Goal: Task Accomplishment & Management: Use online tool/utility

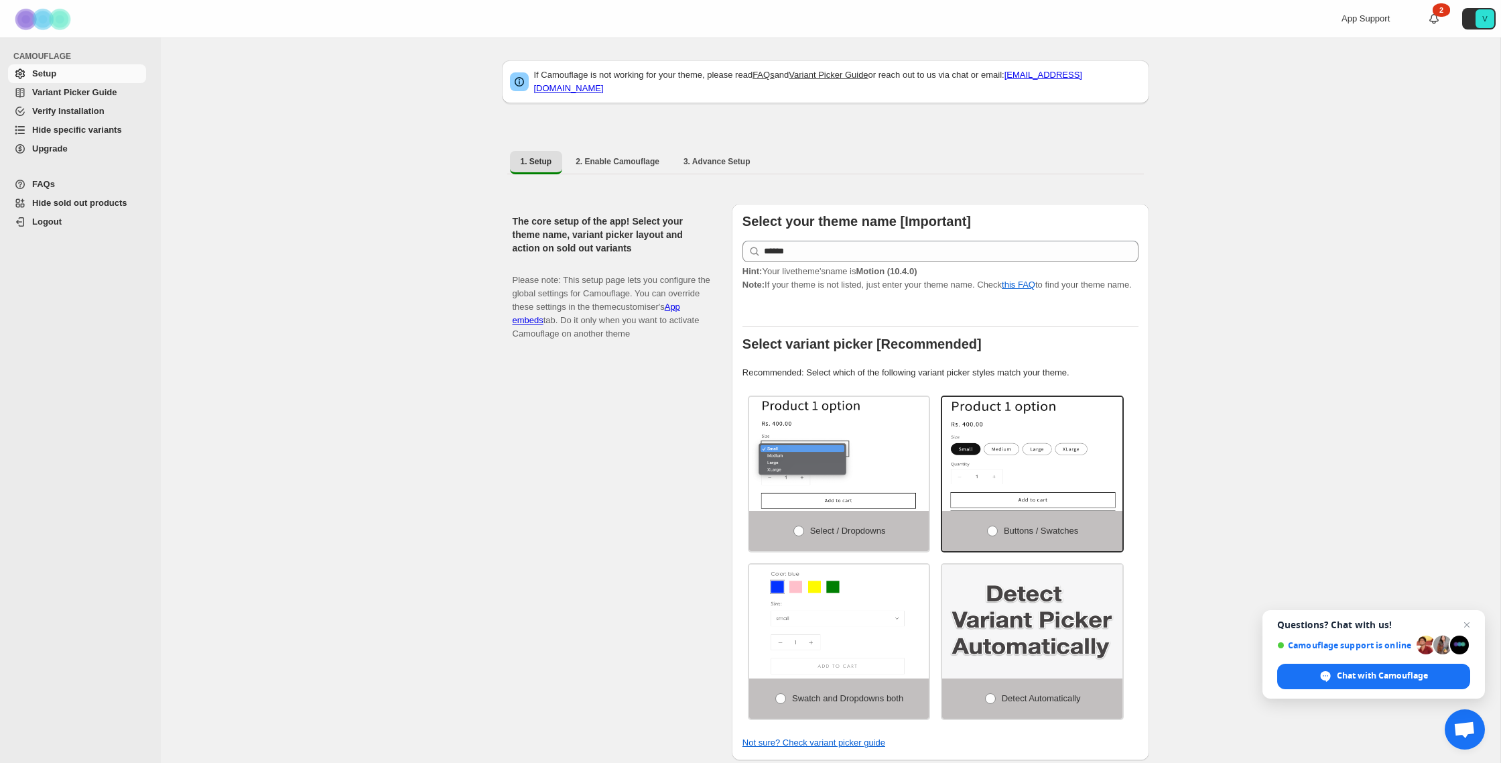
click at [60, 92] on span "Variant Picker Guide" at bounding box center [74, 92] width 84 height 10
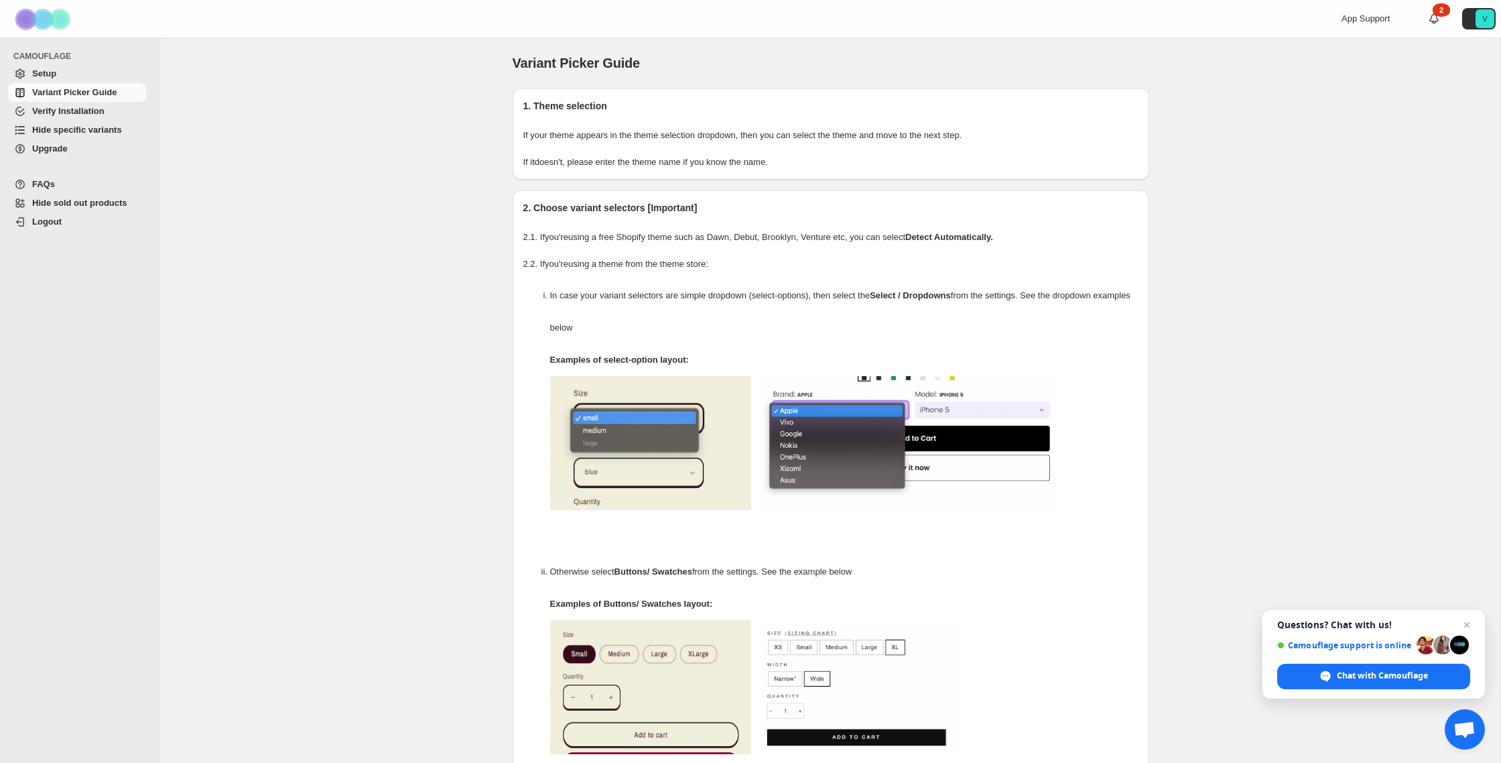
click at [103, 135] on span "Hide specific variants" at bounding box center [87, 129] width 111 height 13
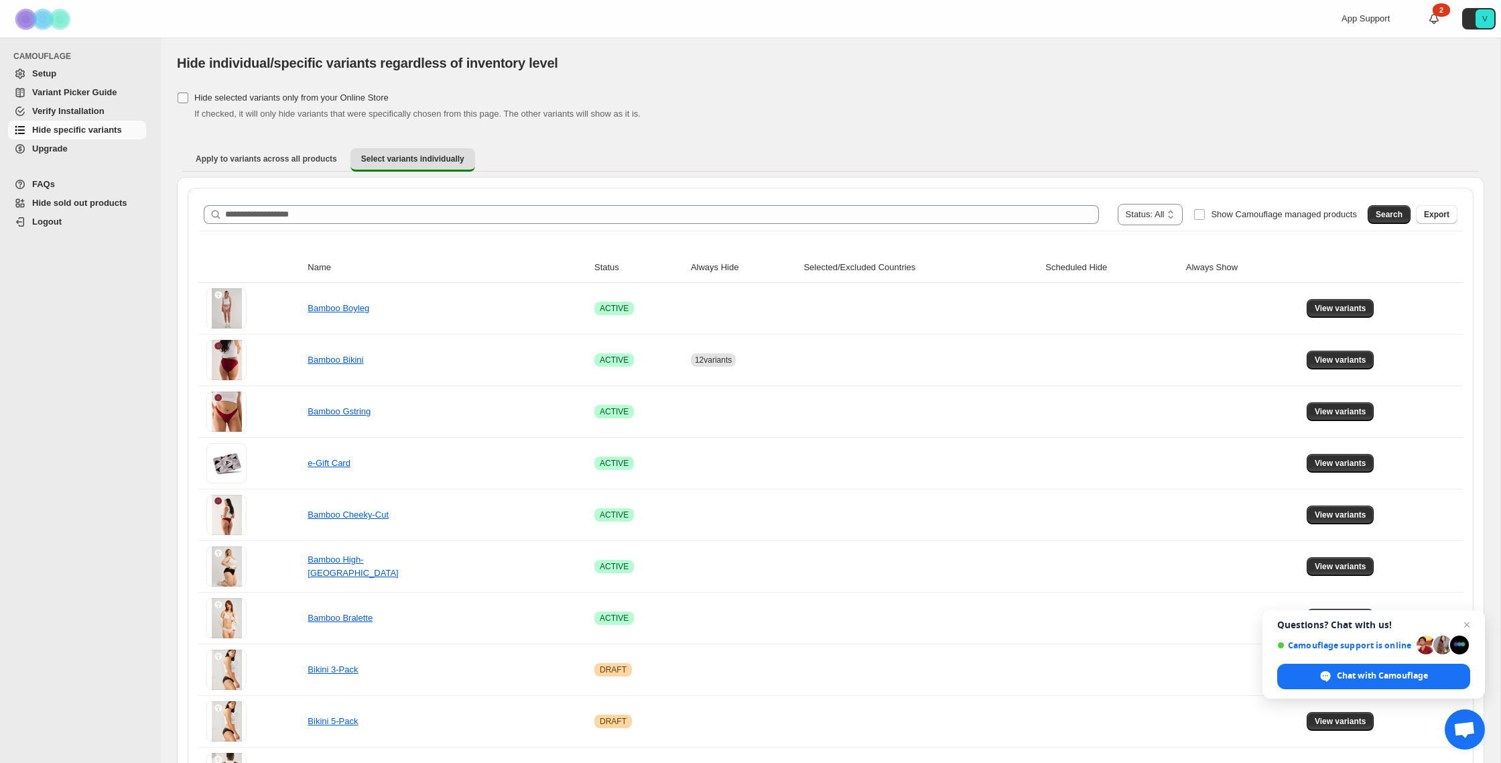
click at [303, 99] on span "Hide selected variants only from your Online Store" at bounding box center [291, 97] width 194 height 10
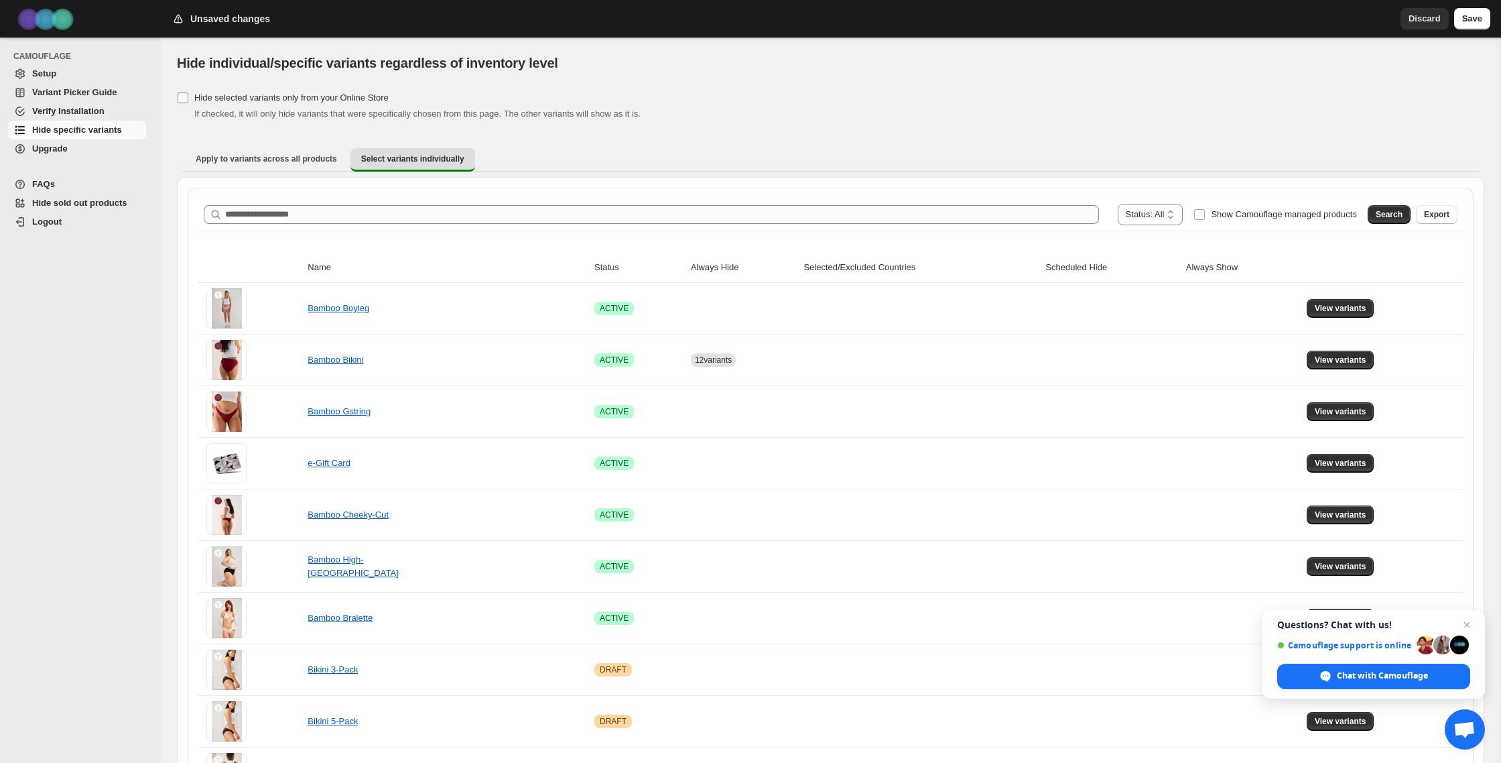
click at [303, 99] on span "Hide selected variants only from your Online Store" at bounding box center [291, 97] width 194 height 10
click at [352, 362] on link "Bamboo Bikini" at bounding box center [336, 359] width 56 height 10
click at [1329, 358] on span "View variants" at bounding box center [1341, 359] width 52 height 11
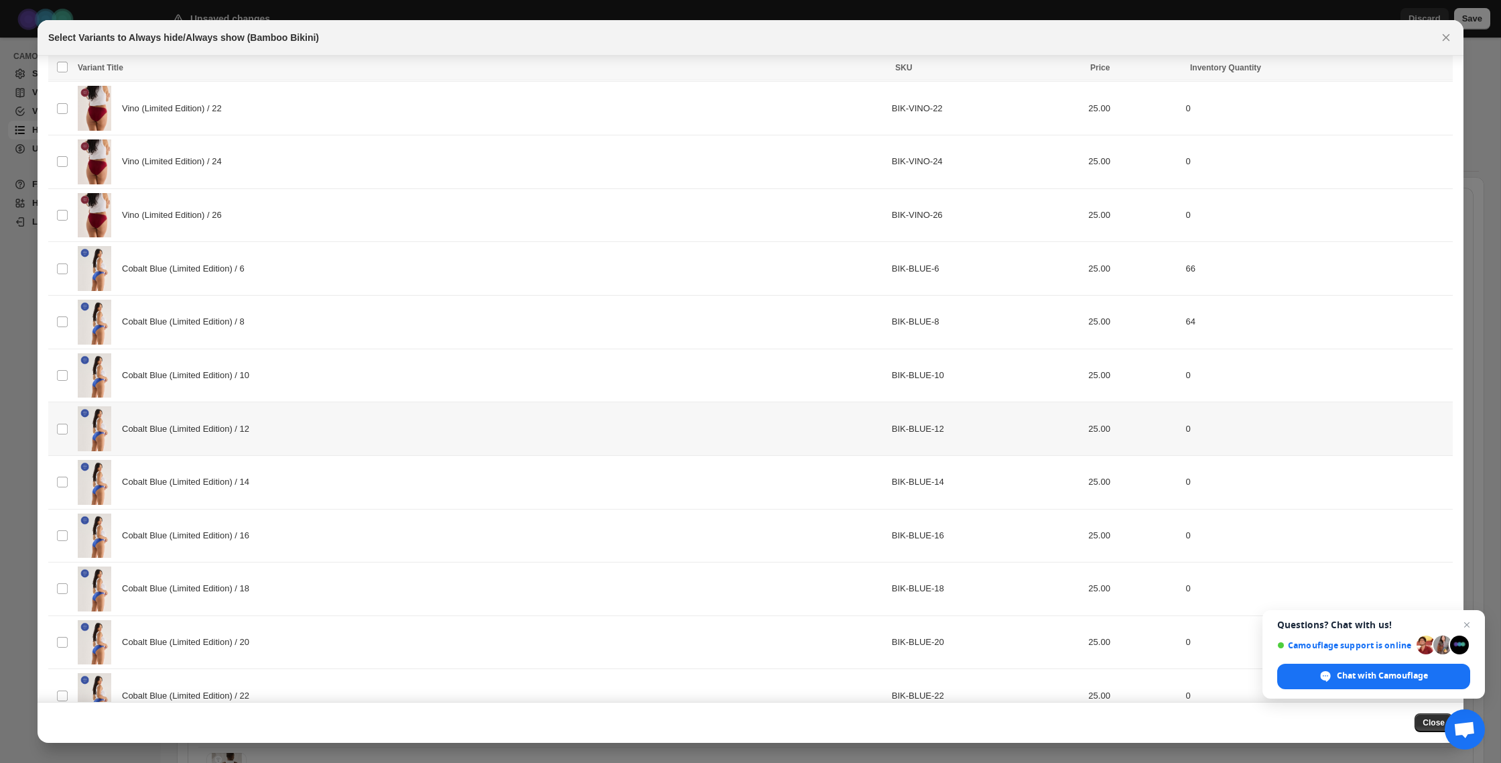
scroll to position [473, 0]
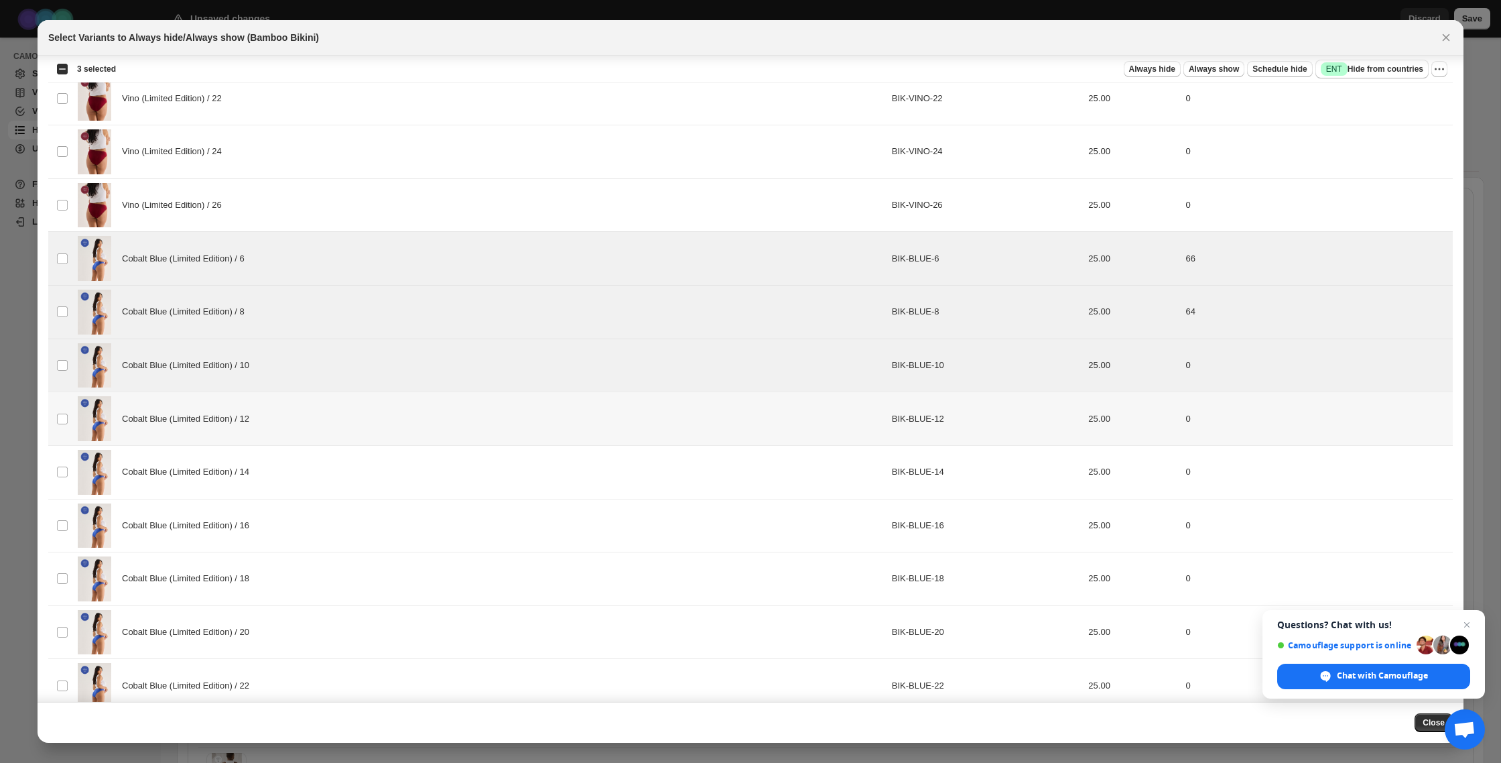
drag, startPoint x: 70, startPoint y: 417, endPoint x: 69, endPoint y: 443, distance: 26.1
click at [70, 417] on td "Select product variant" at bounding box center [60, 419] width 25 height 54
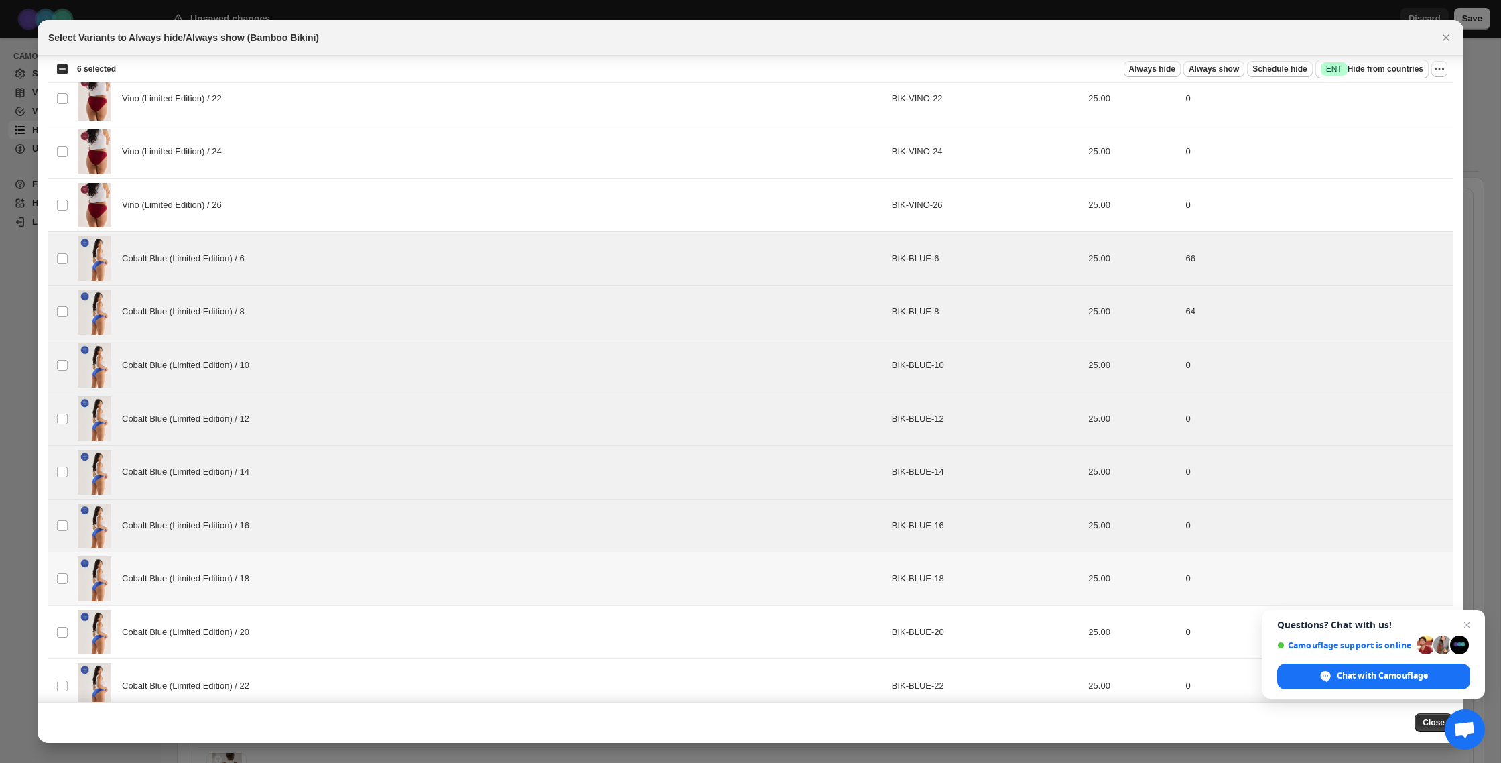
click at [55, 579] on td "Select product variant" at bounding box center [60, 579] width 25 height 54
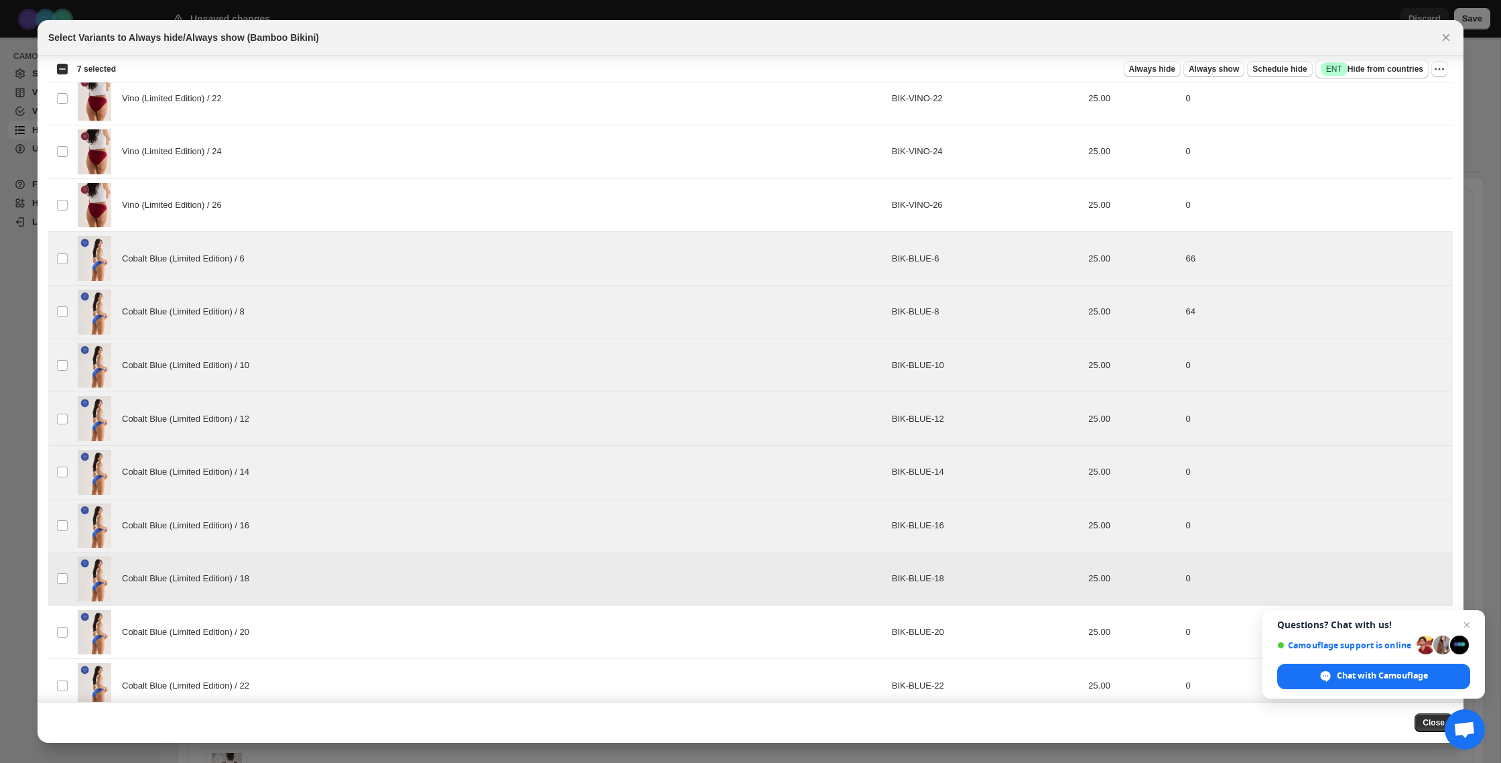
scroll to position [564, 0]
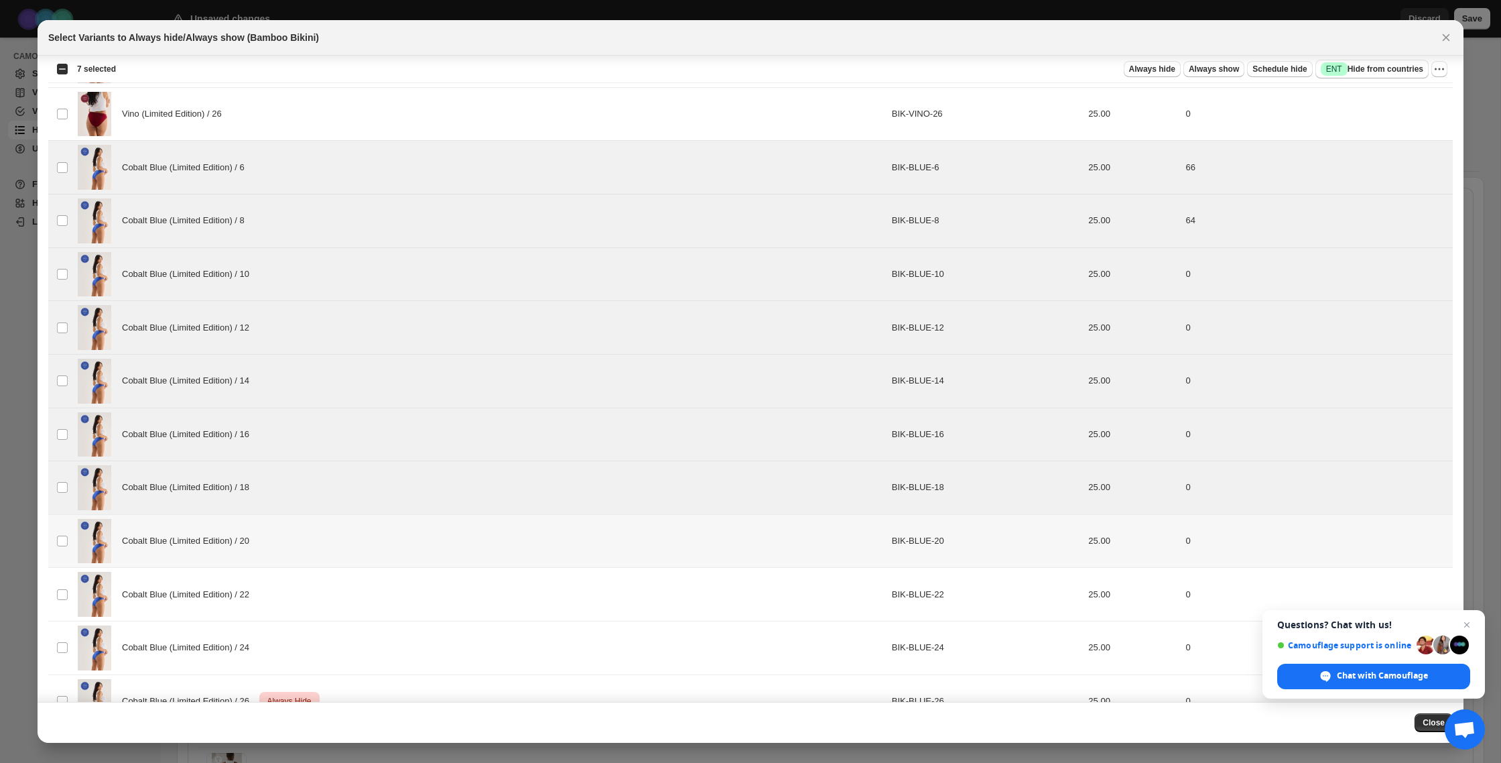
click at [72, 535] on td "Select product variant" at bounding box center [60, 541] width 25 height 54
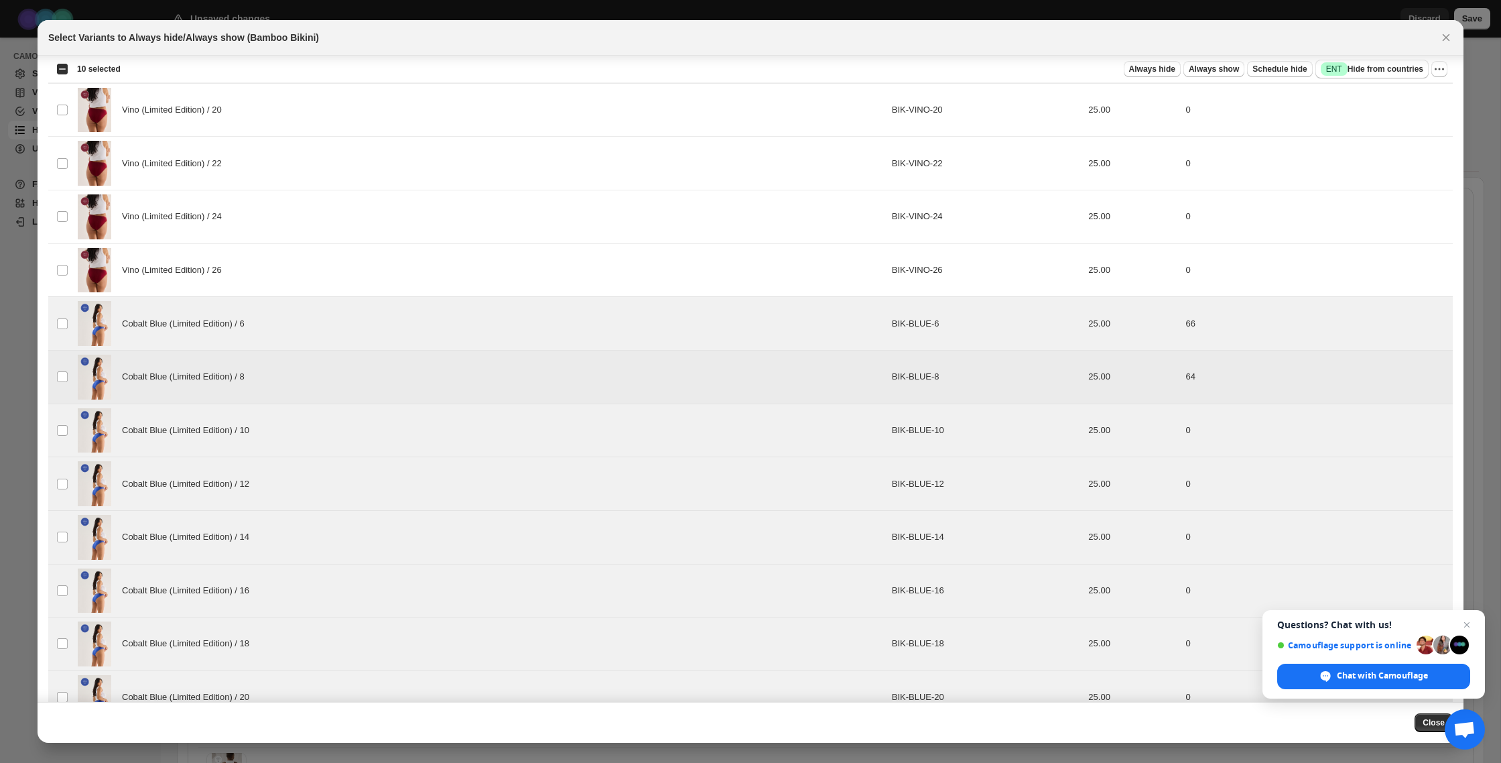
scroll to position [412, 0]
click at [1444, 39] on icon "Close" at bounding box center [1446, 37] width 7 height 7
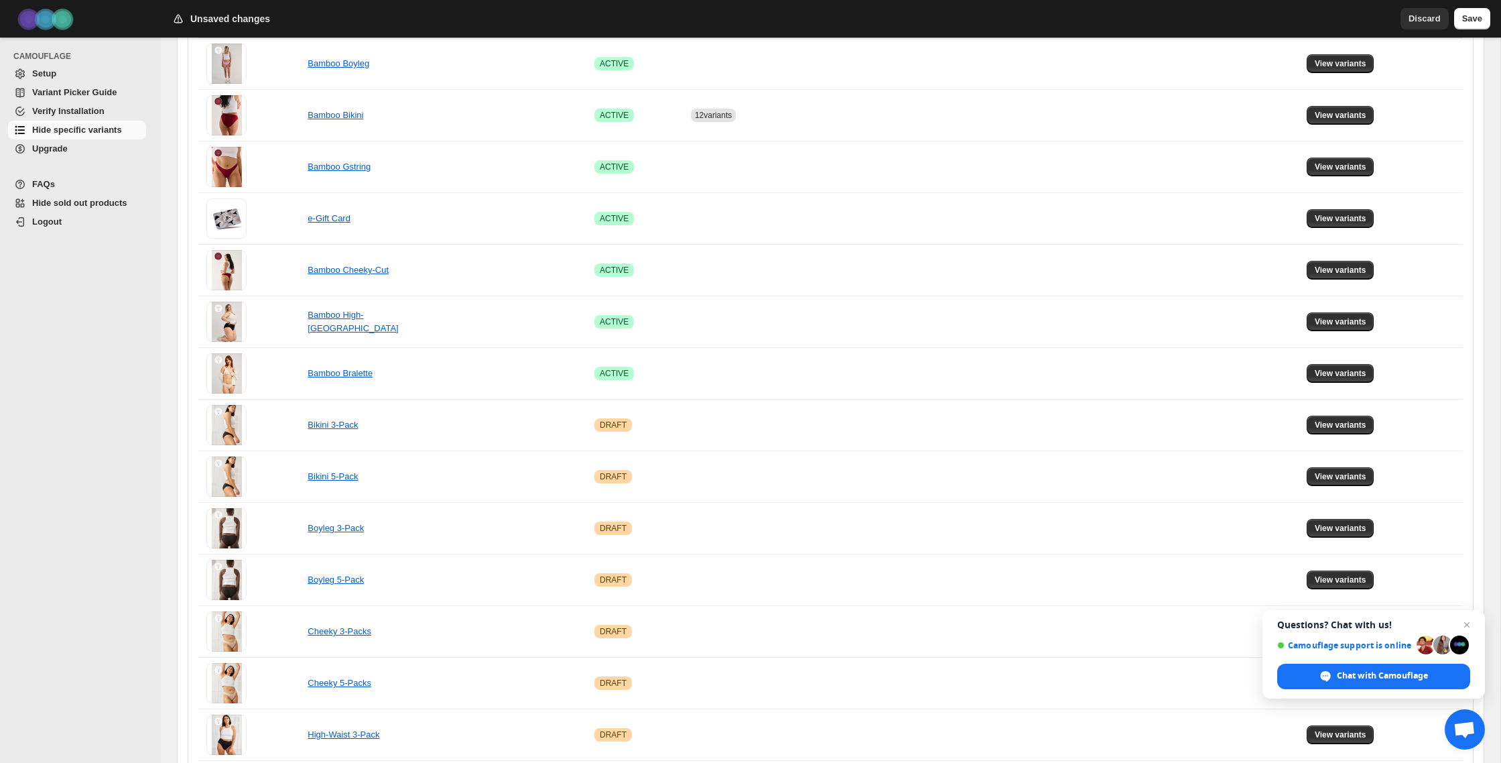
scroll to position [255, 0]
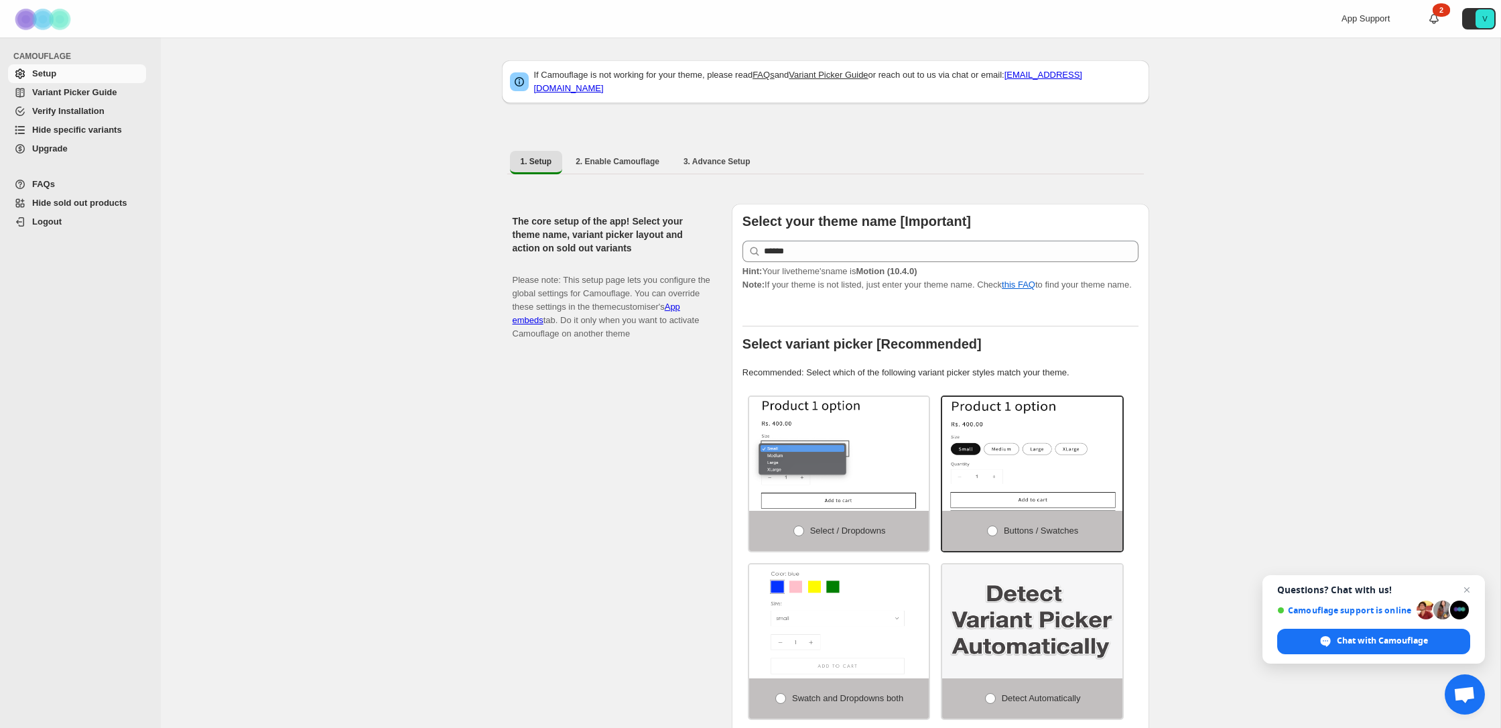
click at [109, 130] on span "Hide specific variants" at bounding box center [77, 130] width 90 height 10
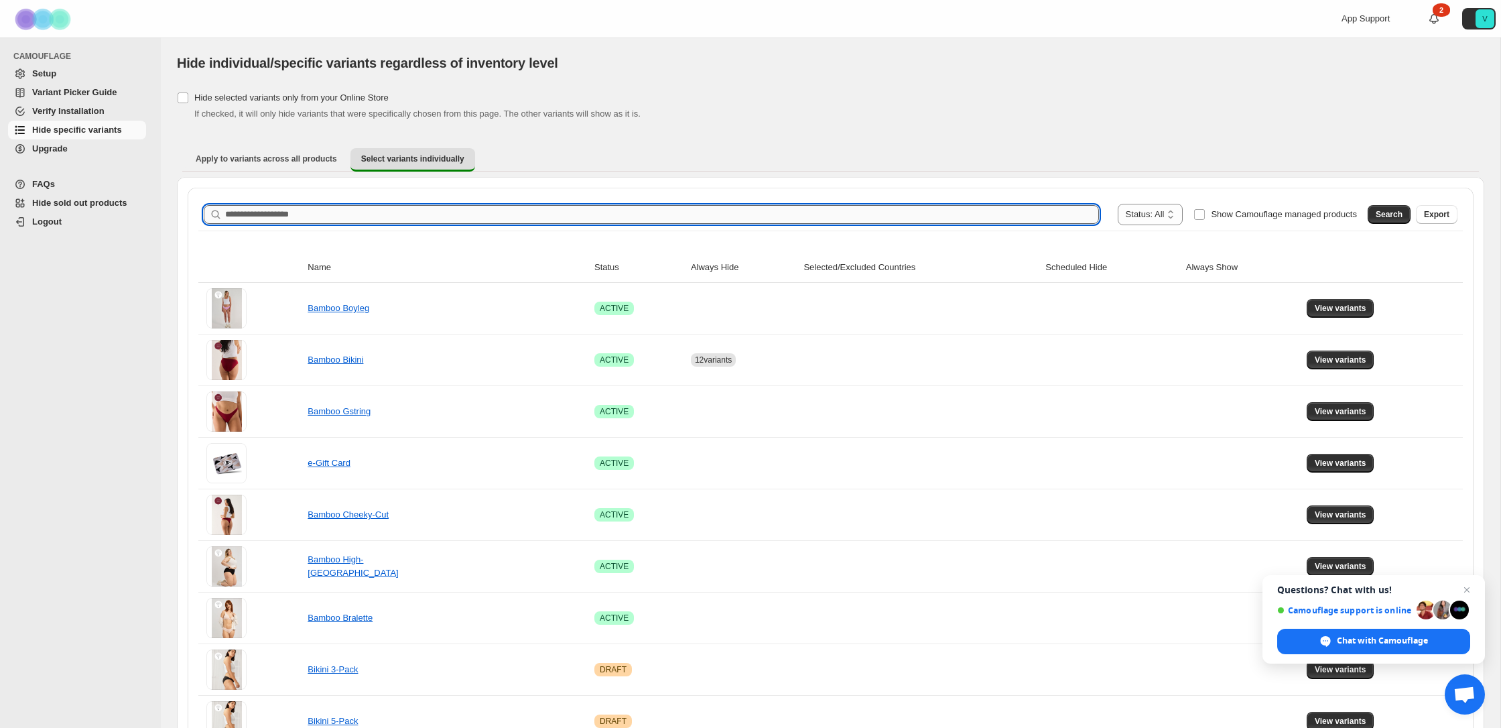
click at [385, 216] on input "Search product name" at bounding box center [662, 214] width 874 height 19
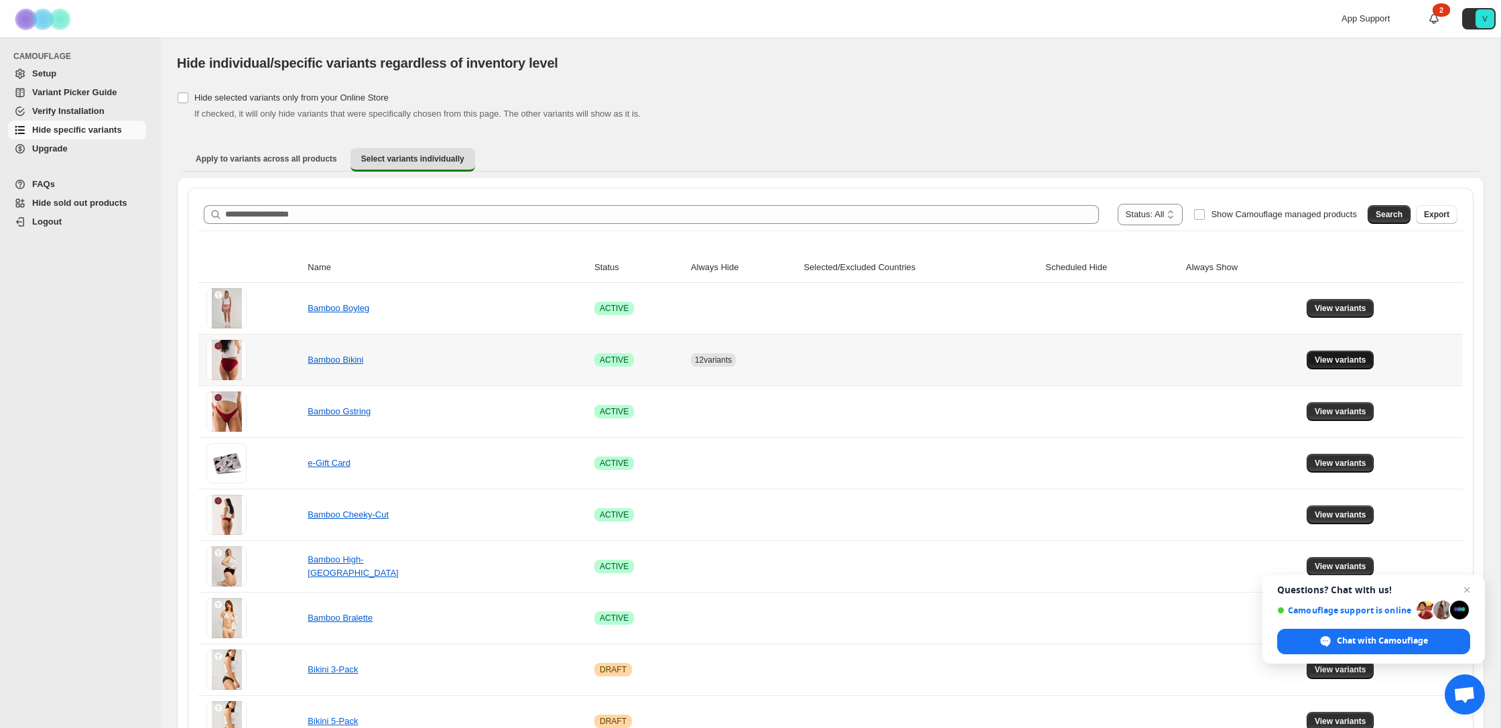
click at [1346, 361] on span "View variants" at bounding box center [1341, 359] width 52 height 11
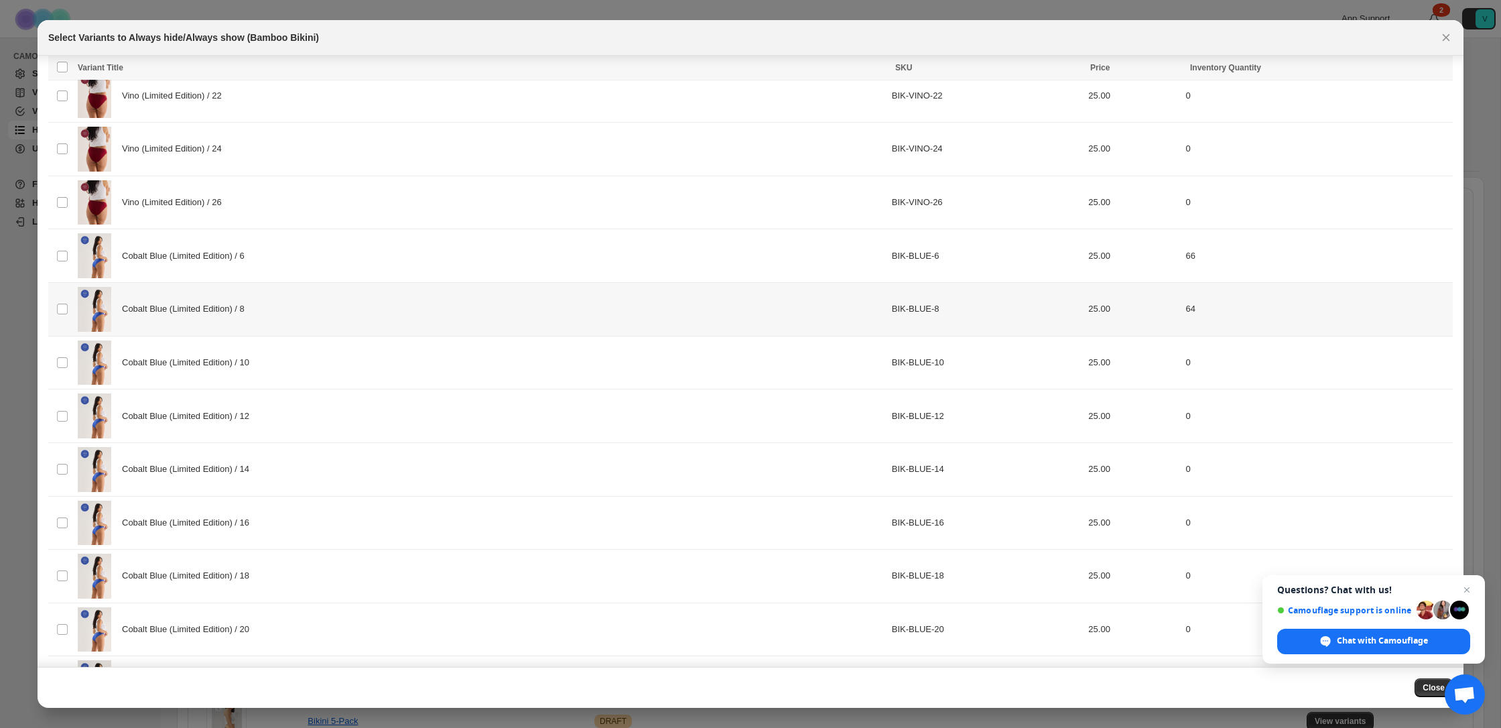
scroll to position [479, 0]
click at [239, 266] on div "Cobalt Blue (Limited Edition) / 6" at bounding box center [481, 252] width 806 height 45
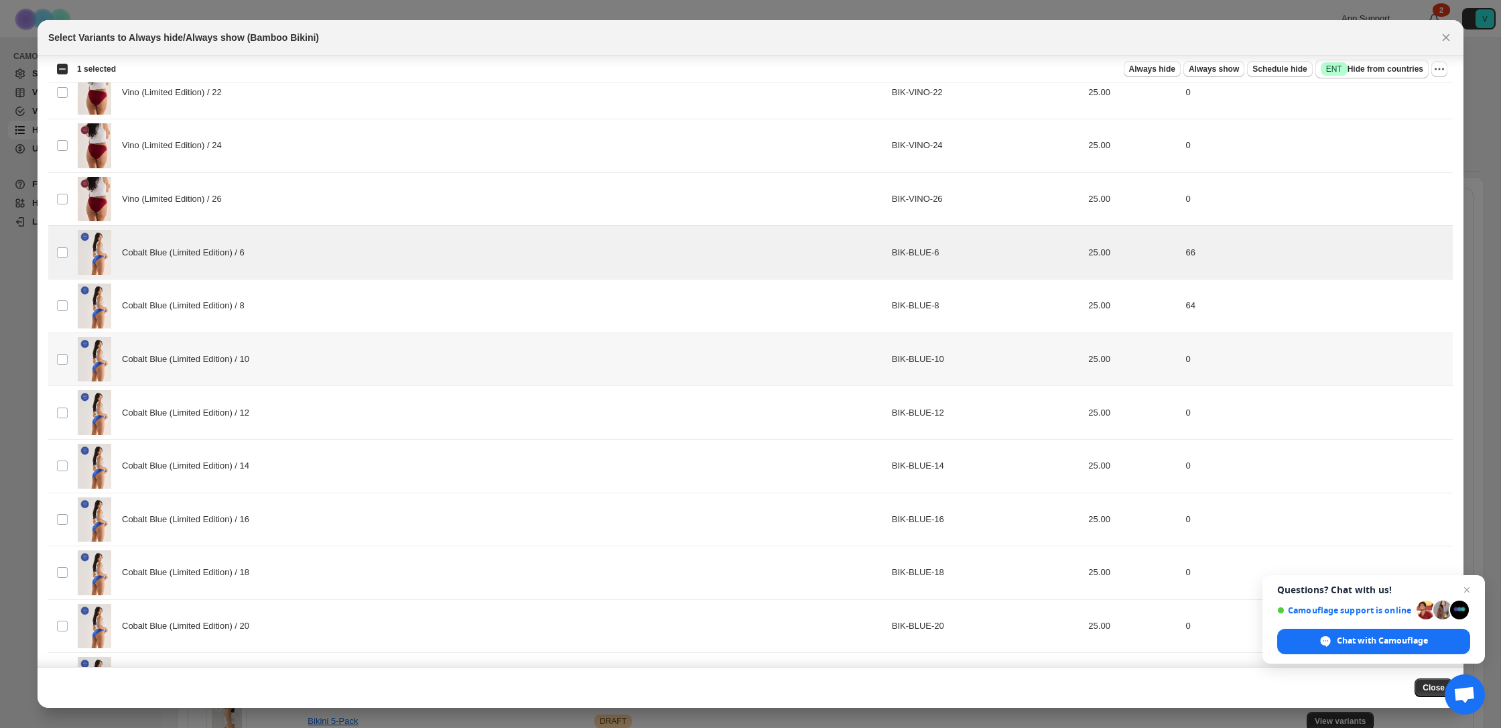
click at [233, 335] on td "Cobalt Blue (Limited Edition) / 10" at bounding box center [481, 359] width 814 height 54
click at [237, 300] on span "Cobalt Blue (Limited Edition) / 8" at bounding box center [187, 305] width 130 height 13
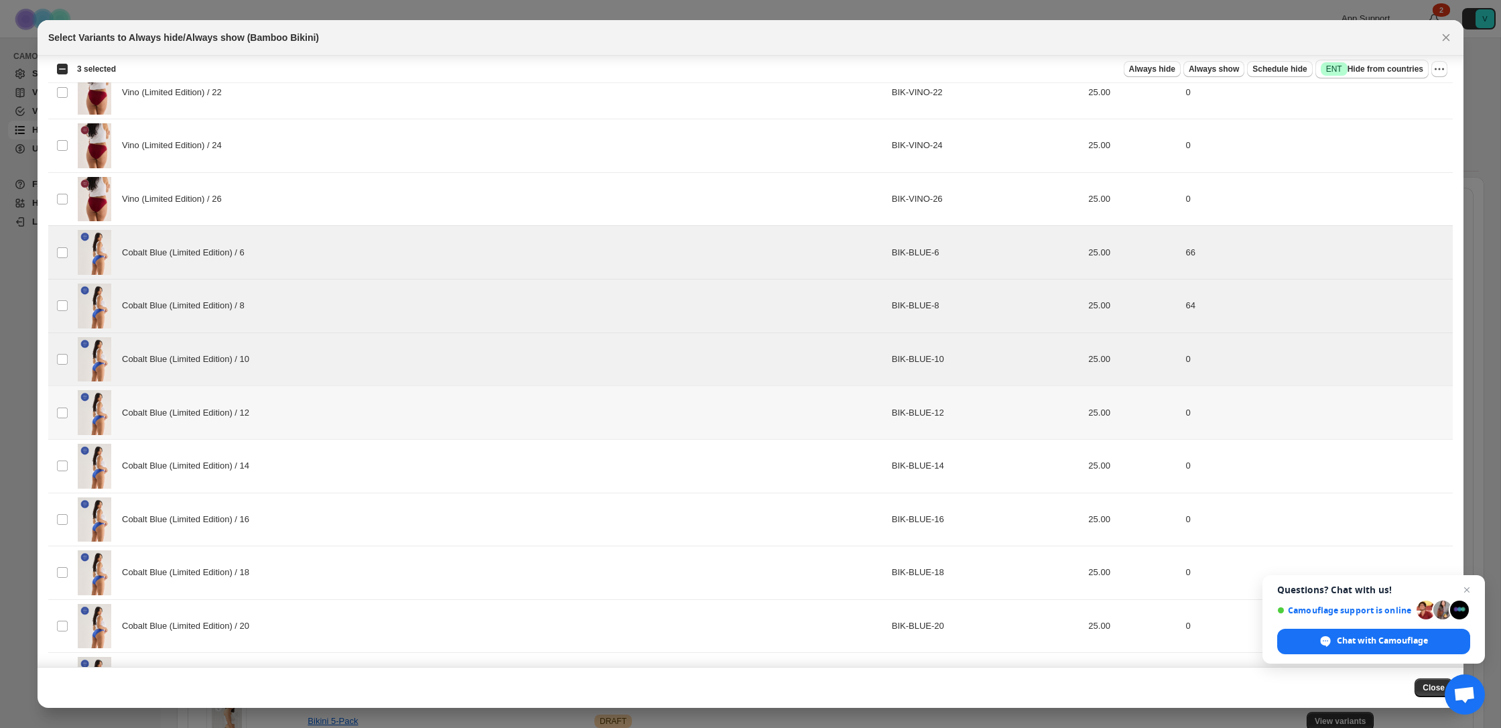
click at [239, 403] on div "Cobalt Blue (Limited Edition) / 12" at bounding box center [481, 412] width 806 height 45
click at [290, 476] on div "Cobalt Blue (Limited Edition) / 14" at bounding box center [481, 466] width 806 height 45
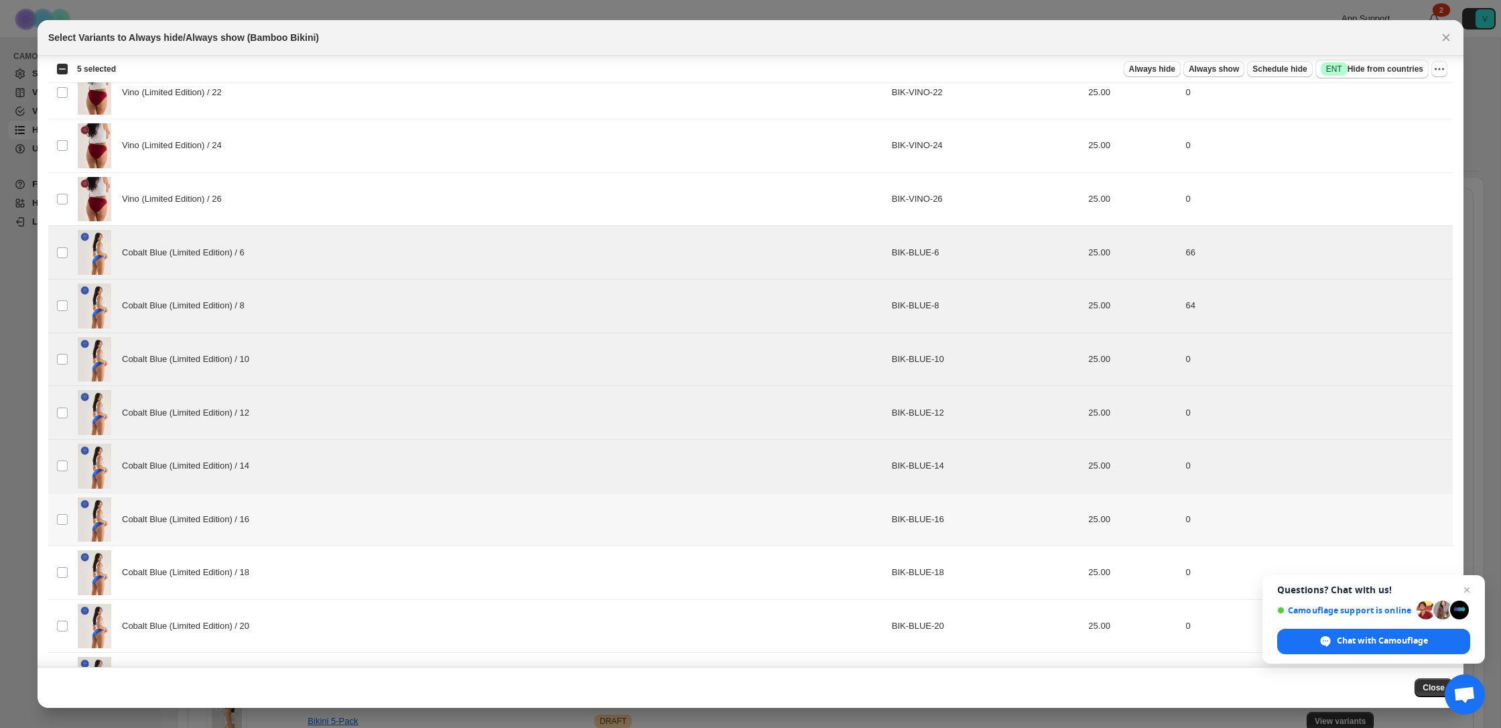
click at [282, 533] on div "Cobalt Blue (Limited Edition) / 16" at bounding box center [481, 519] width 806 height 45
drag, startPoint x: 287, startPoint y: 576, endPoint x: 286, endPoint y: 583, distance: 7.5
click at [287, 576] on div "Cobalt Blue (Limited Edition) / 18" at bounding box center [481, 572] width 806 height 45
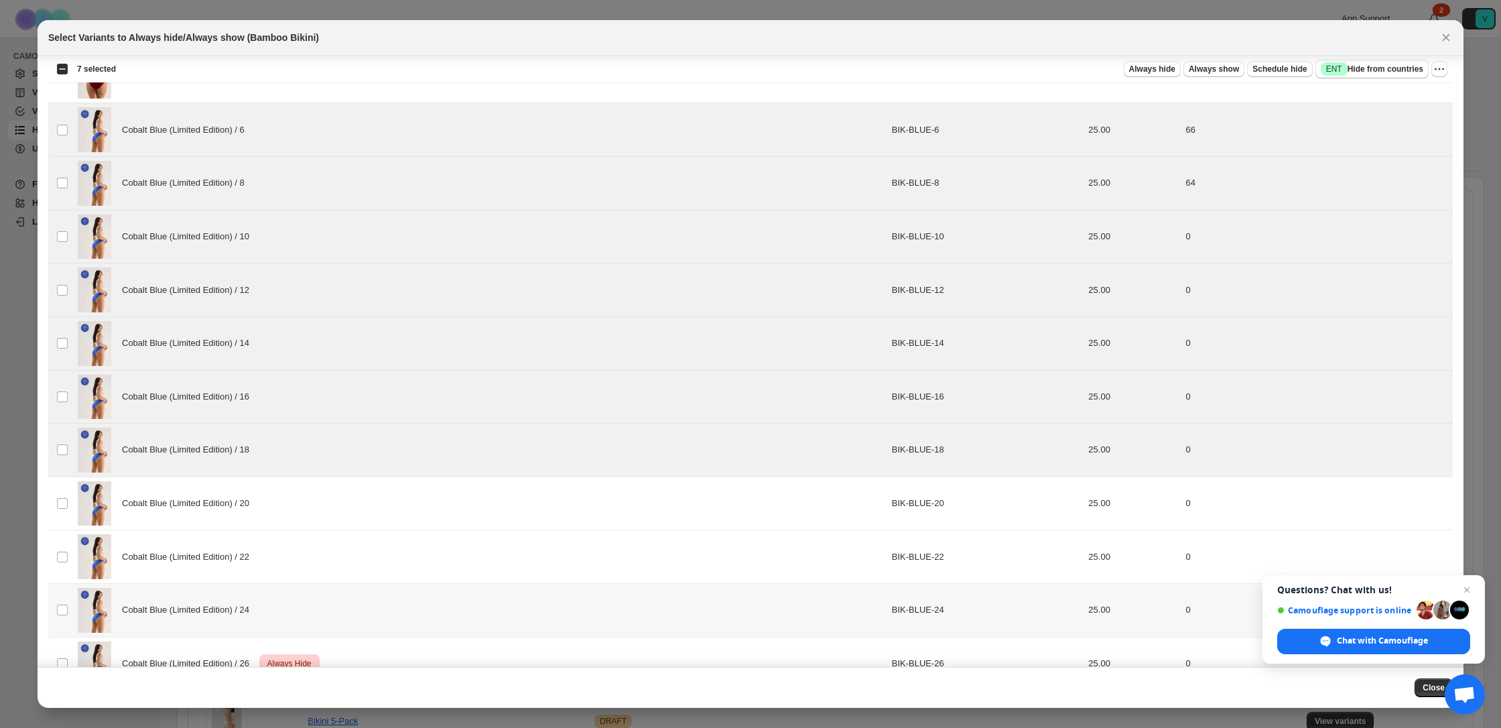
scroll to position [602, 0]
click at [251, 483] on div "Cobalt Blue (Limited Edition) / 20" at bounding box center [481, 502] width 806 height 45
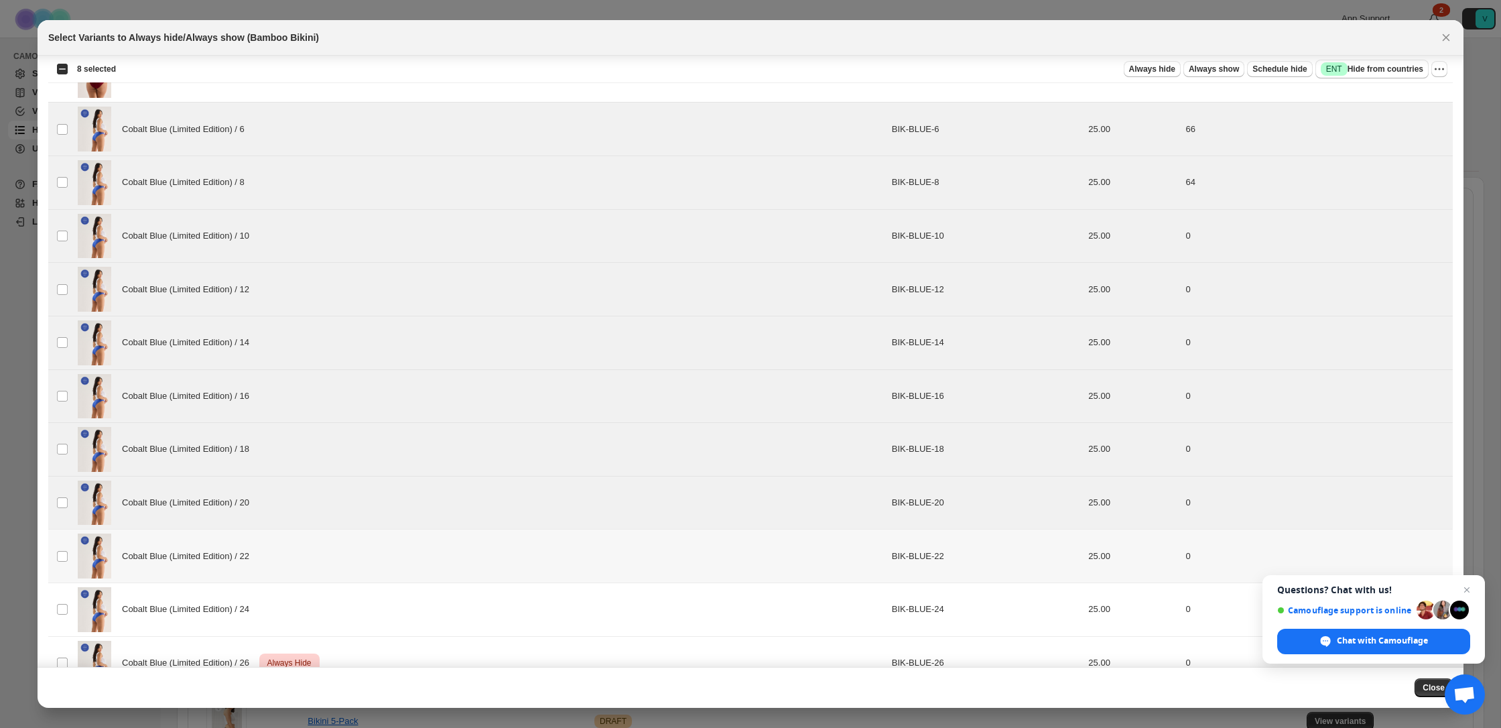
click at [269, 552] on div "Cobalt Blue (Limited Edition) / 22" at bounding box center [481, 555] width 806 height 45
drag, startPoint x: 291, startPoint y: 608, endPoint x: 305, endPoint y: 605, distance: 14.3
click at [291, 608] on div "Cobalt Blue (Limited Edition) / 24" at bounding box center [481, 609] width 806 height 45
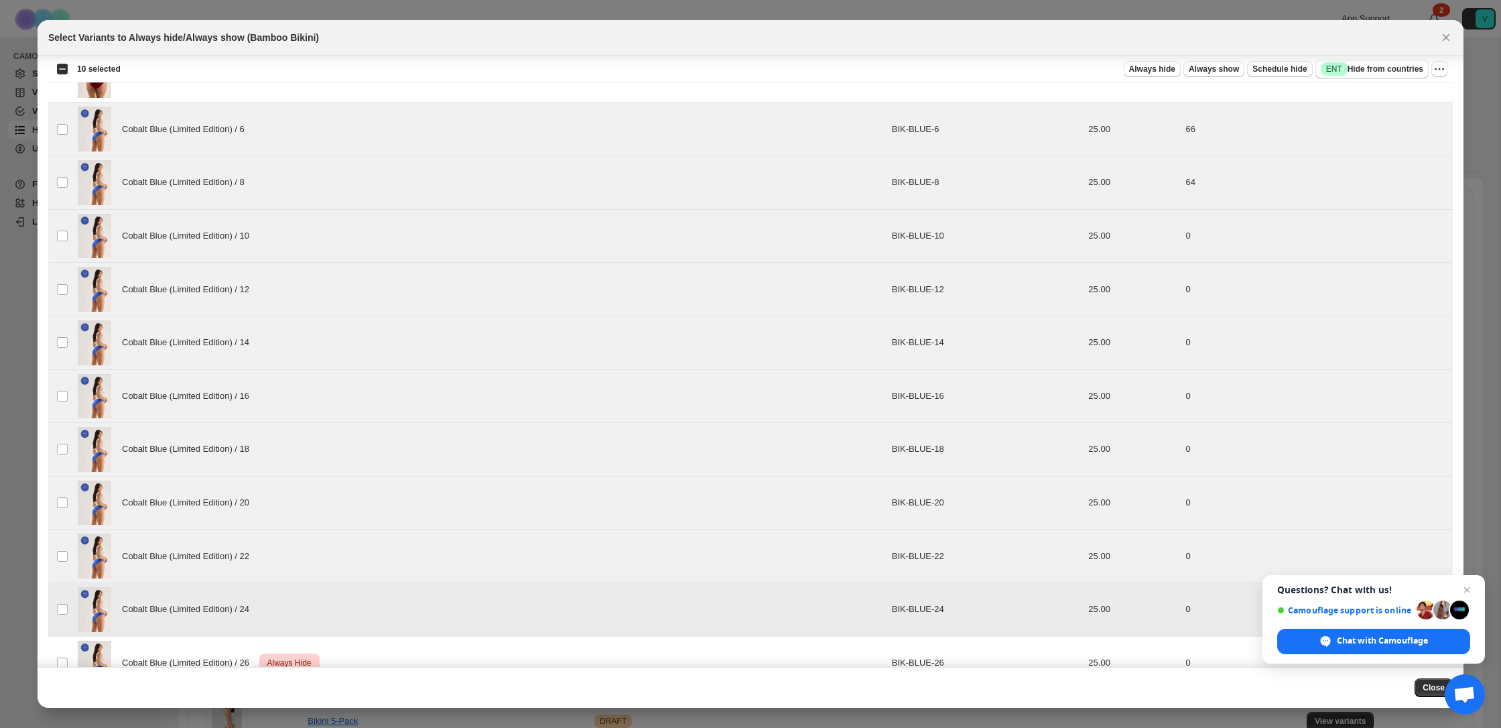
scroll to position [688, 0]
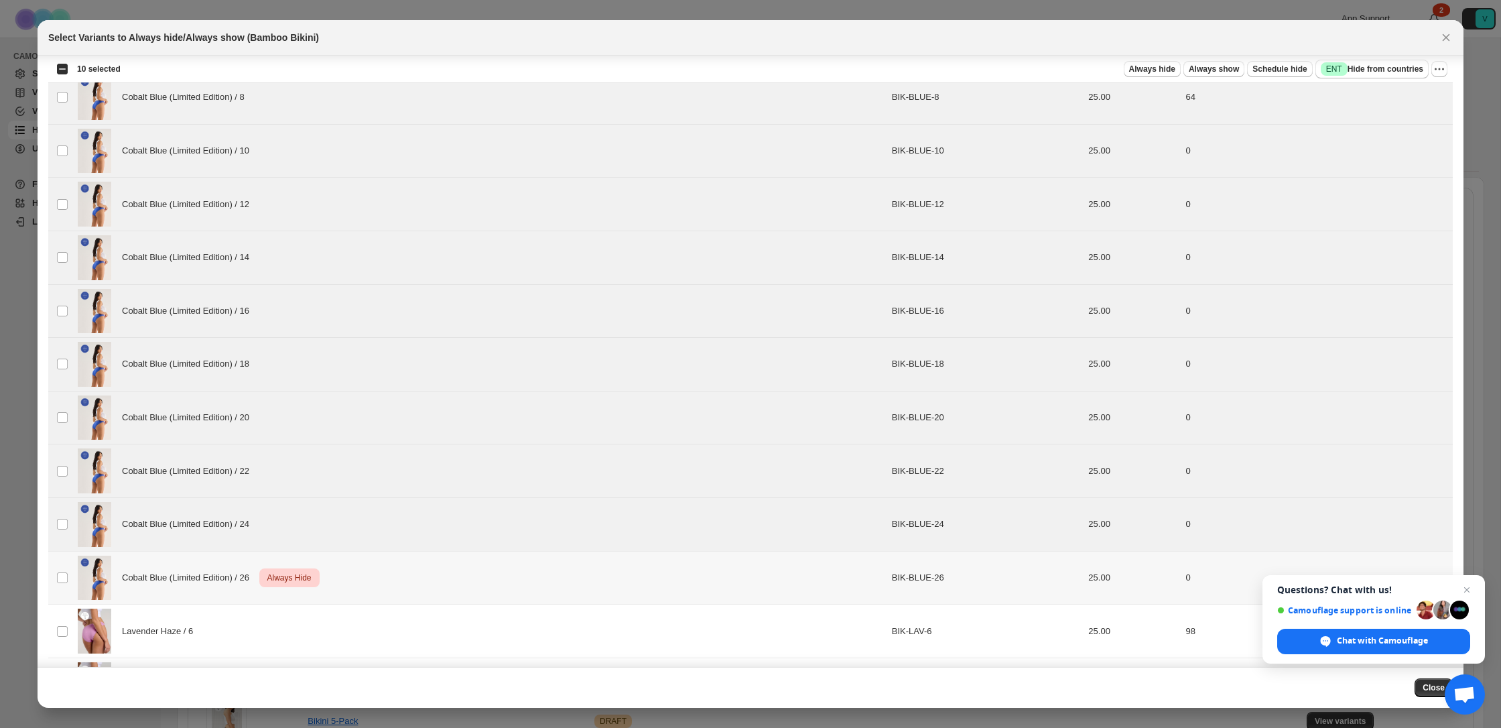
click at [363, 584] on div "Cobalt Blue (Limited Edition) / 26 Critical Always Hide" at bounding box center [481, 578] width 806 height 45
click at [1156, 72] on span "Always hide" at bounding box center [1152, 69] width 46 height 11
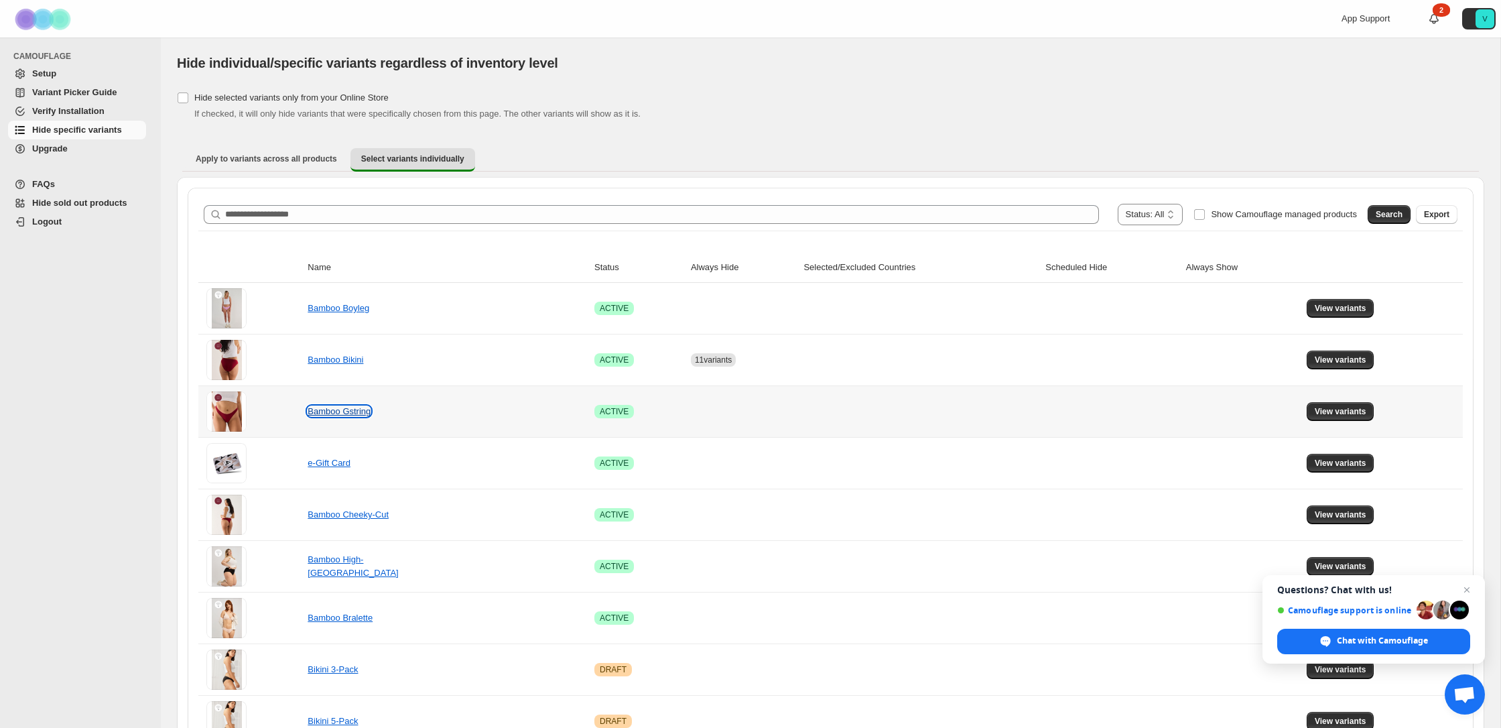
click at [361, 412] on link "Bamboo Gstring" at bounding box center [339, 411] width 63 height 10
click at [1332, 413] on span "View variants" at bounding box center [1341, 411] width 52 height 11
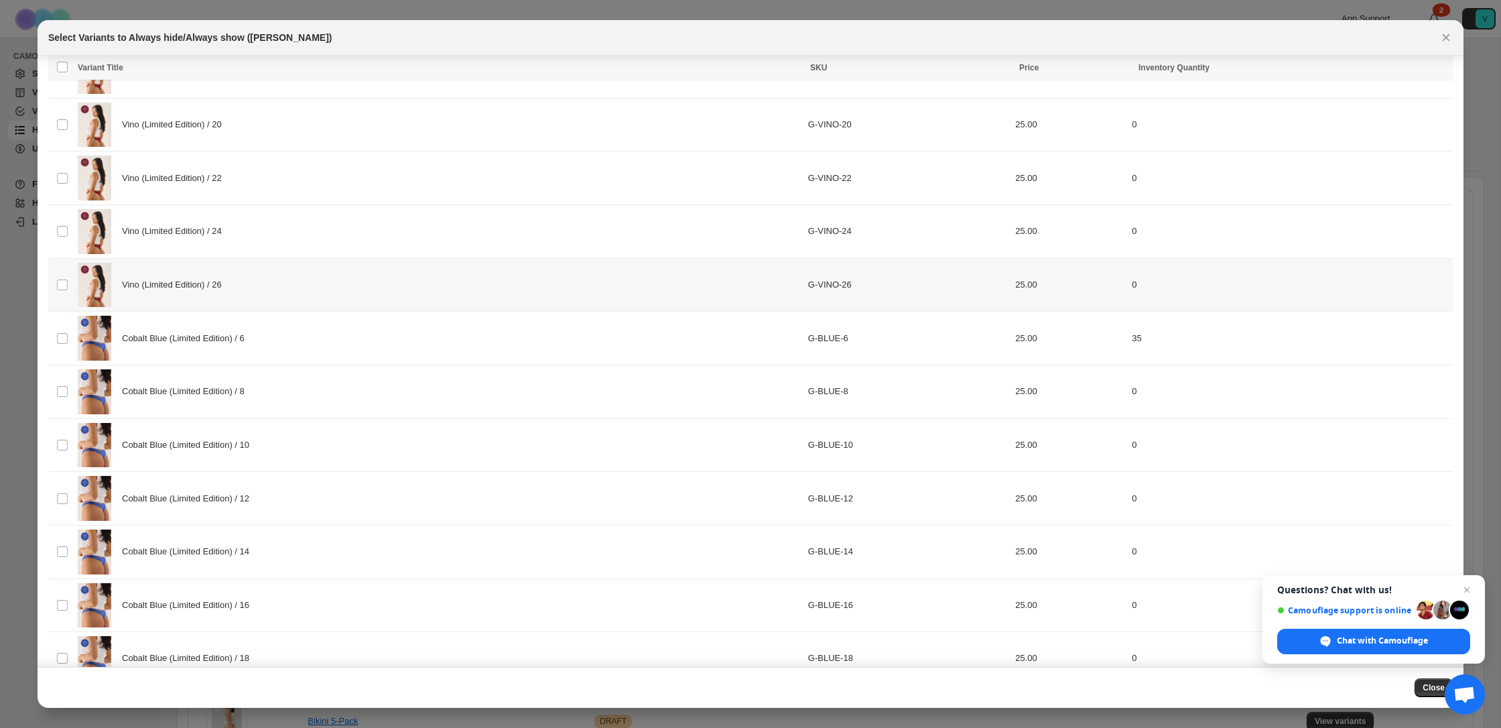
scroll to position [415, 0]
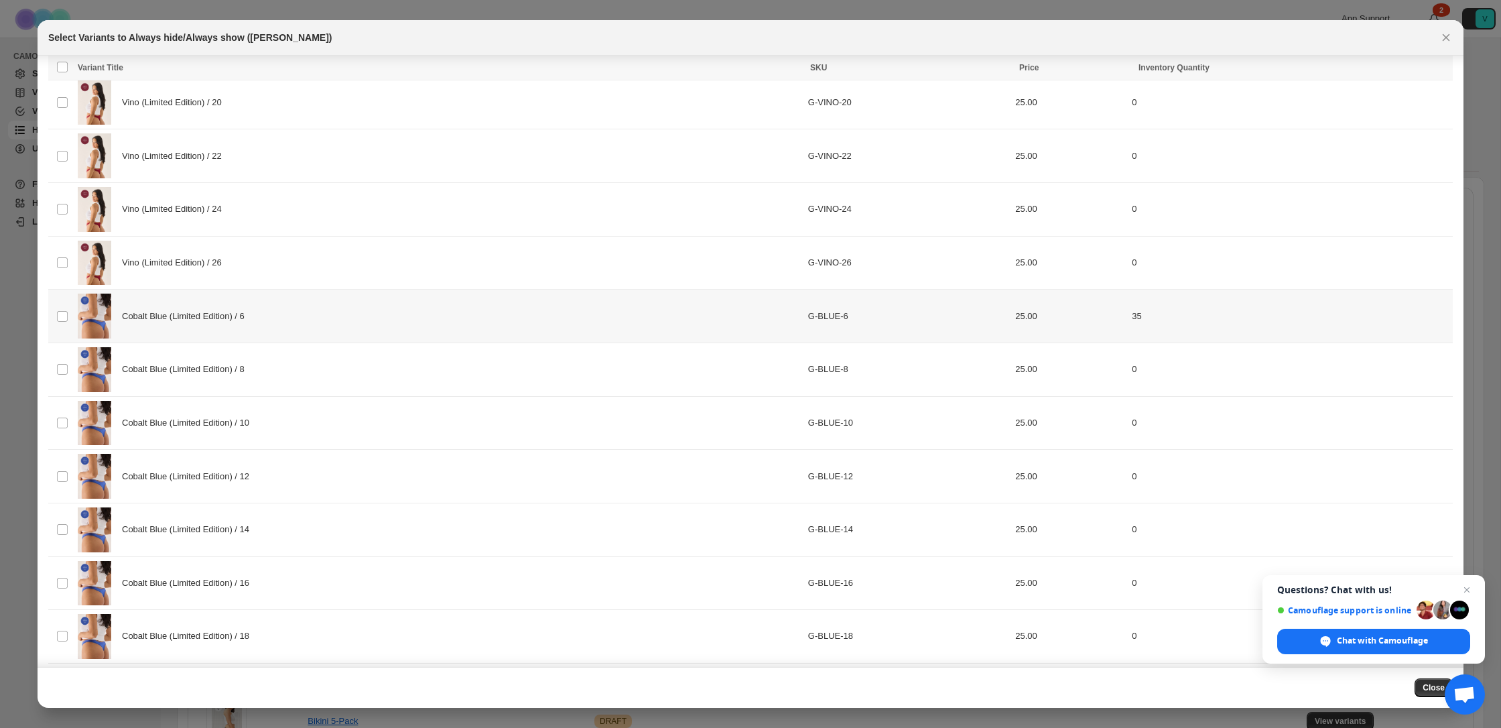
click at [316, 313] on div "Cobalt Blue (Limited Edition) / 6" at bounding box center [439, 316] width 722 height 45
click at [310, 362] on div "Cobalt Blue (Limited Edition) / 8" at bounding box center [439, 369] width 722 height 45
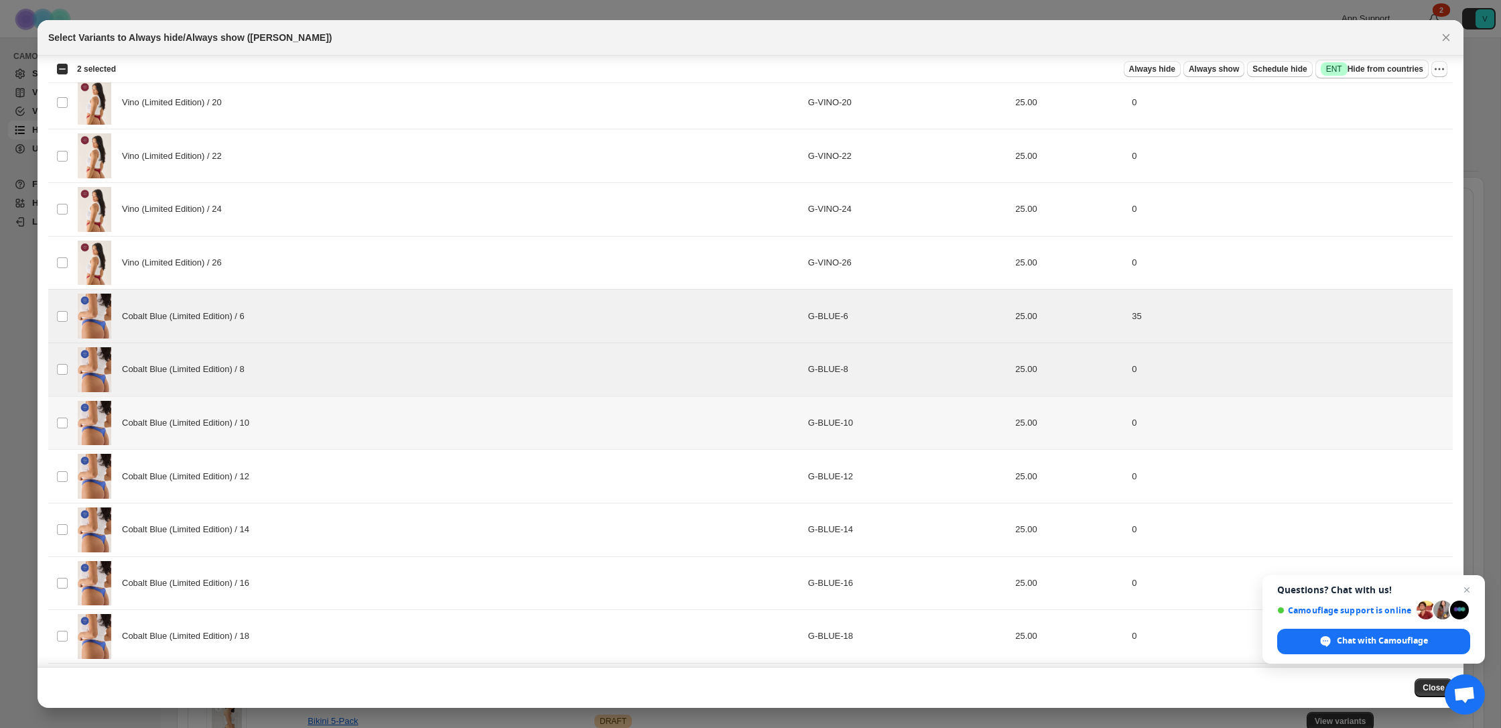
click at [319, 422] on div "Cobalt Blue (Limited Edition) / 10" at bounding box center [439, 423] width 722 height 45
click at [301, 474] on div "Cobalt Blue (Limited Edition) / 12" at bounding box center [439, 476] width 722 height 45
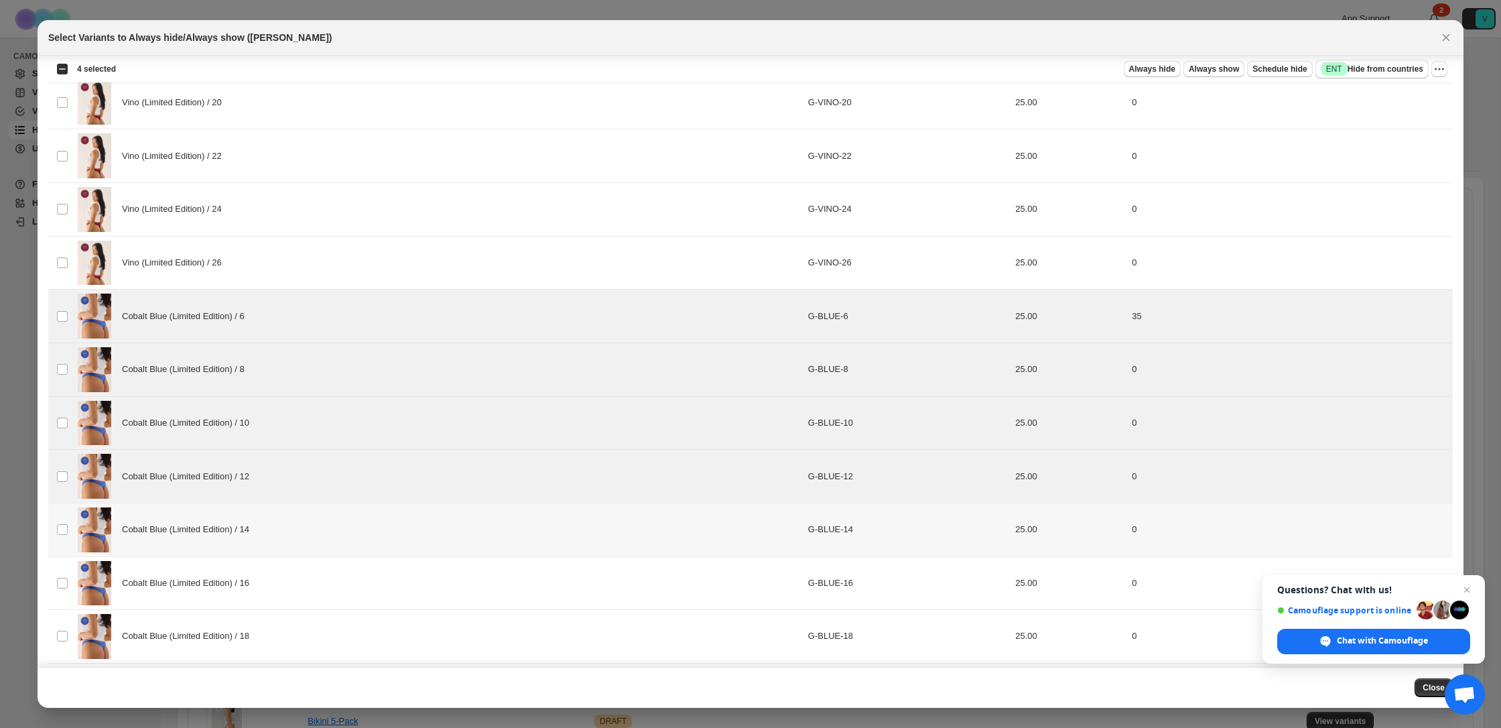
click at [306, 516] on div "Cobalt Blue (Limited Edition) / 14" at bounding box center [439, 529] width 722 height 45
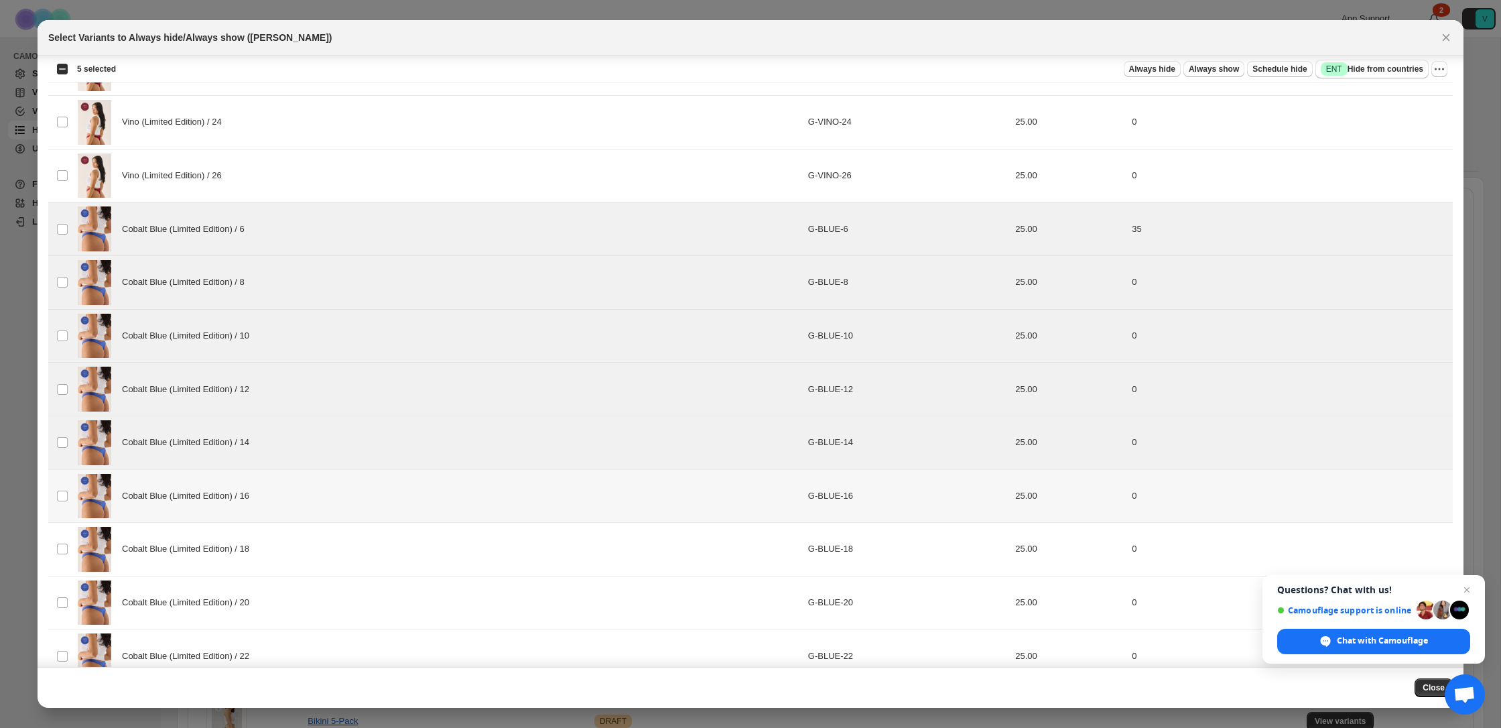
click at [304, 503] on div "Cobalt Blue (Limited Edition) / 16" at bounding box center [439, 496] width 722 height 45
click at [308, 537] on div "Cobalt Blue (Limited Edition) / 18" at bounding box center [439, 549] width 722 height 45
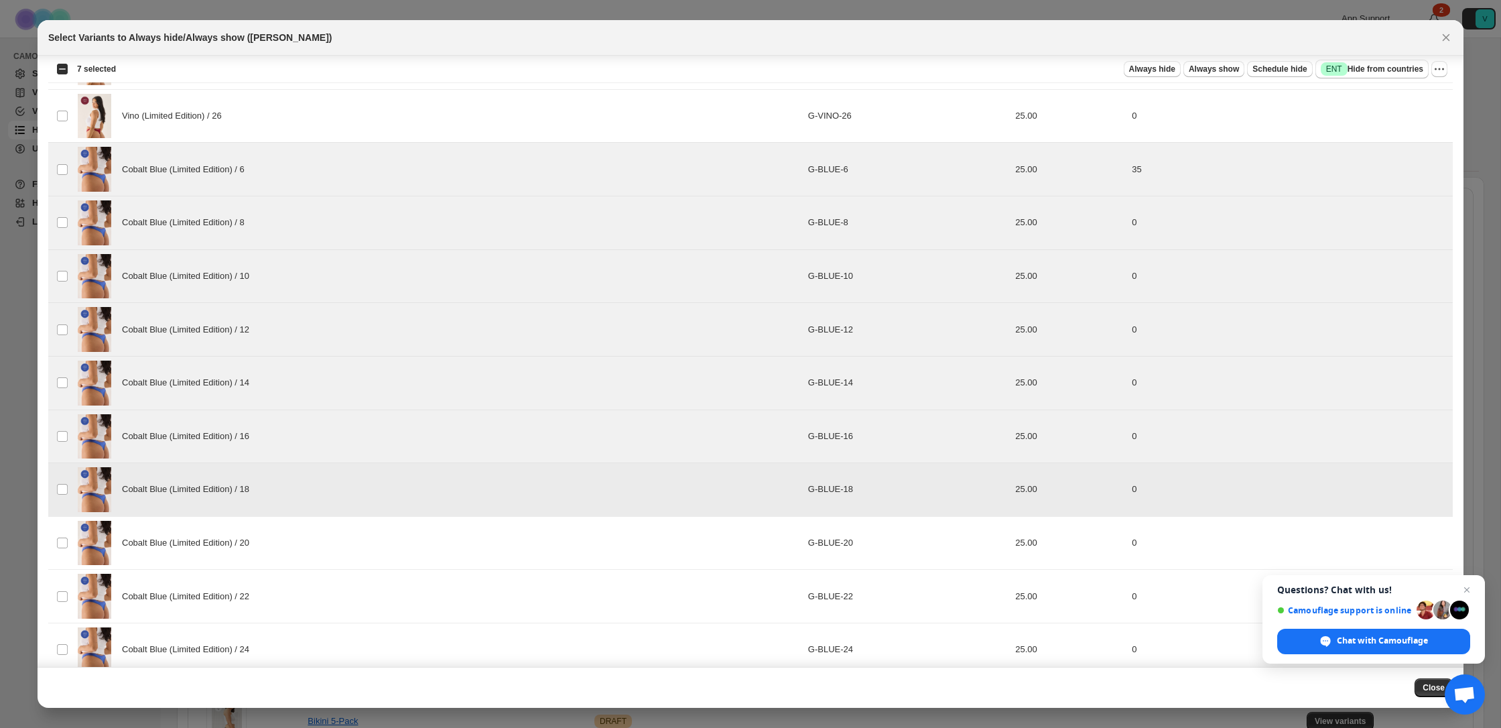
scroll to position [605, 0]
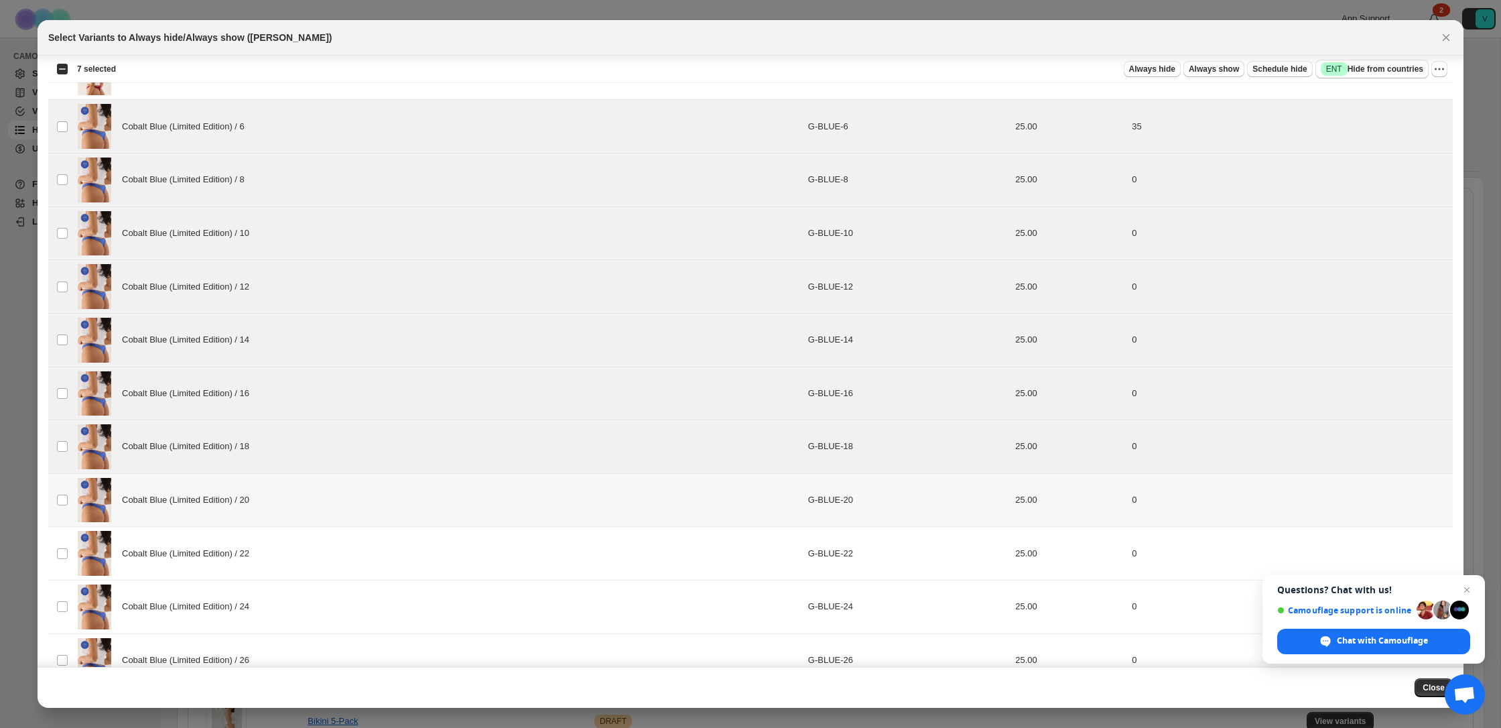
click at [302, 511] on div "Cobalt Blue (Limited Edition) / 20" at bounding box center [439, 500] width 722 height 45
click at [300, 534] on div "Cobalt Blue (Limited Edition) / 22" at bounding box center [439, 553] width 722 height 45
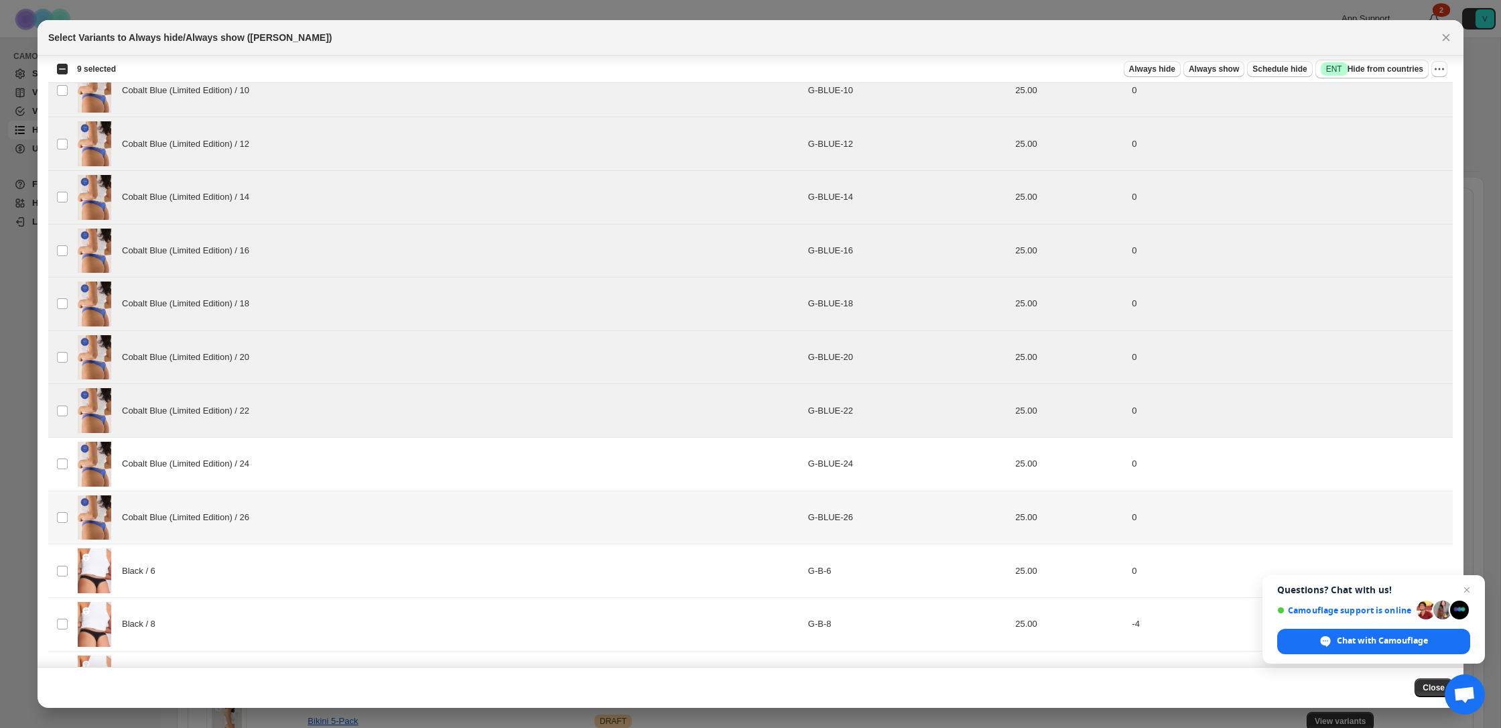
scroll to position [750, 0]
drag, startPoint x: 302, startPoint y: 490, endPoint x: 300, endPoint y: 480, distance: 10.1
click at [302, 490] on td "Cobalt Blue (Limited Edition) / 26" at bounding box center [439, 516] width 730 height 54
click at [296, 463] on div "Cobalt Blue (Limited Edition) / 24" at bounding box center [439, 462] width 722 height 45
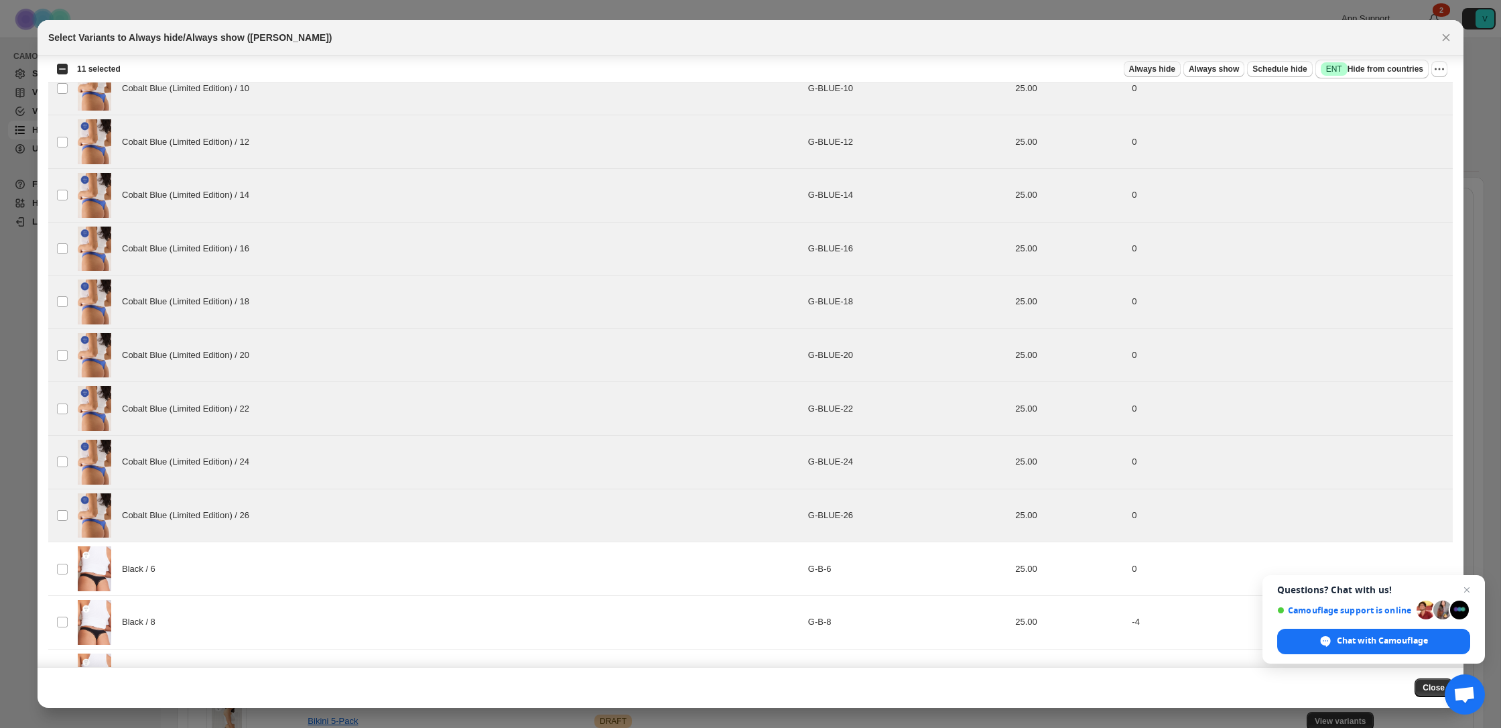
click at [1147, 71] on span "Always hide" at bounding box center [1152, 69] width 46 height 11
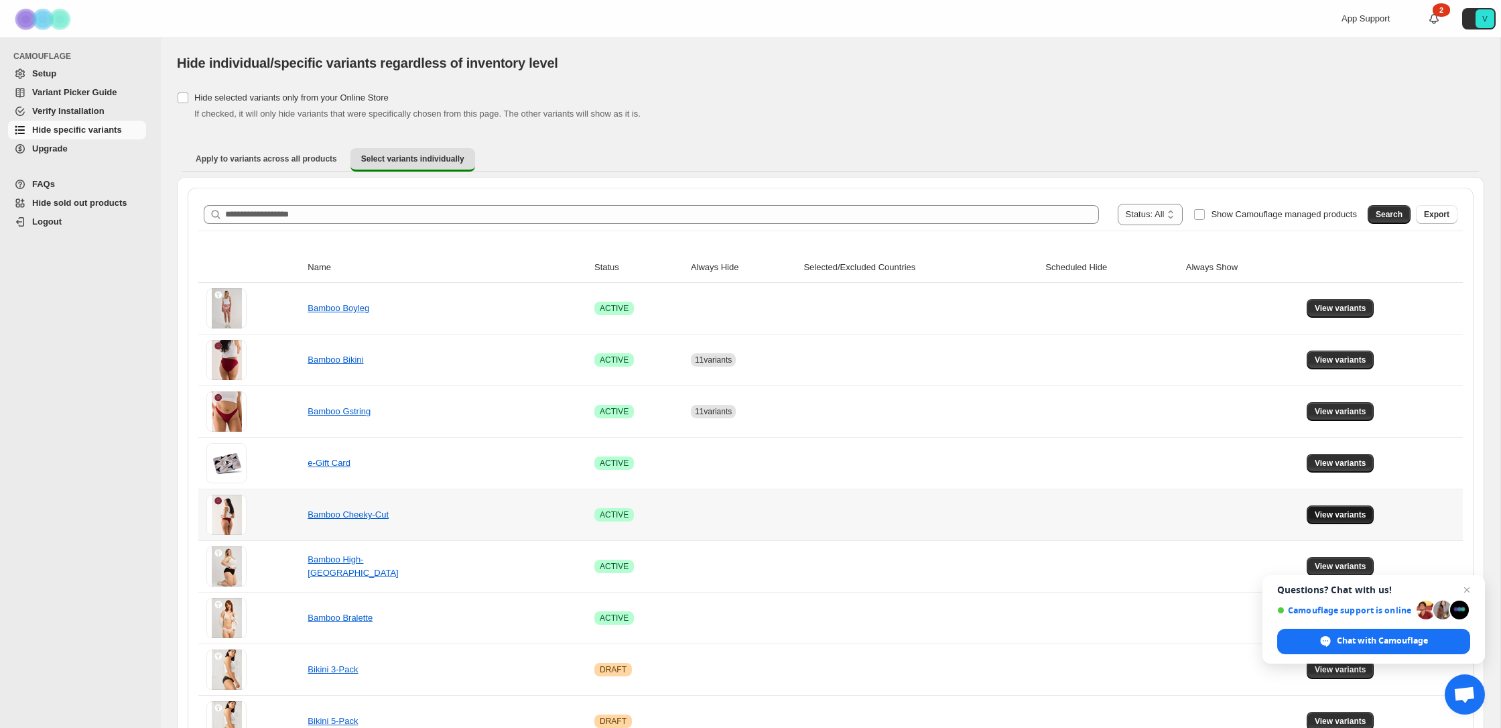
click at [1353, 511] on span "View variants" at bounding box center [1341, 514] width 52 height 11
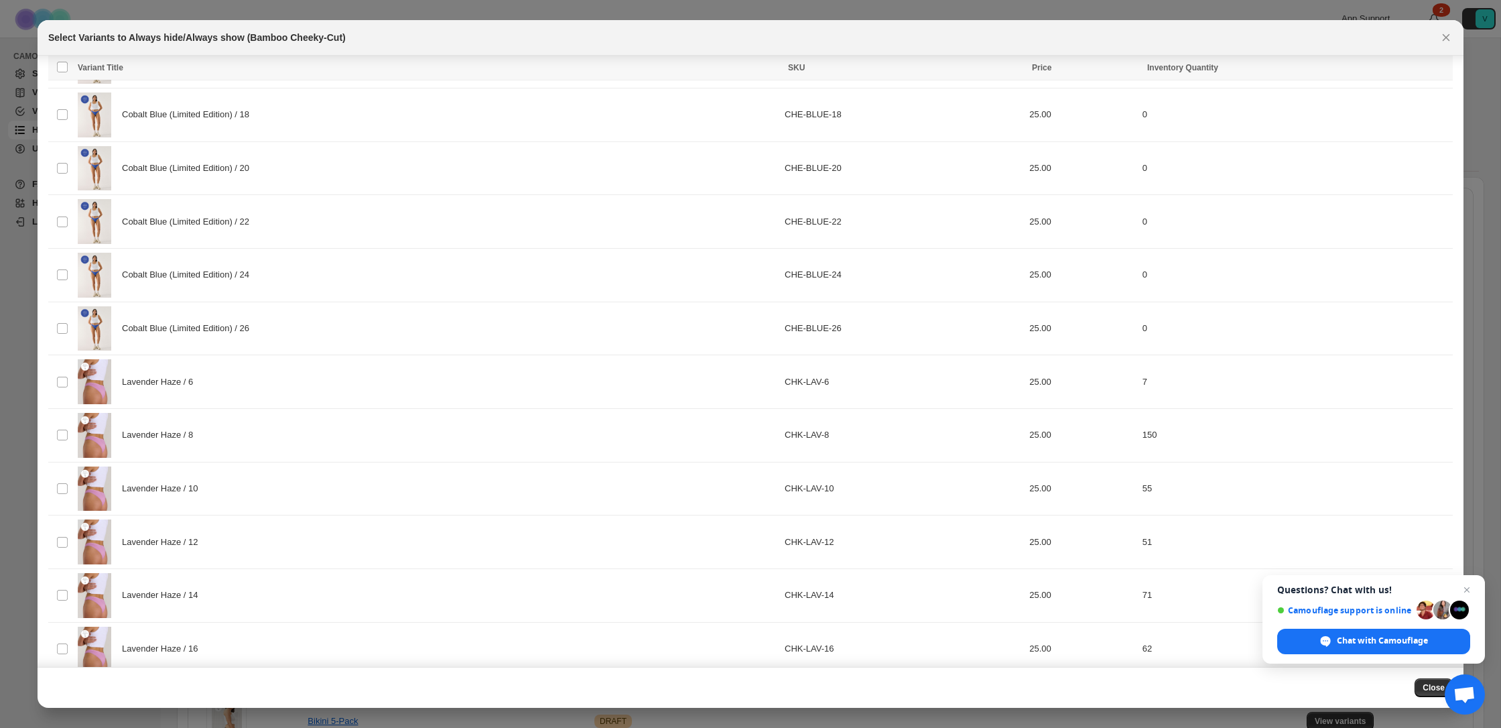
scroll to position [422, 0]
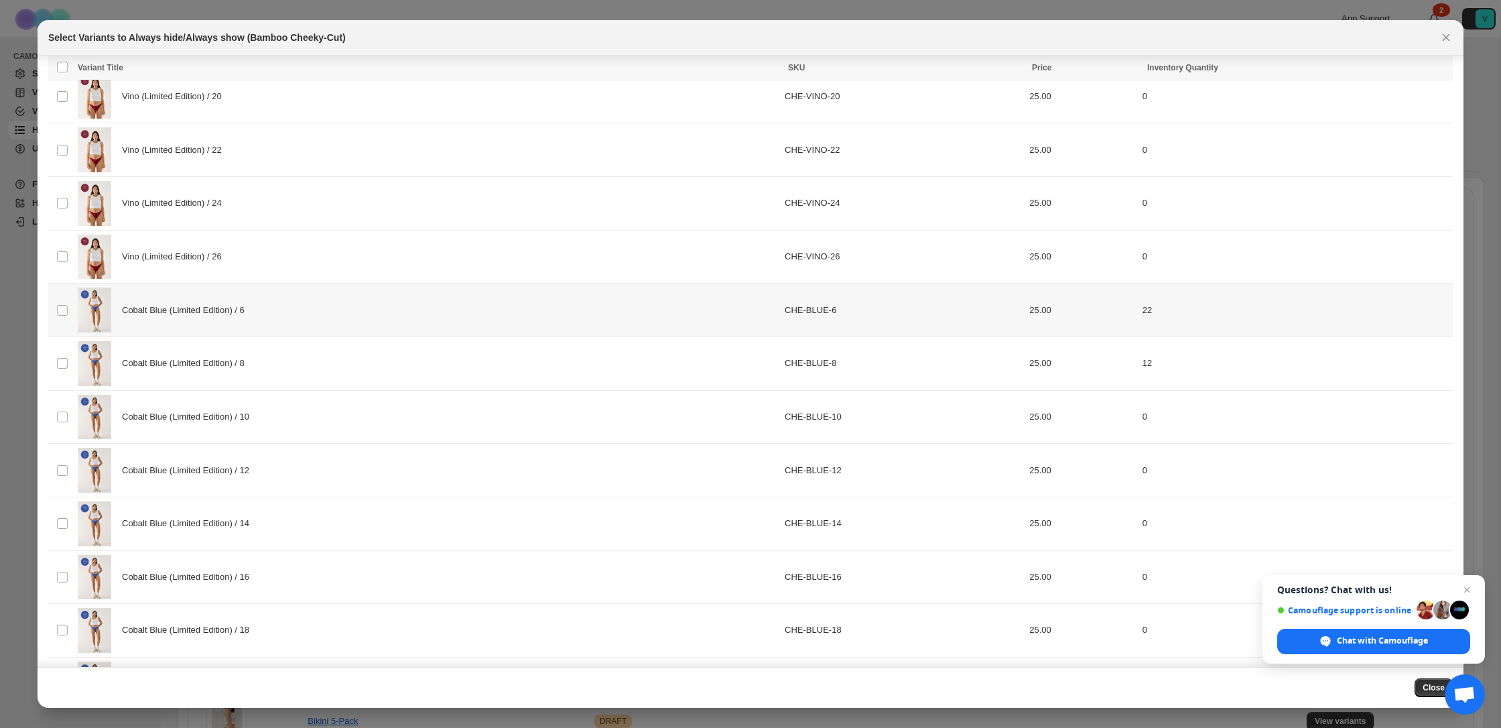
click at [304, 326] on div "Cobalt Blue (Limited Edition) / 6" at bounding box center [427, 309] width 699 height 45
click at [301, 363] on div "Cobalt Blue (Limited Edition) / 8" at bounding box center [427, 363] width 699 height 45
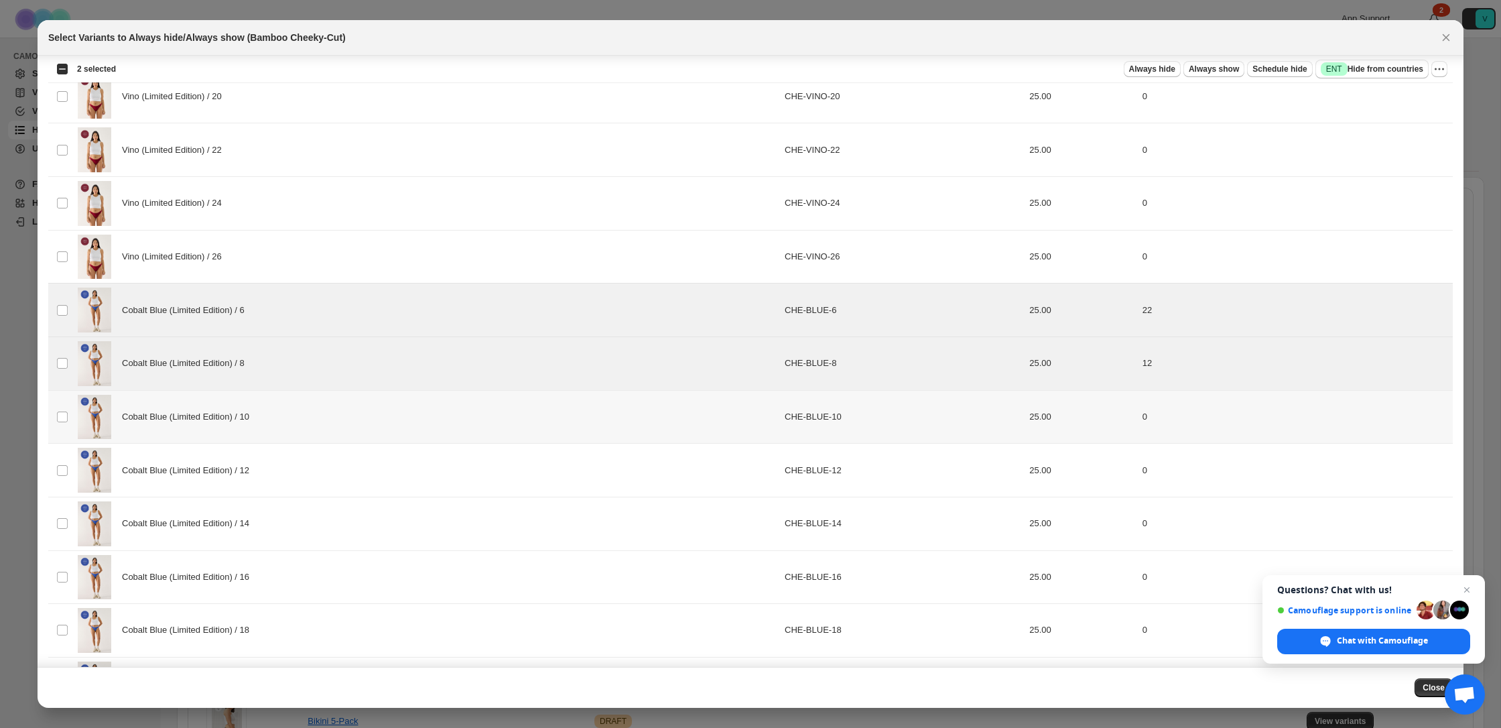
click at [330, 408] on div "Cobalt Blue (Limited Edition) / 10" at bounding box center [427, 417] width 699 height 45
click at [330, 466] on div "Cobalt Blue (Limited Edition) / 12" at bounding box center [427, 470] width 699 height 45
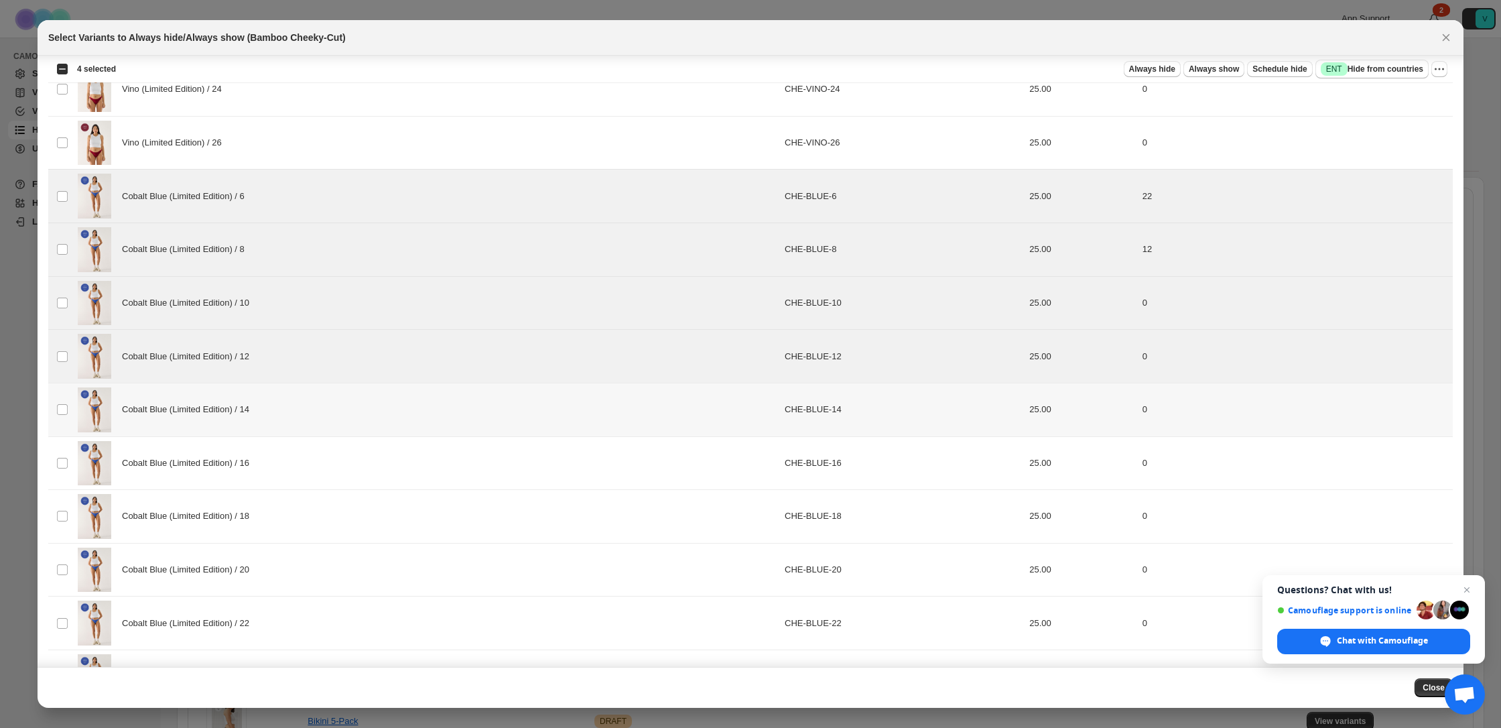
click at [328, 426] on div "Cobalt Blue (Limited Edition) / 14" at bounding box center [427, 409] width 699 height 45
click at [325, 468] on div "Cobalt Blue (Limited Edition) / 16" at bounding box center [427, 463] width 699 height 45
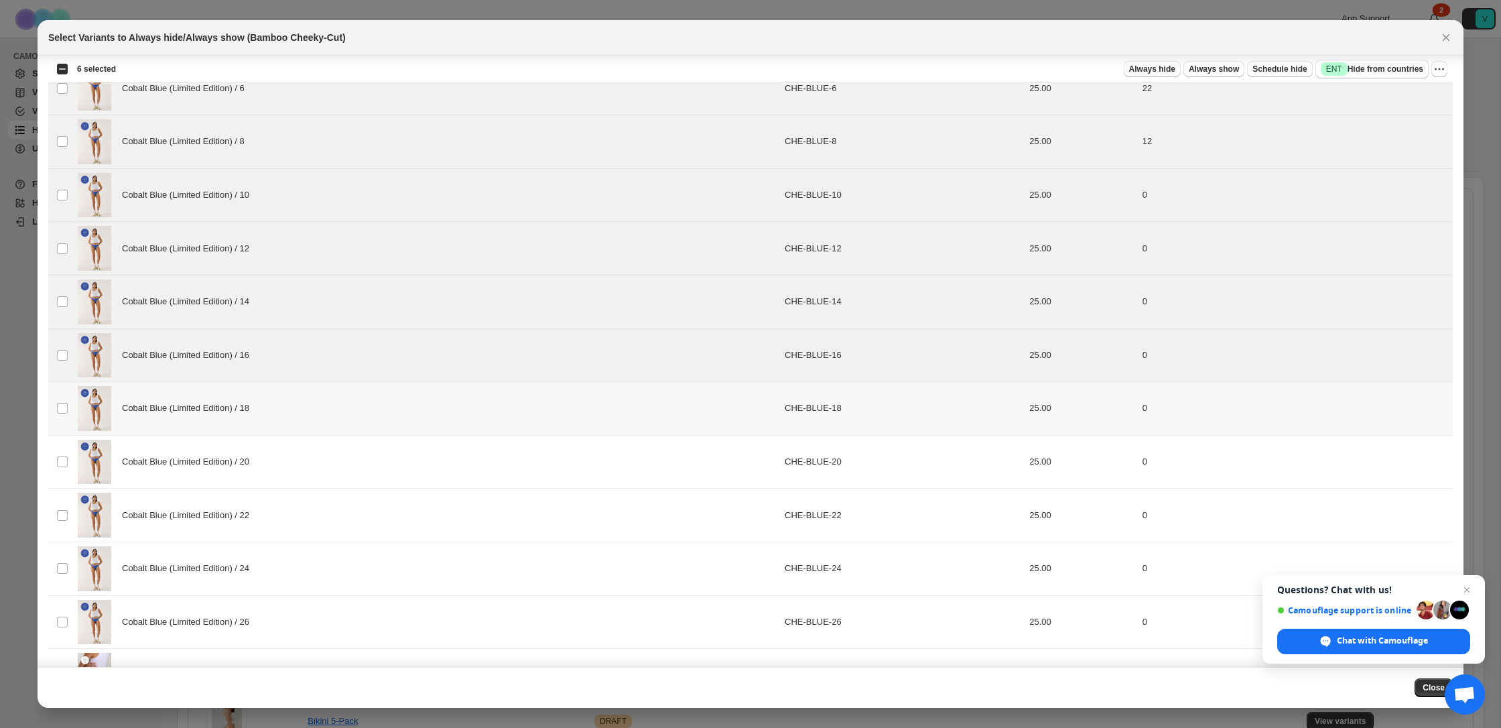
drag, startPoint x: 322, startPoint y: 430, endPoint x: 316, endPoint y: 446, distance: 18.0
click at [322, 430] on div "Cobalt Blue (Limited Edition) / 18" at bounding box center [427, 408] width 699 height 45
click at [316, 463] on div "Cobalt Blue (Limited Edition) / 20" at bounding box center [427, 462] width 699 height 45
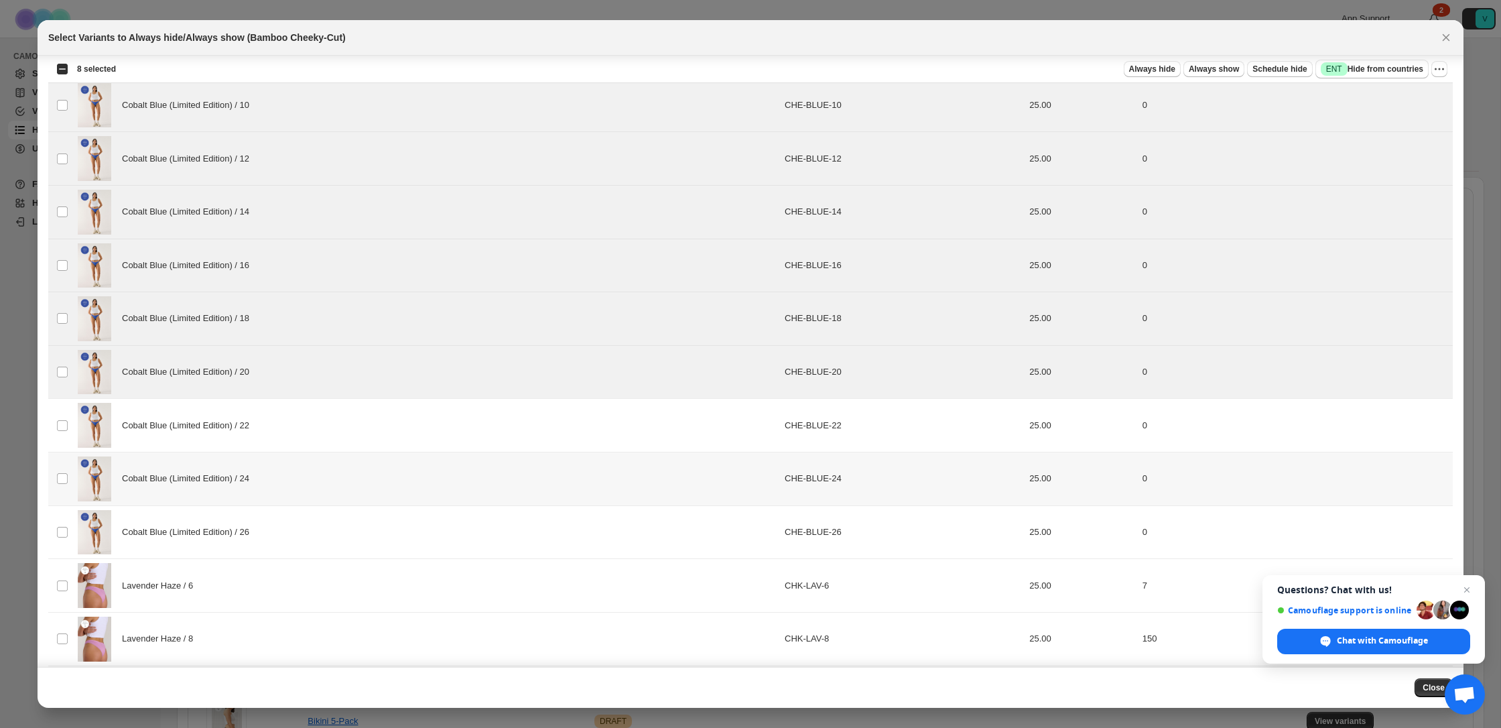
scroll to position [734, 0]
click at [312, 422] on div "Cobalt Blue (Limited Edition) / 22" at bounding box center [427, 423] width 699 height 45
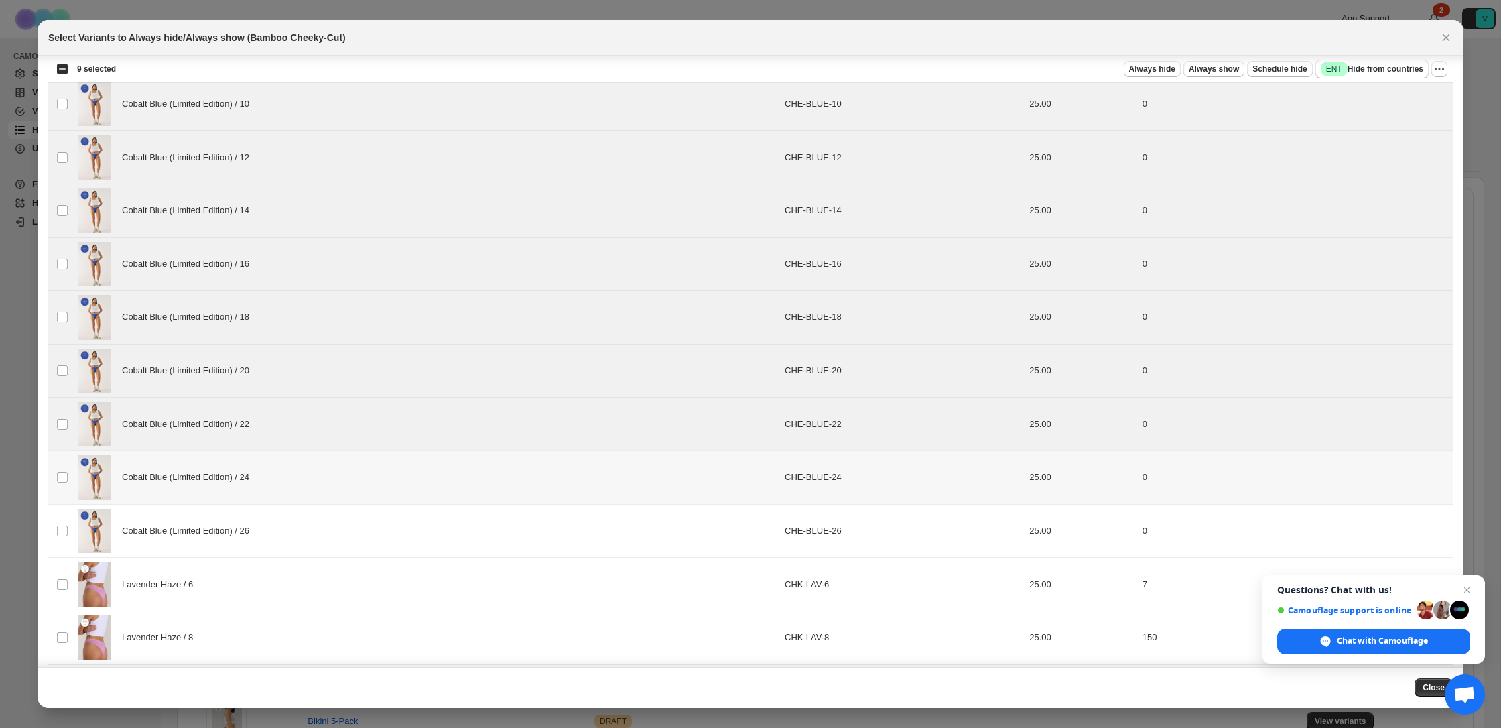
drag, startPoint x: 300, startPoint y: 466, endPoint x: 296, endPoint y: 485, distance: 19.3
click at [300, 466] on div "Cobalt Blue (Limited Edition) / 24" at bounding box center [427, 477] width 699 height 45
drag, startPoint x: 294, startPoint y: 517, endPoint x: 350, endPoint y: 497, distance: 59.1
click at [294, 517] on div "Cobalt Blue (Limited Edition) / 26" at bounding box center [427, 531] width 699 height 45
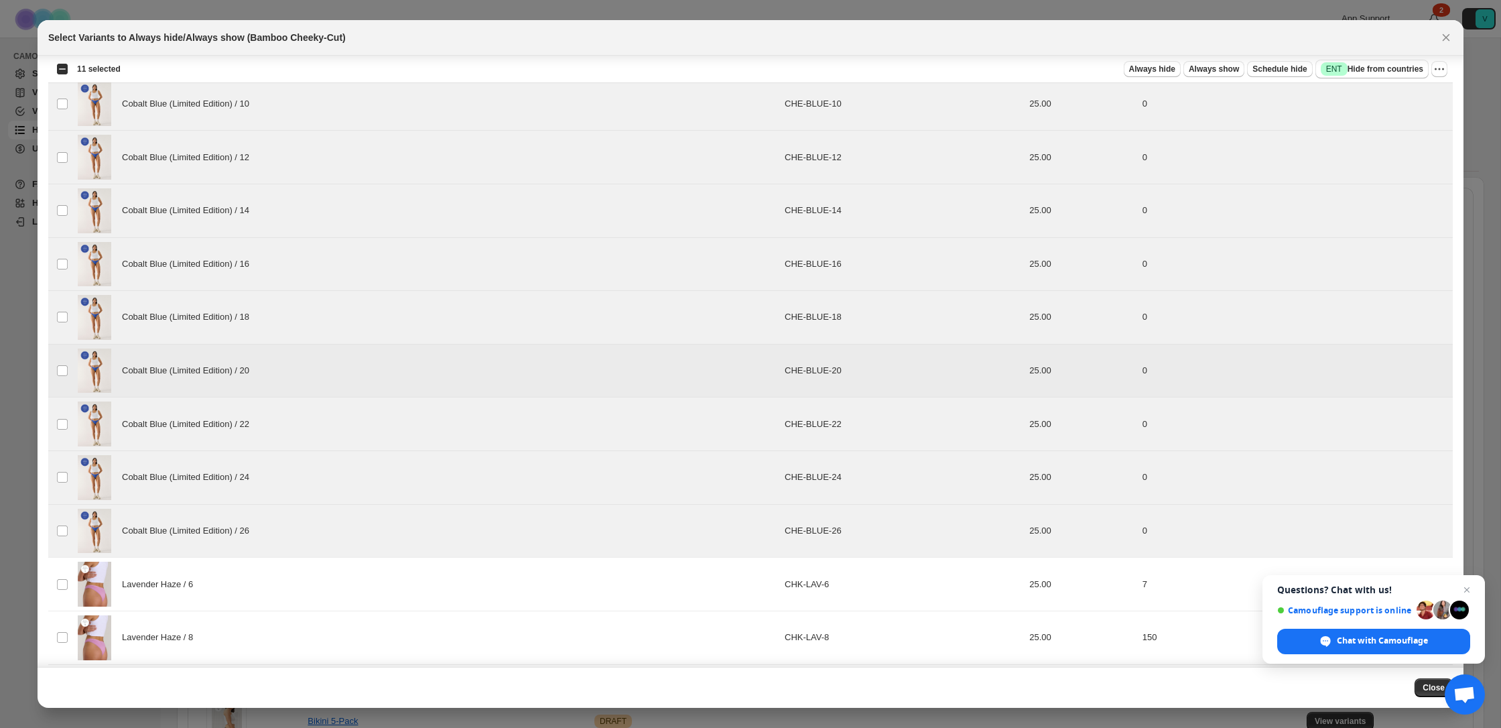
scroll to position [0, 0]
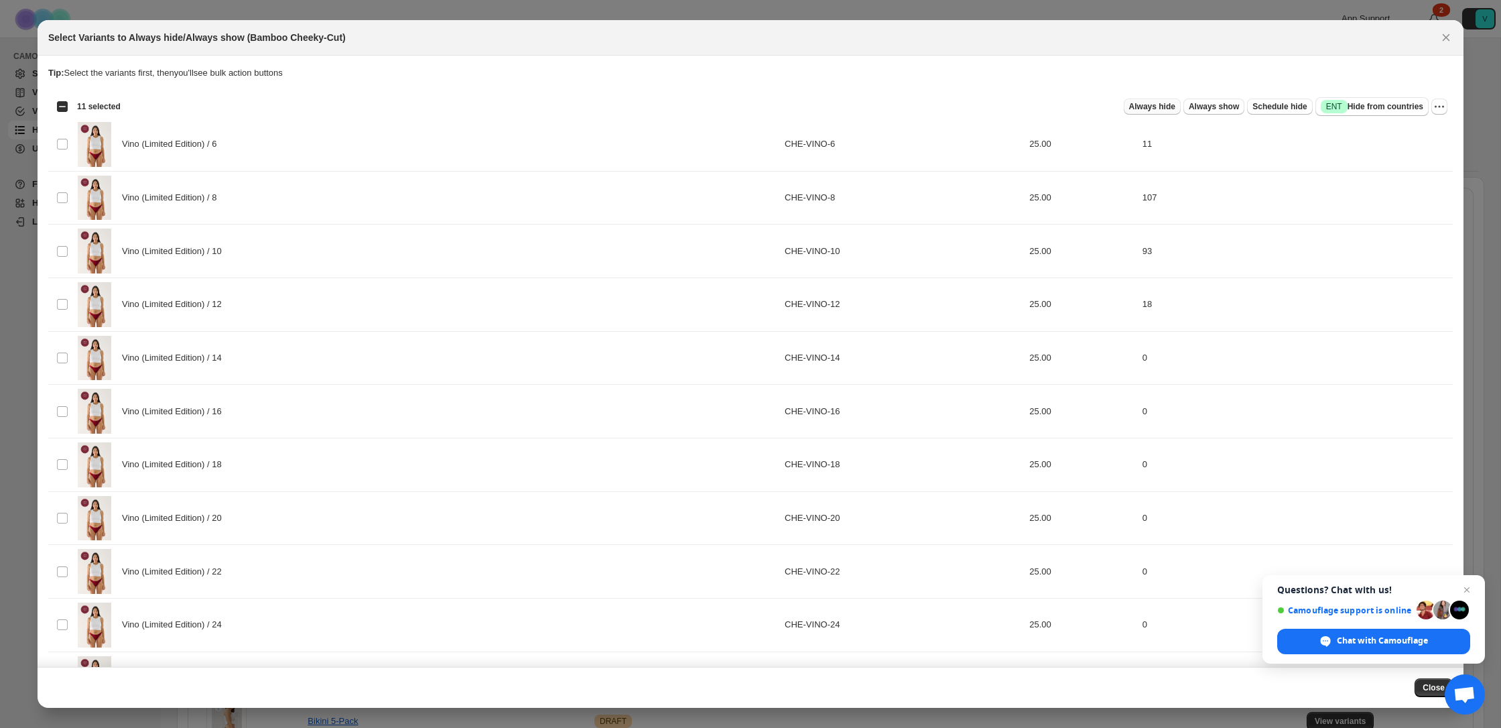
click at [1133, 114] on button "Always hide" at bounding box center [1152, 107] width 57 height 16
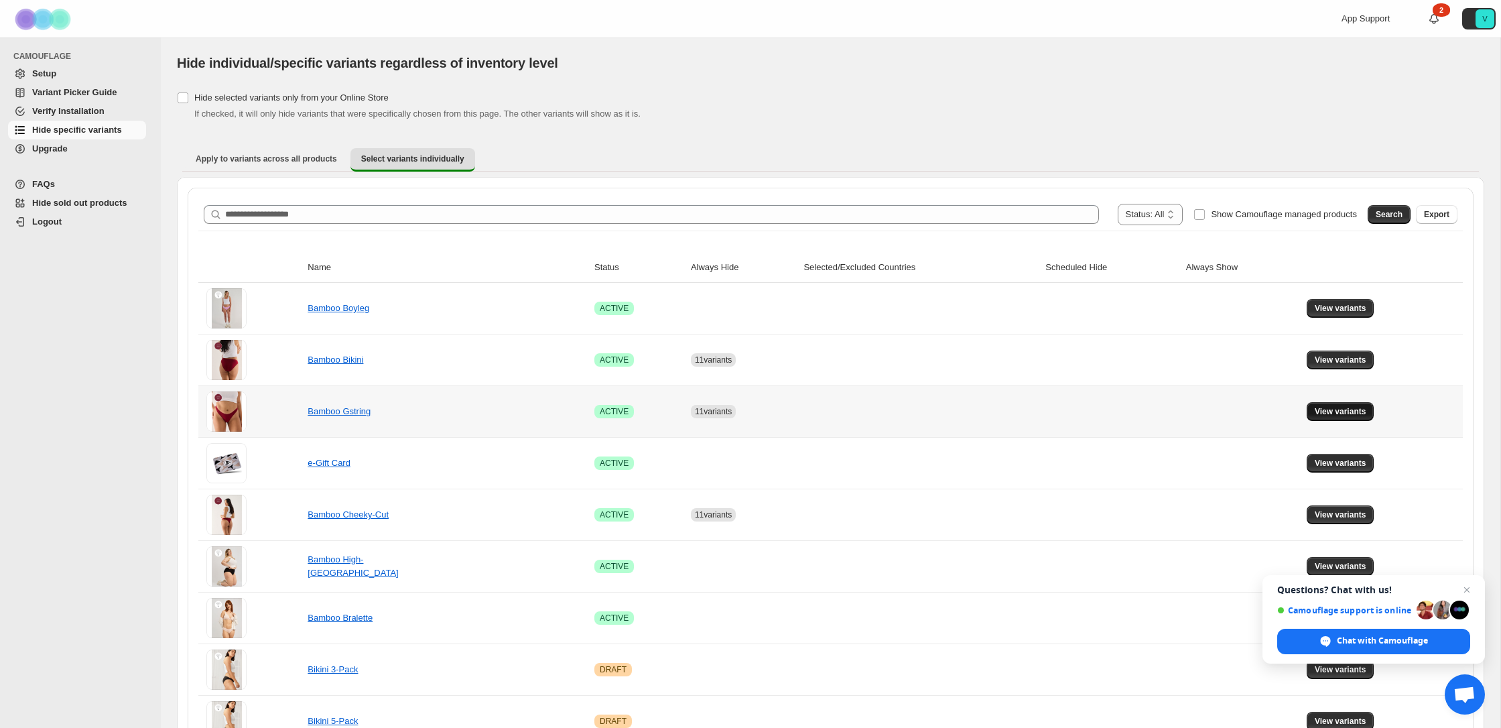
drag, startPoint x: 1342, startPoint y: 415, endPoint x: 1332, endPoint y: 415, distance: 10.1
click at [1342, 415] on span "View variants" at bounding box center [1341, 411] width 52 height 11
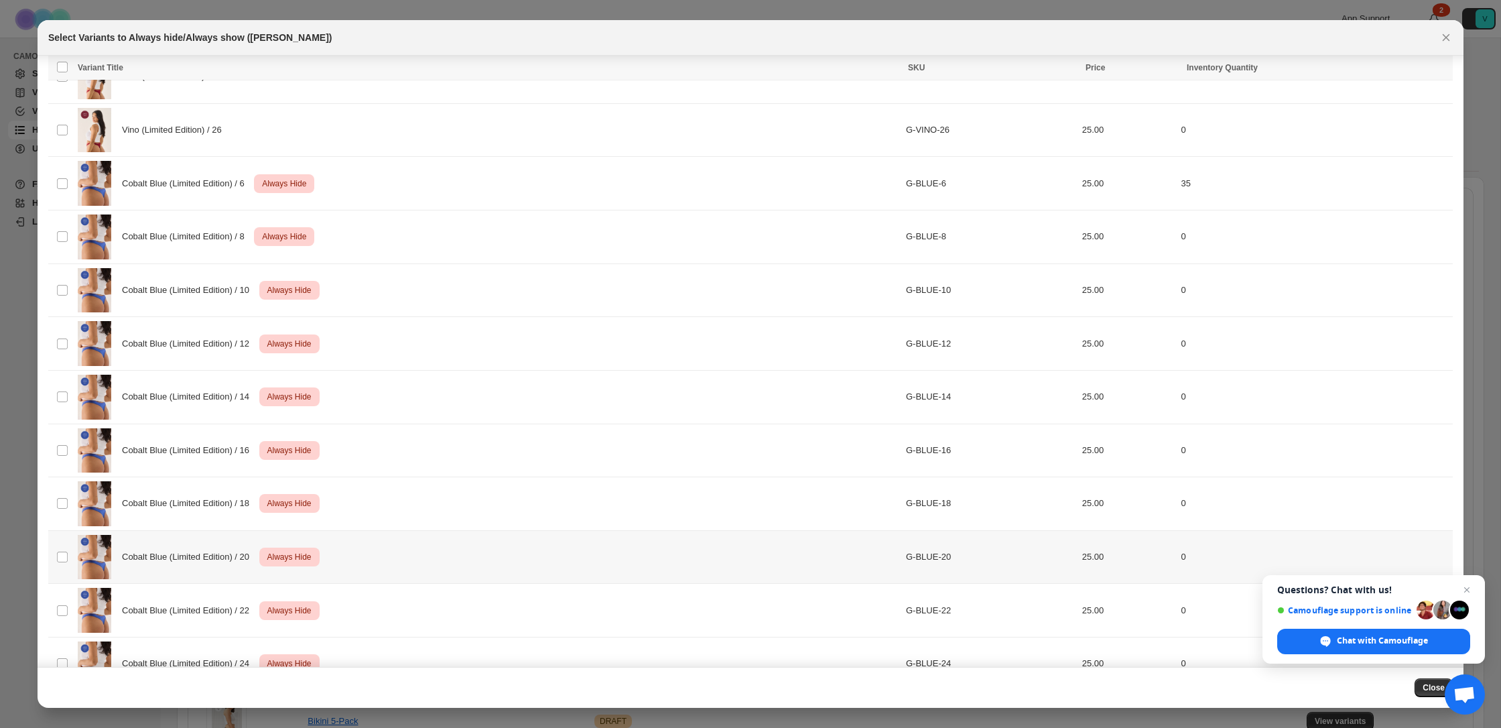
scroll to position [536, 0]
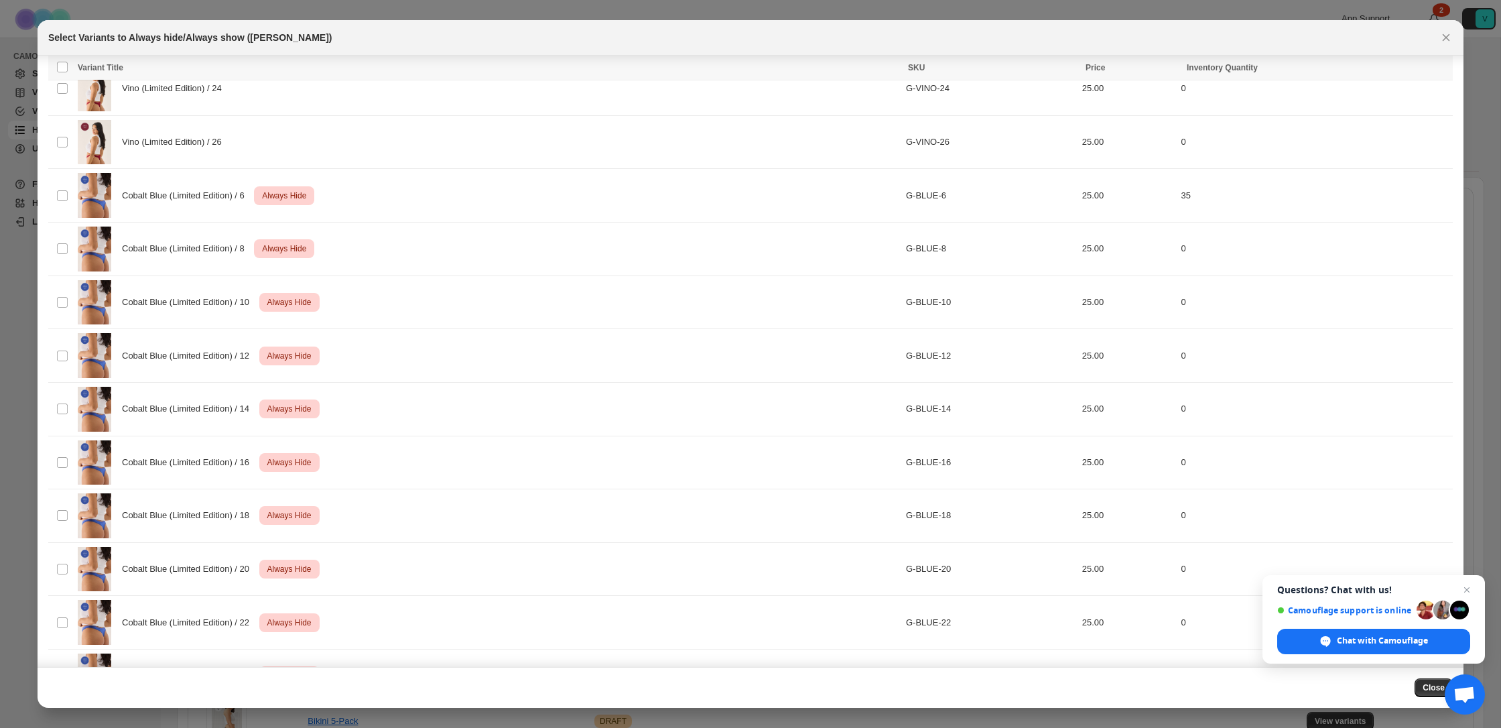
drag, startPoint x: 1439, startPoint y: 40, endPoint x: 1315, endPoint y: 13, distance: 126.8
click at [1439, 40] on icon "Close" at bounding box center [1445, 37] width 13 height 13
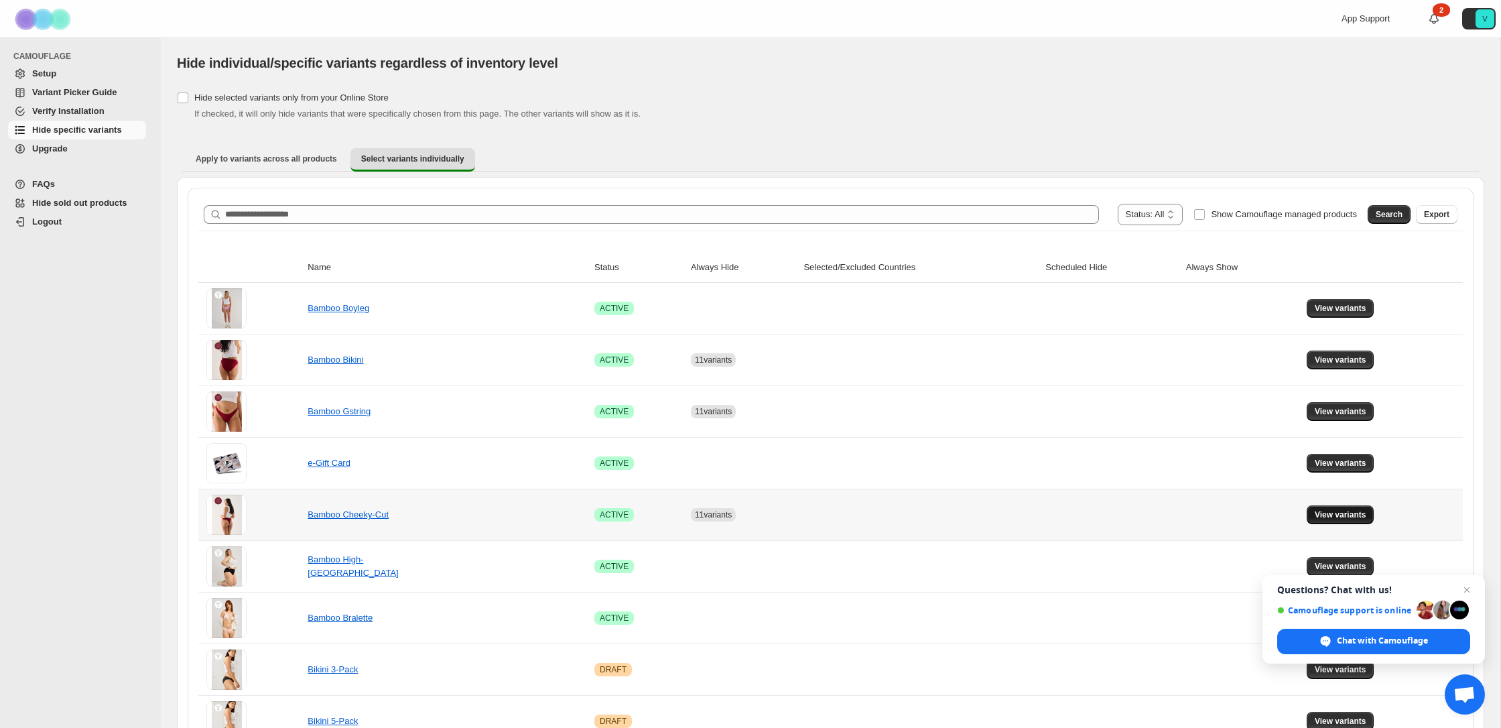
click at [1314, 518] on button "View variants" at bounding box center [1341, 514] width 68 height 19
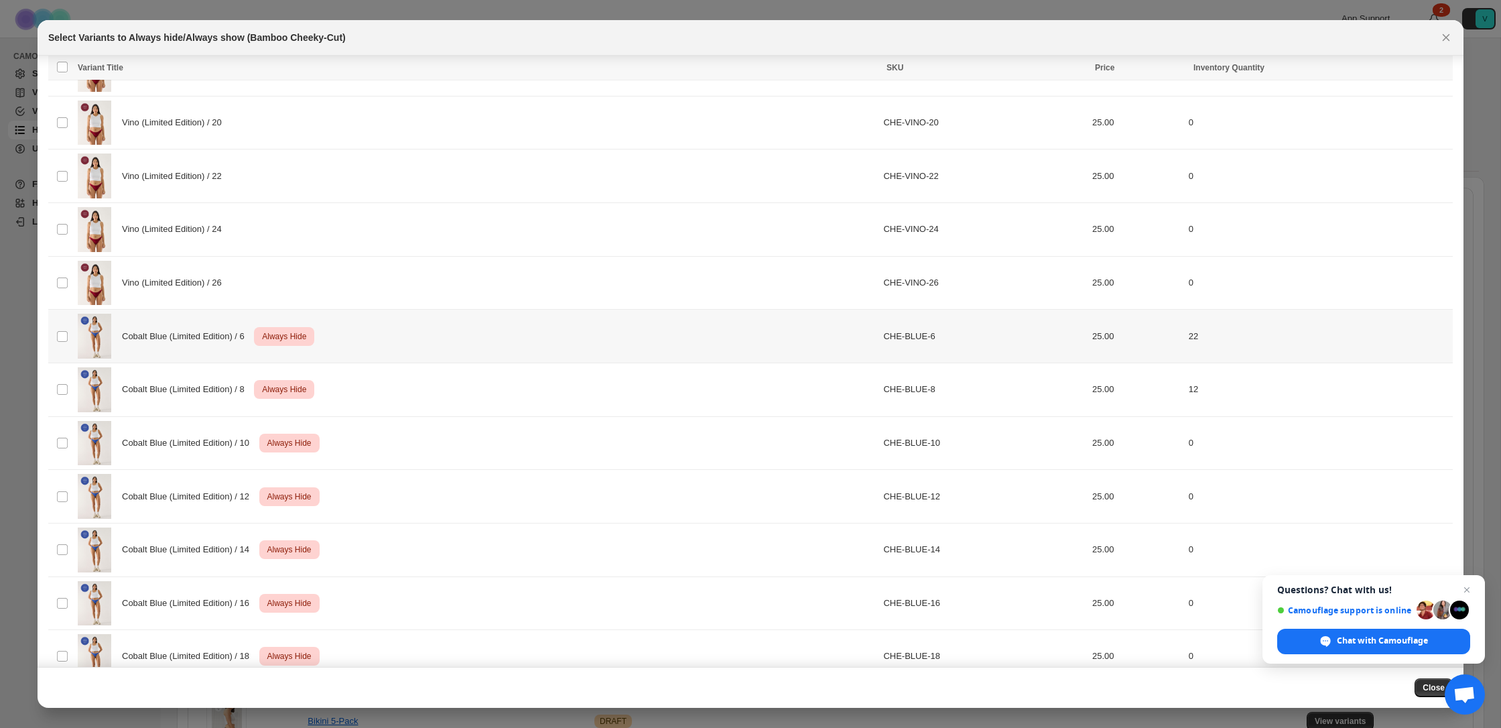
scroll to position [397, 0]
click at [365, 328] on div "Cobalt Blue (Limited Edition) / 6 Critical Always Hide" at bounding box center [476, 334] width 797 height 45
click at [377, 391] on div "Cobalt Blue (Limited Edition) / 8 Critical Always Hide" at bounding box center [476, 388] width 797 height 45
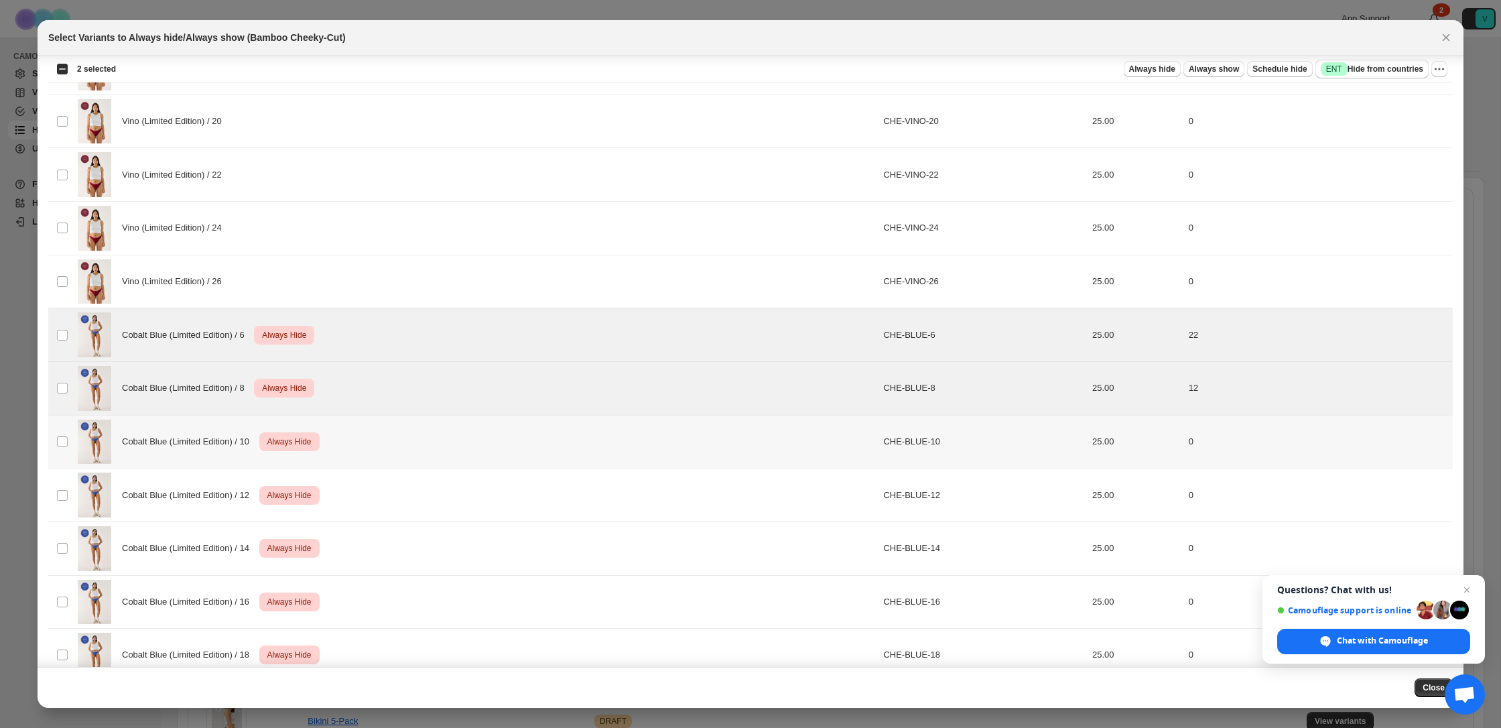
click at [392, 438] on div "Cobalt Blue (Limited Edition) / 10 Critical Always Hide" at bounding box center [476, 442] width 797 height 45
click at [402, 487] on div "Cobalt Blue (Limited Edition) / 12 Critical Always Hide" at bounding box center [476, 494] width 797 height 45
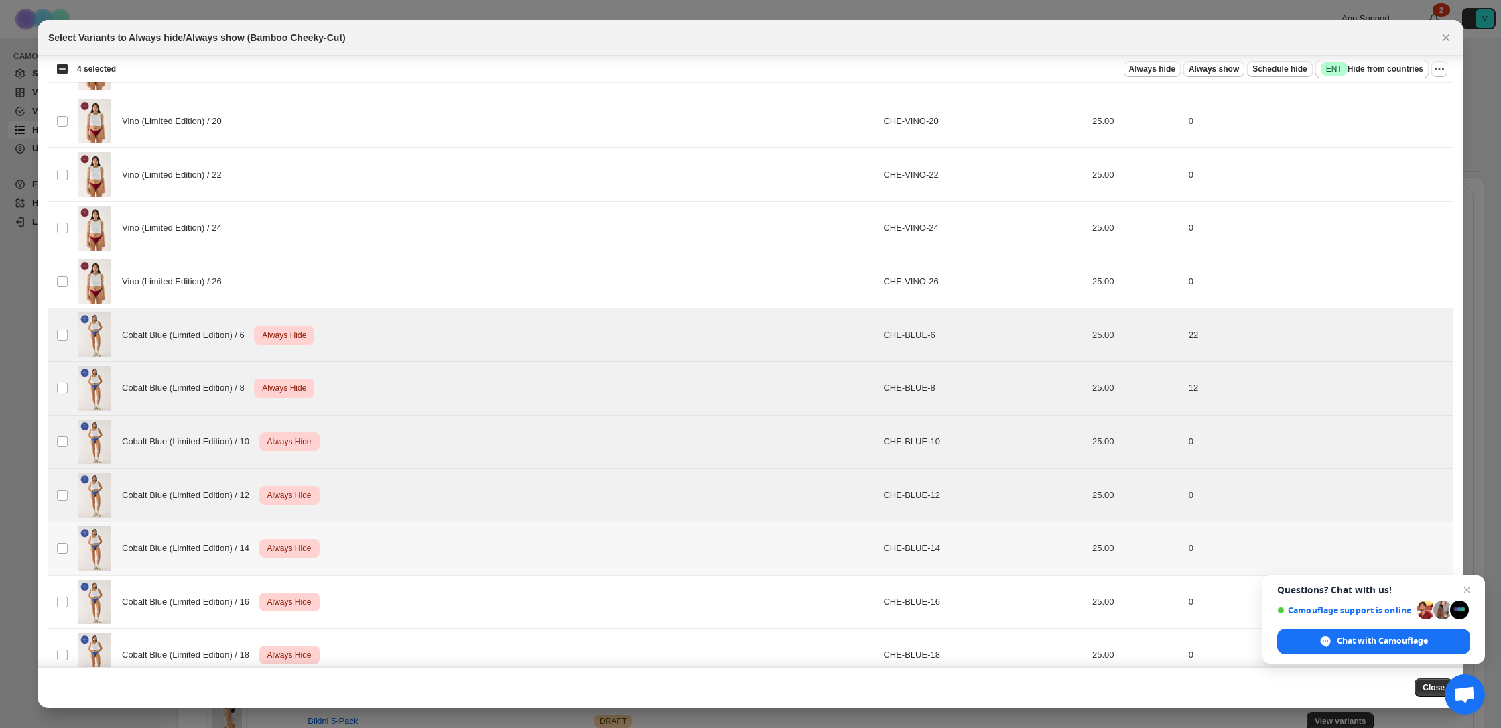
click at [417, 541] on div "Cobalt Blue (Limited Edition) / 14 Critical Always Hide" at bounding box center [476, 548] width 797 height 45
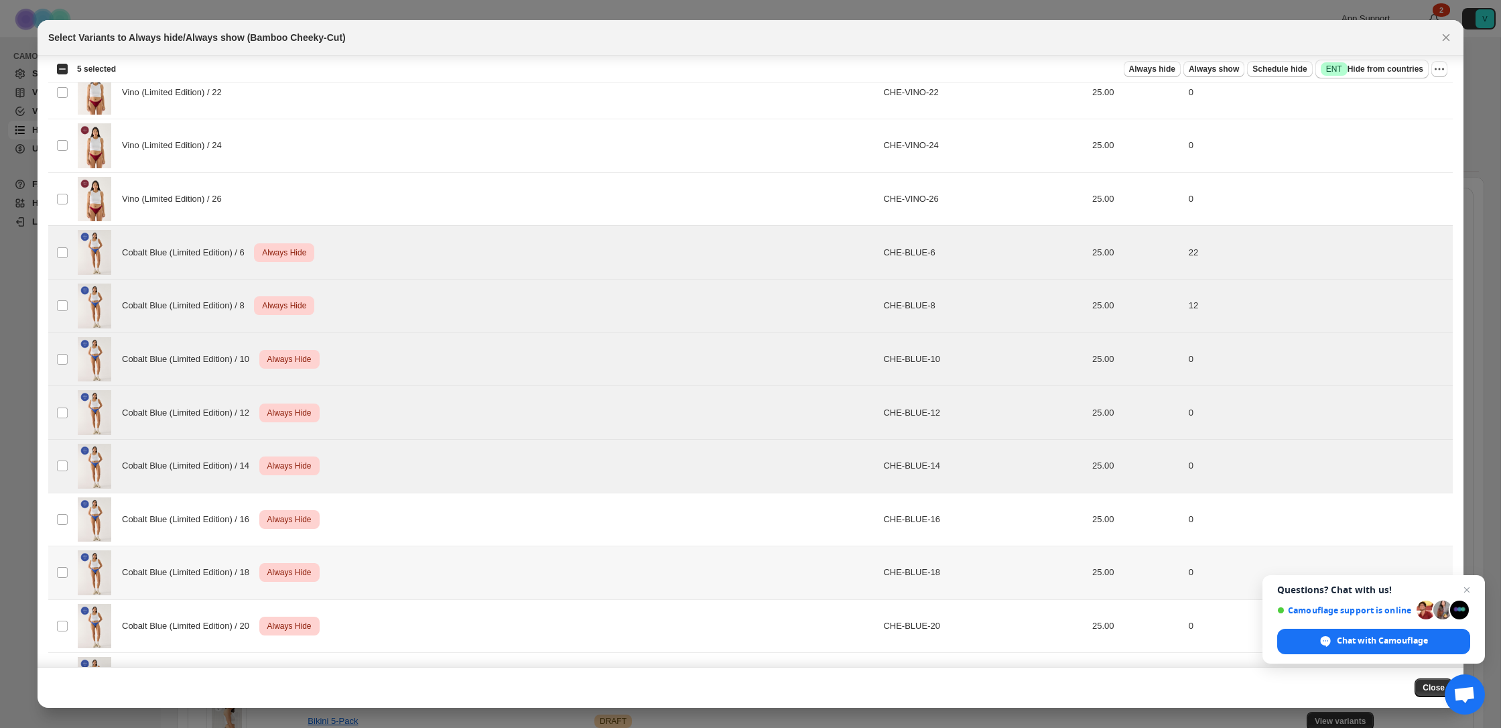
scroll to position [481, 0]
click at [413, 531] on div "Cobalt Blue (Limited Edition) / 16 Critical Always Hide" at bounding box center [476, 517] width 797 height 45
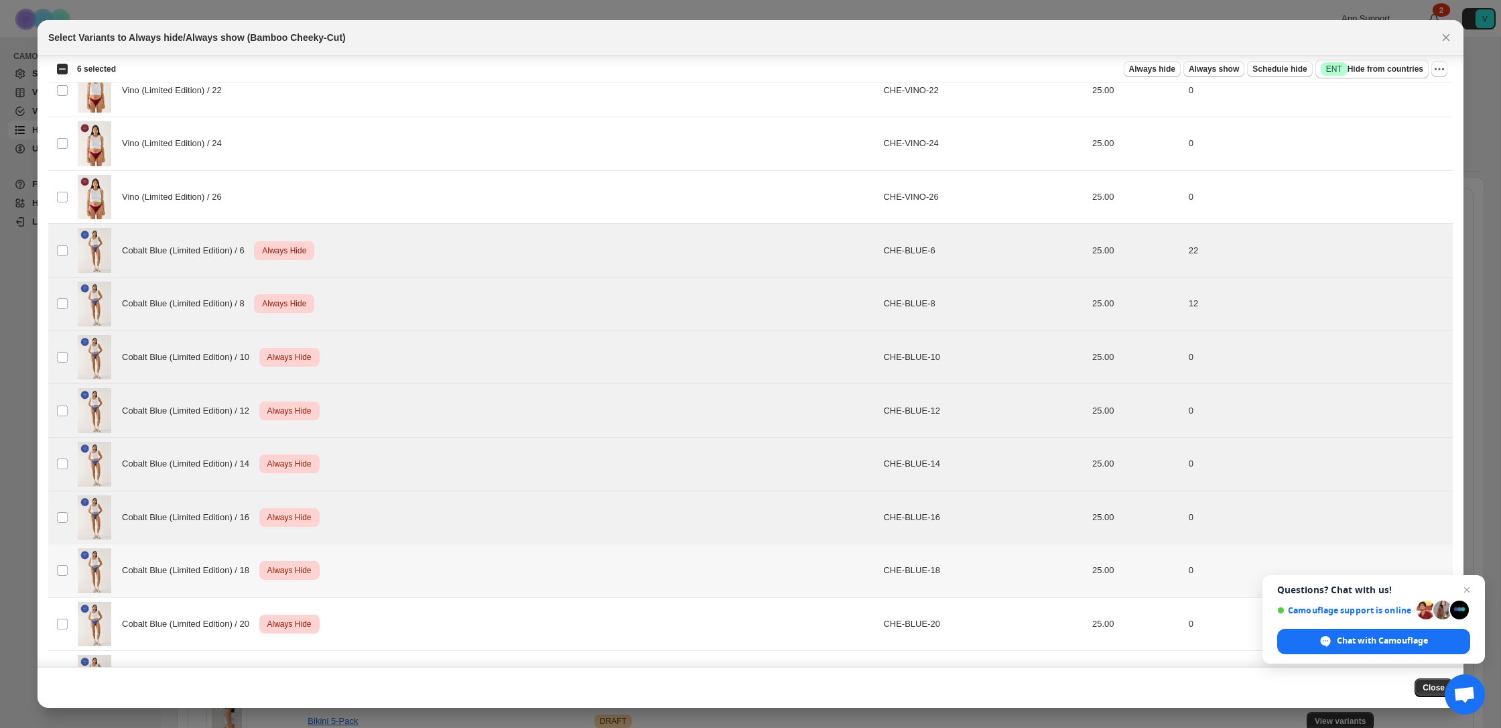
drag, startPoint x: 411, startPoint y: 576, endPoint x: 426, endPoint y: 606, distance: 33.6
click at [411, 576] on div "Cobalt Blue (Limited Edition) / 18 Critical Always Hide" at bounding box center [476, 570] width 797 height 45
click at [427, 614] on div "Cobalt Blue (Limited Edition) / 20 Critical Always Hide" at bounding box center [476, 624] width 797 height 45
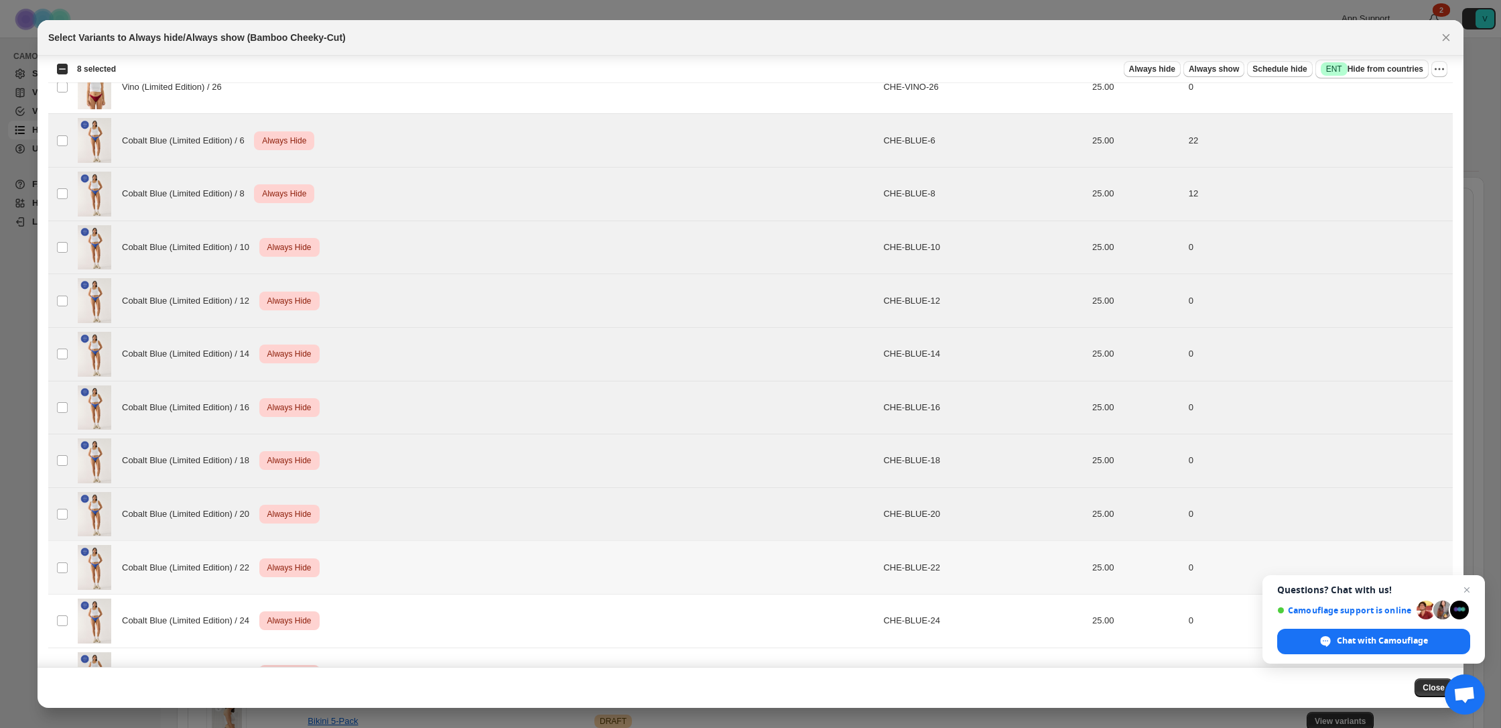
click at [405, 561] on div "Cobalt Blue (Limited Edition) / 22 Critical Always Hide" at bounding box center [476, 567] width 797 height 45
click at [422, 605] on div "Cobalt Blue (Limited Edition) / 24 Critical Always Hide" at bounding box center [476, 621] width 797 height 45
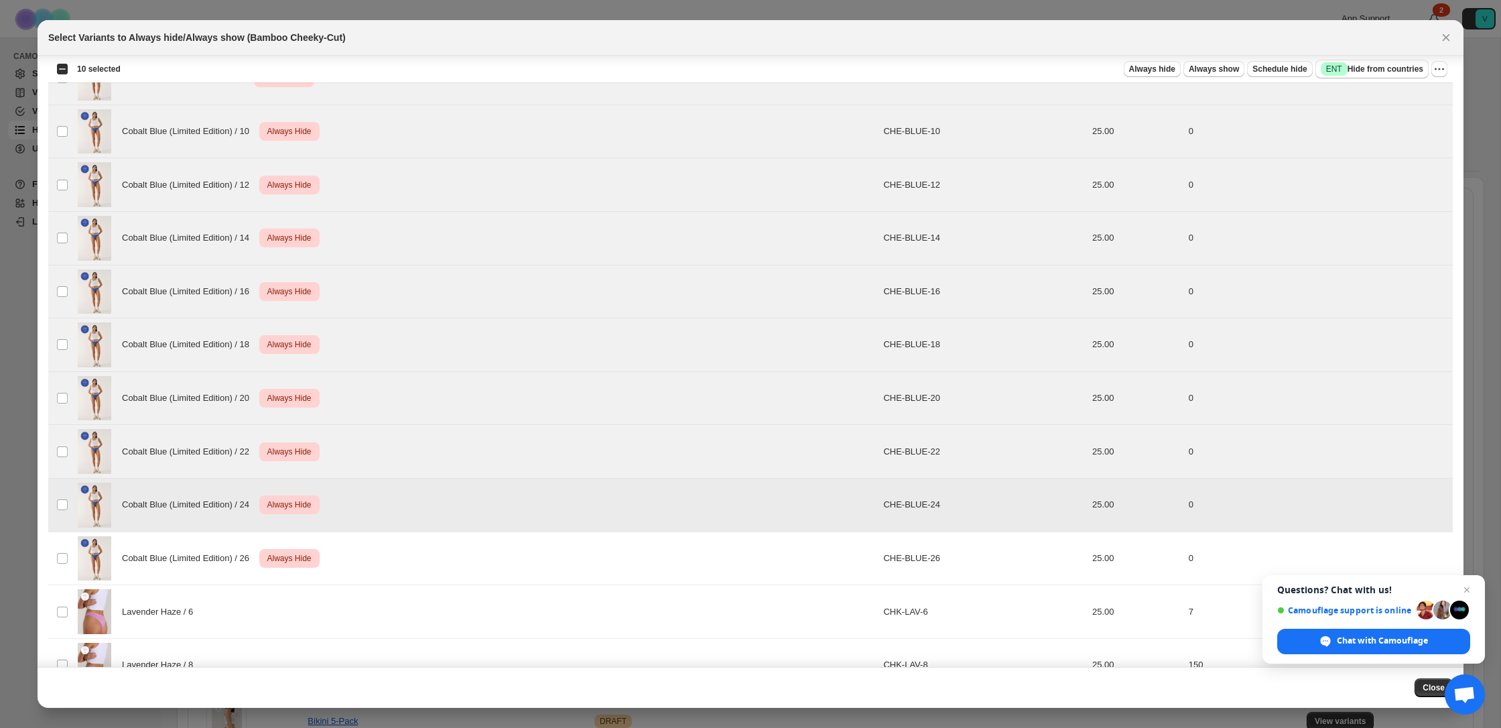
scroll to position [709, 0]
drag, startPoint x: 414, startPoint y: 541, endPoint x: 424, endPoint y: 537, distance: 11.1
click at [414, 541] on div "Cobalt Blue (Limited Edition) / 26 Critical Always Hide" at bounding box center [476, 556] width 797 height 45
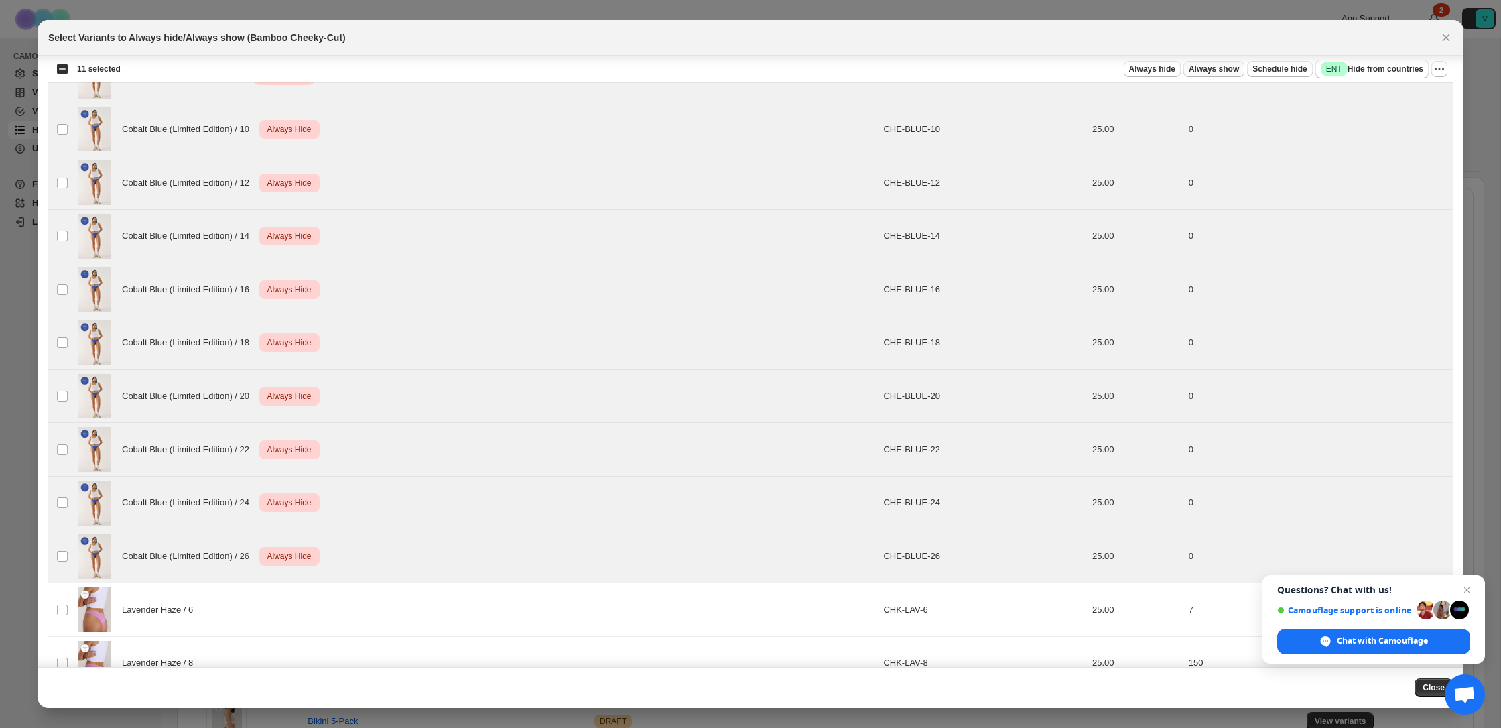
click at [1218, 74] on button "Always show" at bounding box center [1213, 69] width 61 height 16
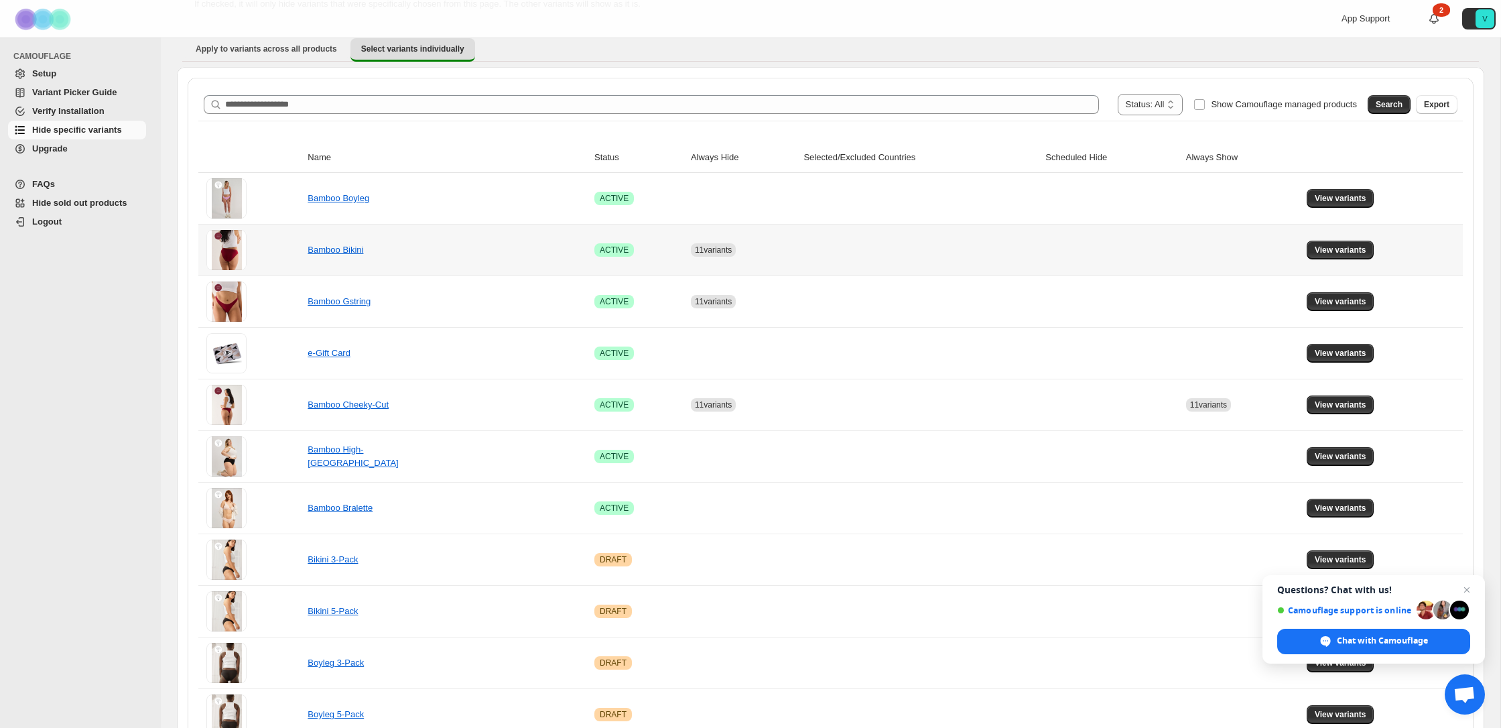
scroll to position [111, 0]
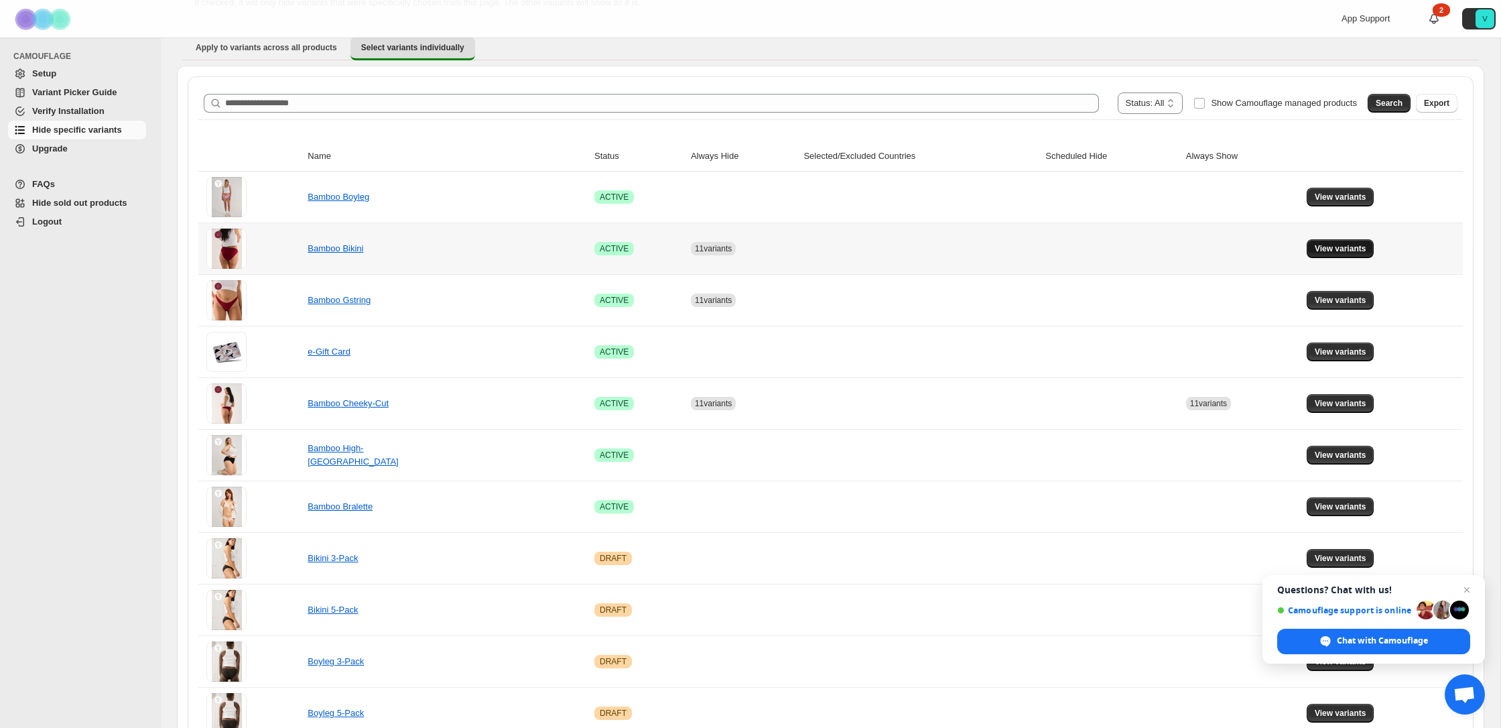
click at [1326, 245] on span "View variants" at bounding box center [1341, 248] width 52 height 11
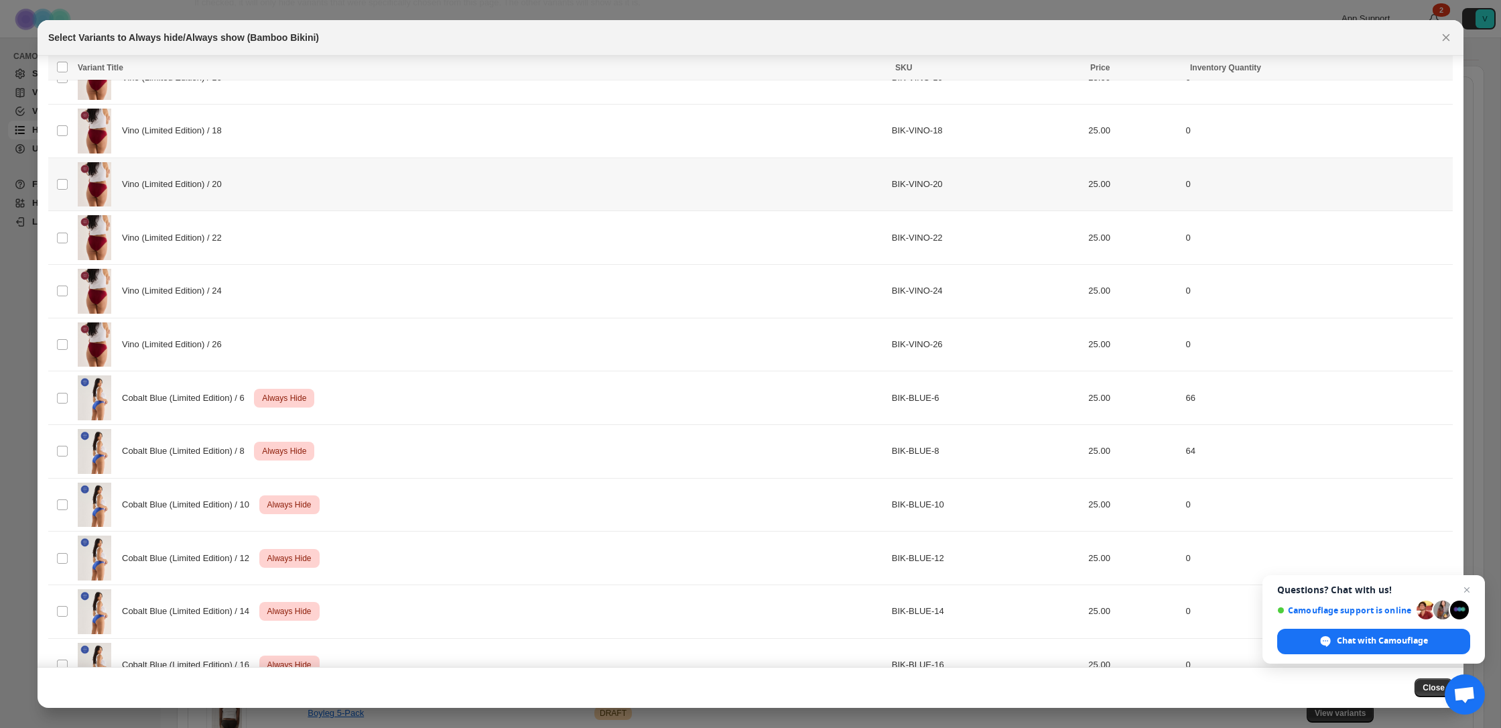
scroll to position [486, 0]
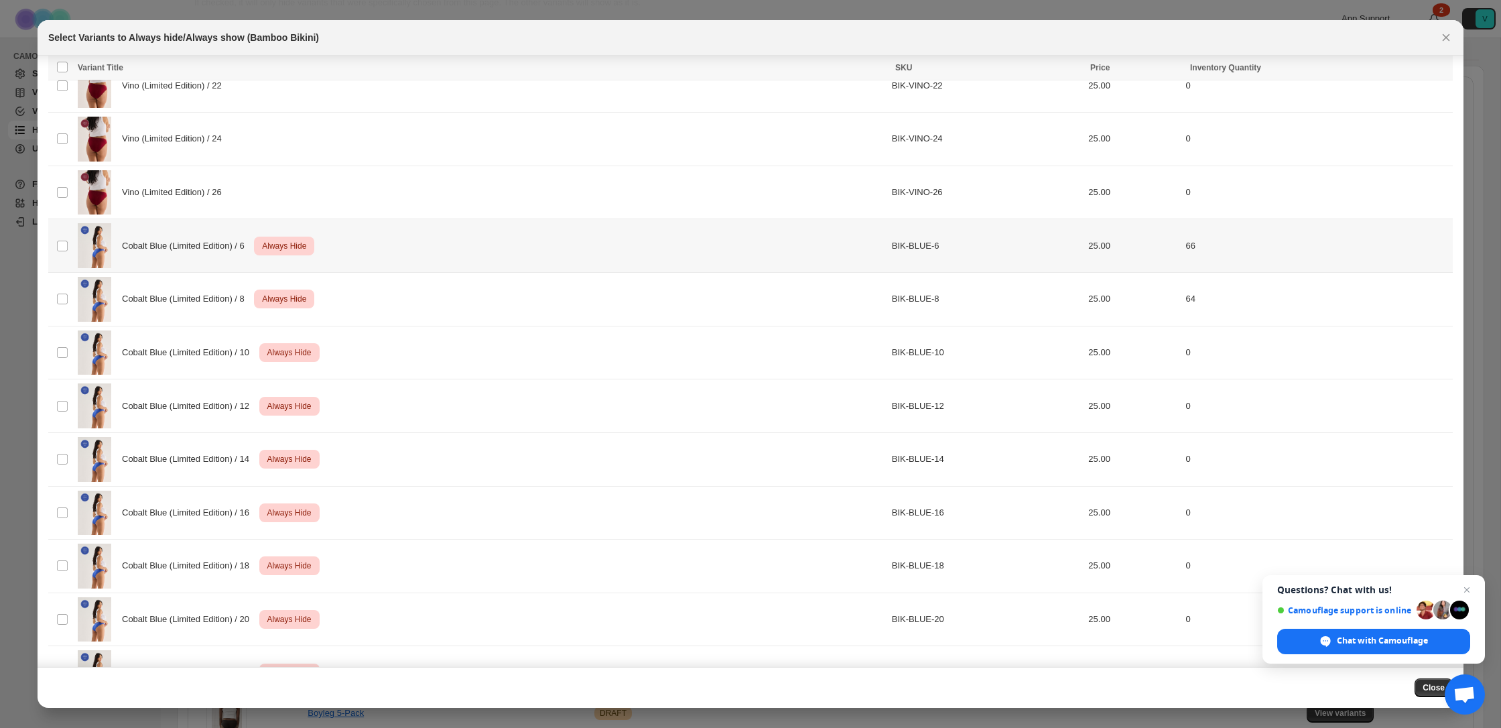
click at [389, 251] on div "Cobalt Blue (Limited Edition) / 6 Critical Always Hide" at bounding box center [481, 245] width 806 height 45
drag, startPoint x: 387, startPoint y: 315, endPoint x: 399, endPoint y: 368, distance: 54.4
click at [387, 316] on div "Cobalt Blue (Limited Edition) / 8 Critical Always Hide" at bounding box center [481, 299] width 806 height 45
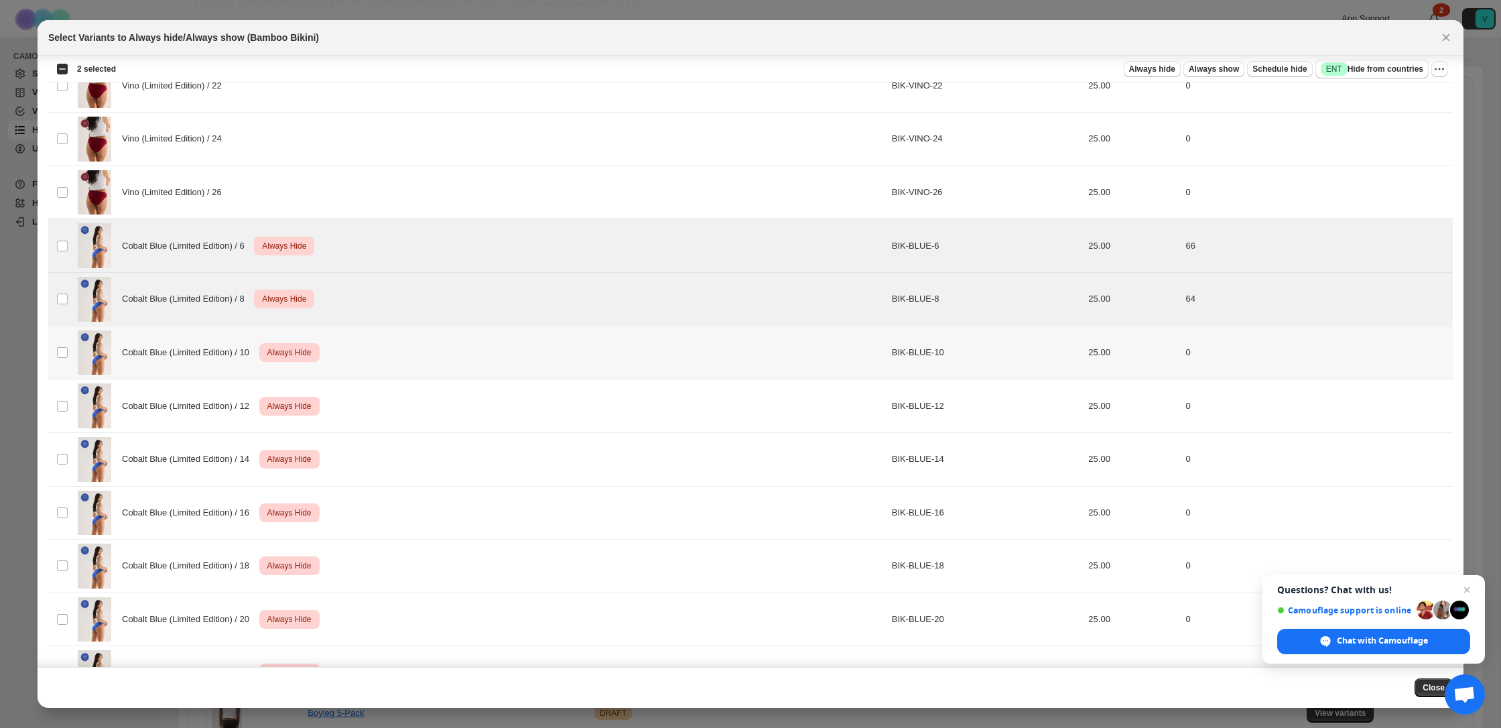
drag, startPoint x: 399, startPoint y: 369, endPoint x: 403, endPoint y: 416, distance: 47.1
click at [400, 369] on div "Cobalt Blue (Limited Edition) / 10 Critical Always Hide" at bounding box center [481, 352] width 806 height 45
drag, startPoint x: 403, startPoint y: 416, endPoint x: 413, endPoint y: 443, distance: 28.6
click at [403, 416] on div "Cobalt Blue (Limited Edition) / 12 Critical Always Hide" at bounding box center [481, 405] width 806 height 45
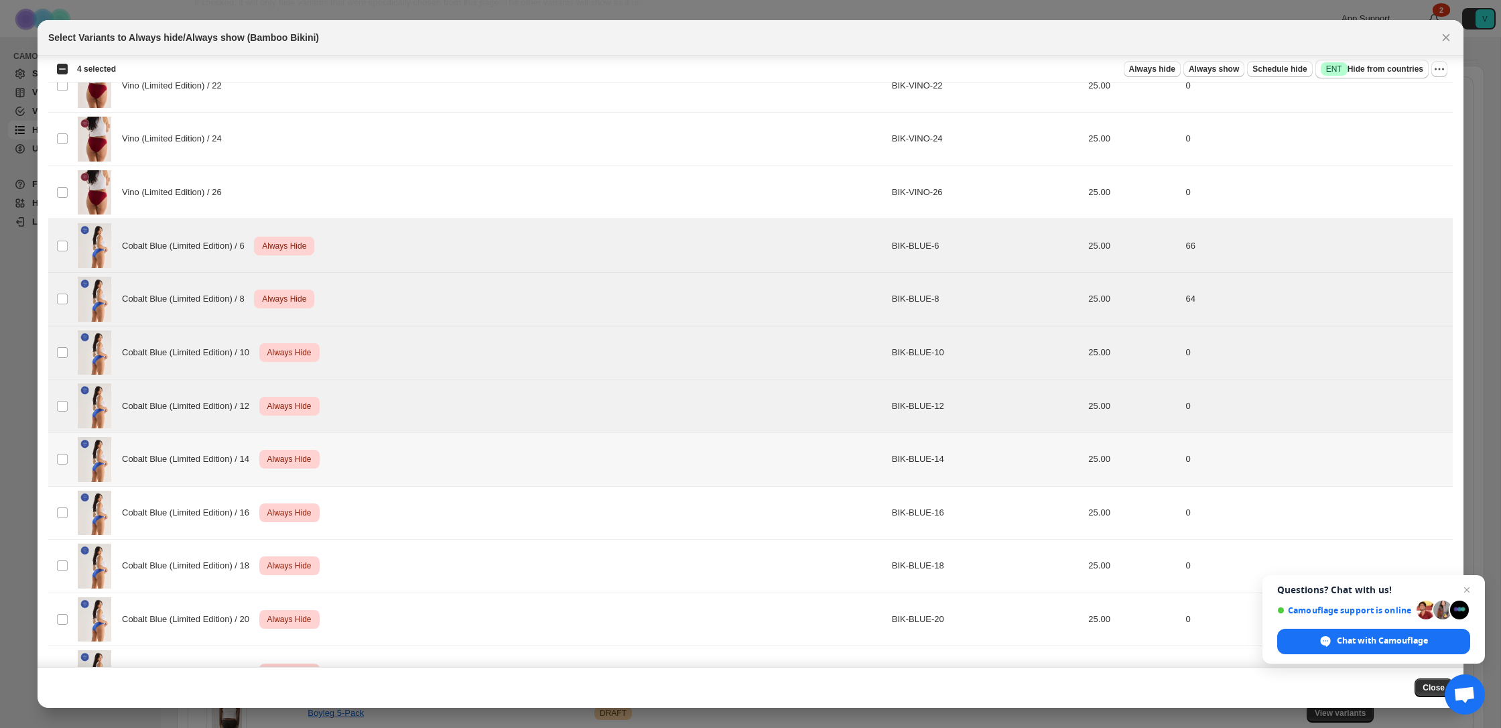
drag, startPoint x: 415, startPoint y: 447, endPoint x: 425, endPoint y: 492, distance: 45.9
click at [416, 448] on div "Cobalt Blue (Limited Edition) / 14 Critical Always Hide" at bounding box center [481, 459] width 806 height 45
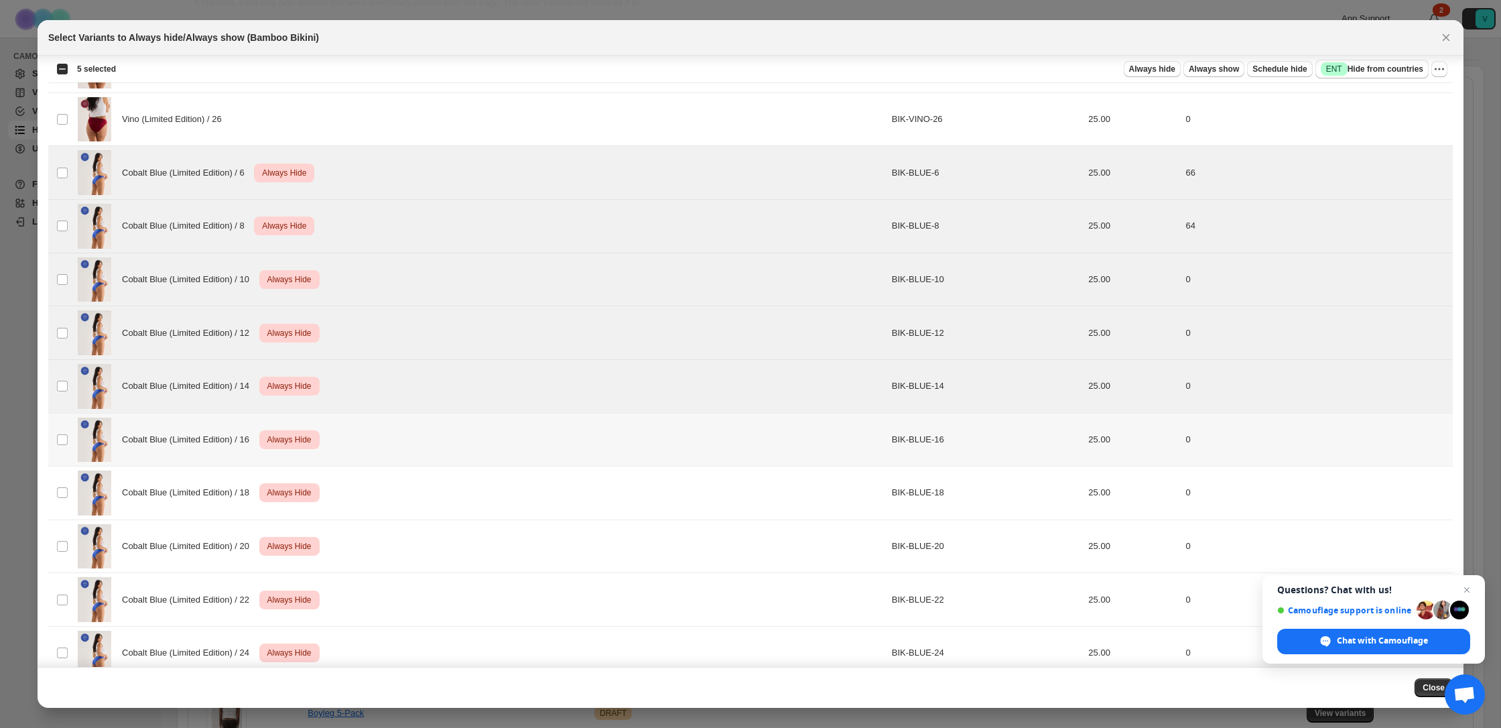
click at [435, 449] on div "Cobalt Blue (Limited Edition) / 16 Critical Always Hide" at bounding box center [481, 439] width 806 height 45
drag, startPoint x: 429, startPoint y: 501, endPoint x: 428, endPoint y: 508, distance: 7.5
click at [429, 501] on div "Cobalt Blue (Limited Edition) / 18 Critical Always Hide" at bounding box center [481, 492] width 806 height 45
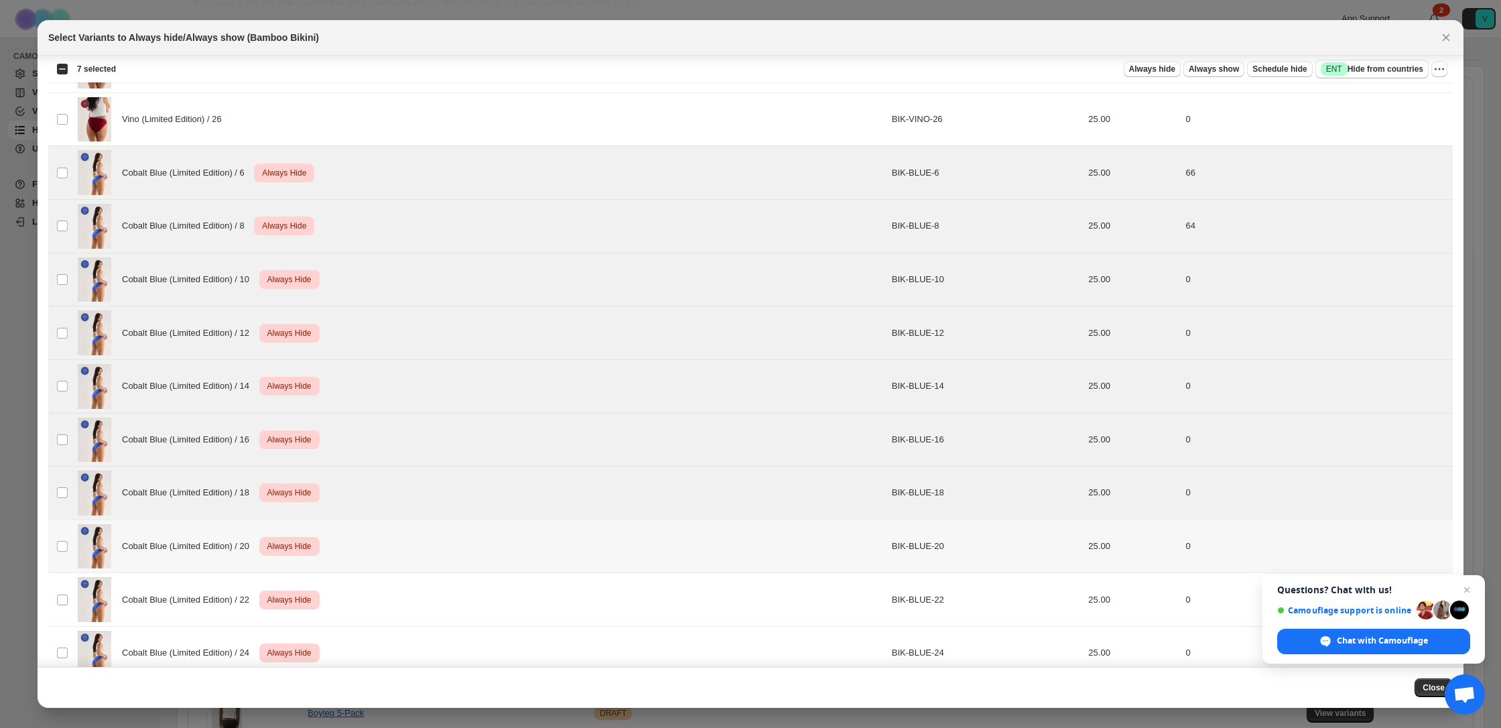
drag, startPoint x: 428, startPoint y: 539, endPoint x: 432, endPoint y: 545, distance: 6.9
click at [428, 539] on div "Cobalt Blue (Limited Edition) / 20 Critical Always Hide" at bounding box center [481, 546] width 806 height 45
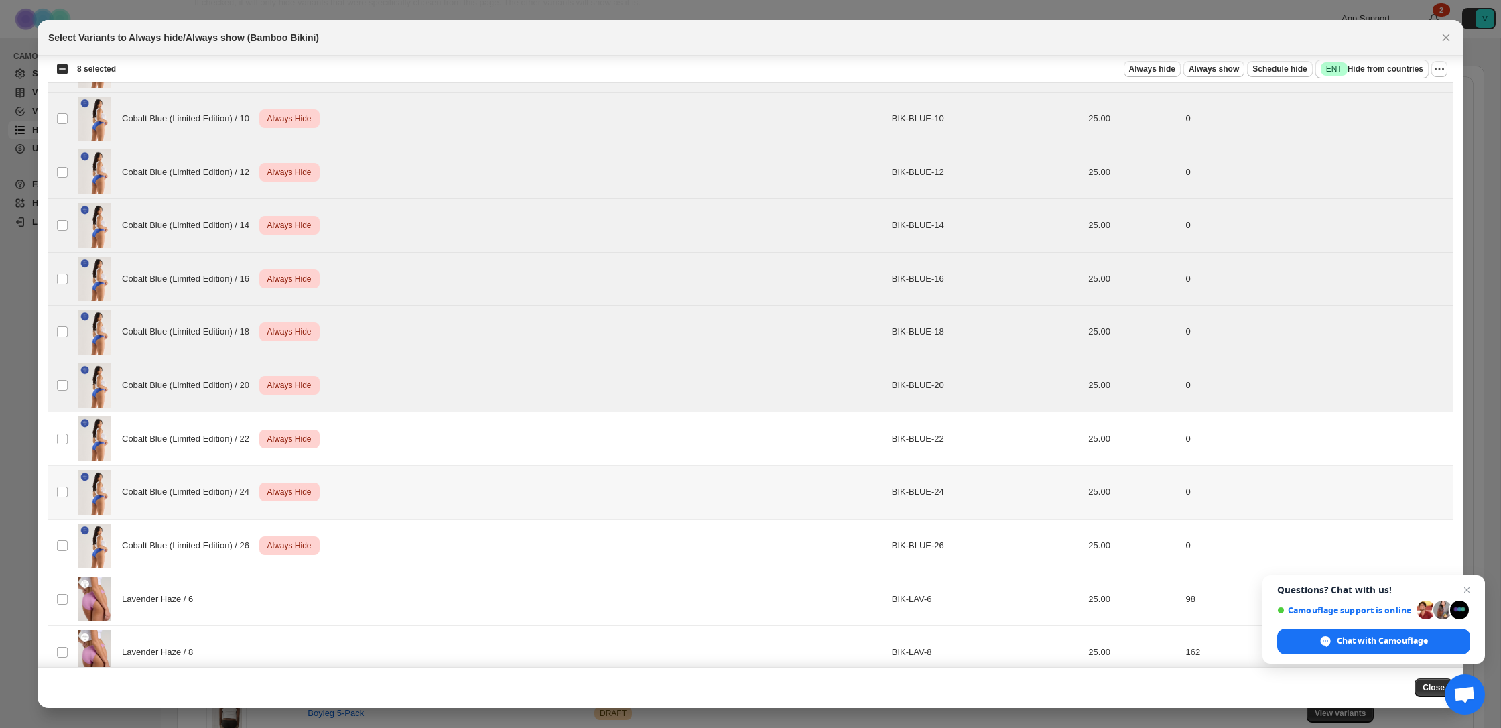
click at [430, 457] on div "Cobalt Blue (Limited Edition) / 22 Critical Always Hide" at bounding box center [481, 438] width 806 height 45
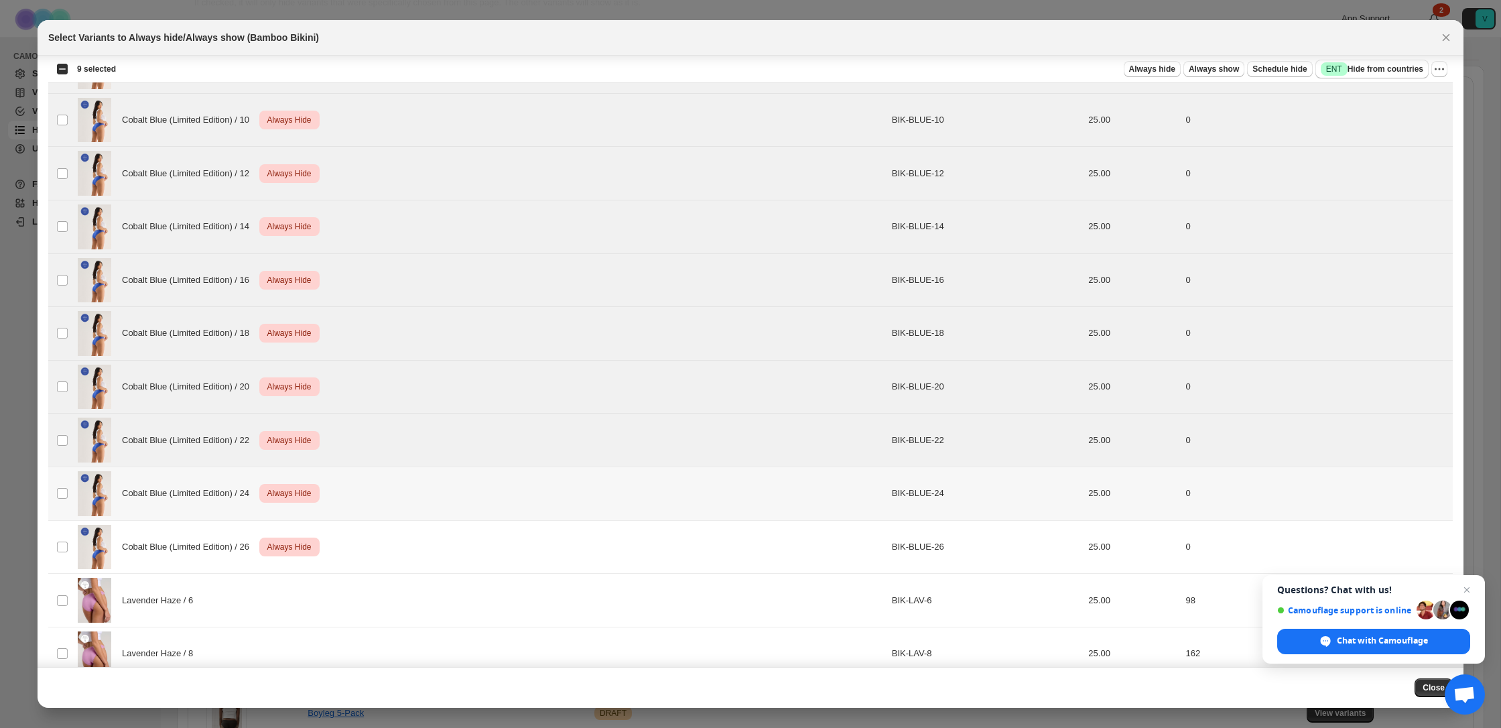
click at [428, 513] on div "Cobalt Blue (Limited Edition) / 24 Critical Always Hide" at bounding box center [481, 493] width 806 height 45
drag, startPoint x: 426, startPoint y: 554, endPoint x: 712, endPoint y: 454, distance: 303.1
click at [428, 554] on div "Cobalt Blue (Limited Edition) / 26 Critical Always Hide" at bounding box center [481, 546] width 806 height 45
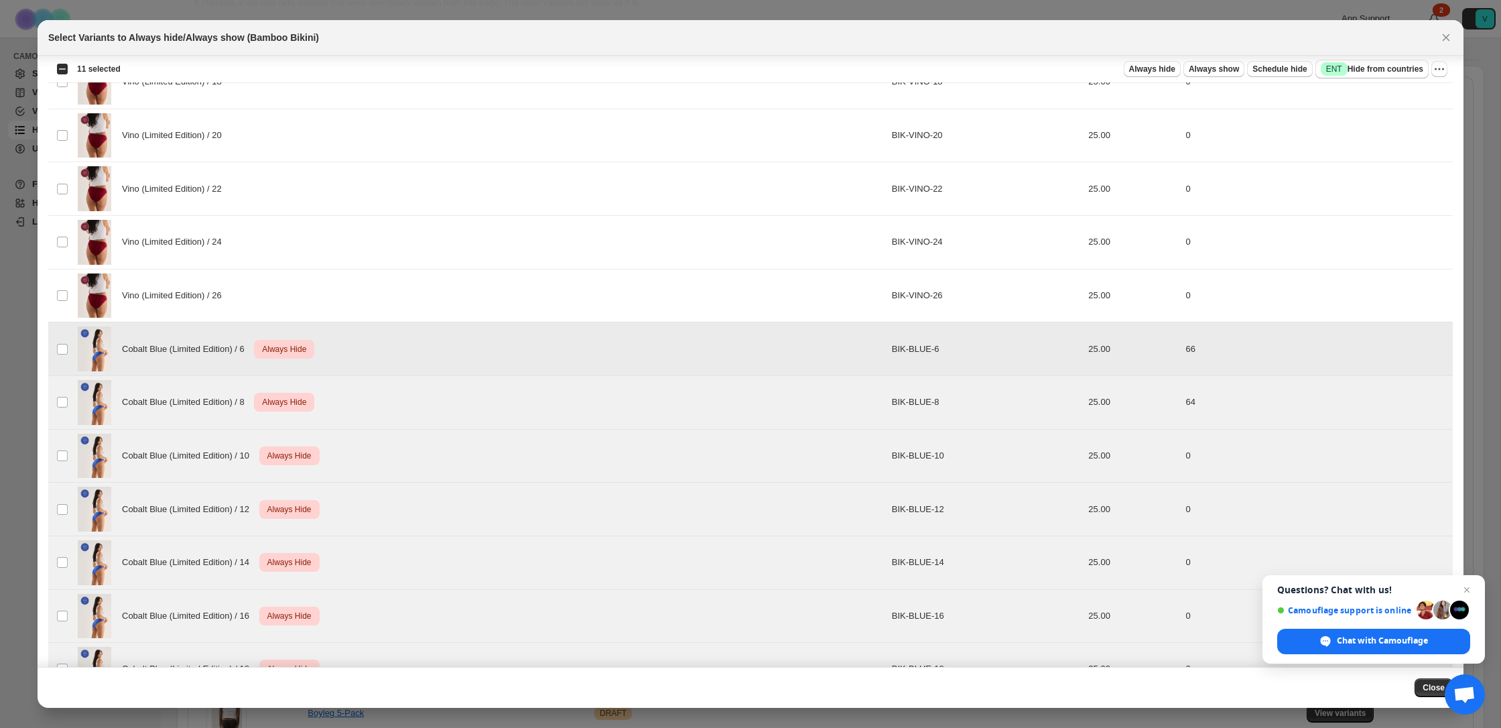
scroll to position [375, 0]
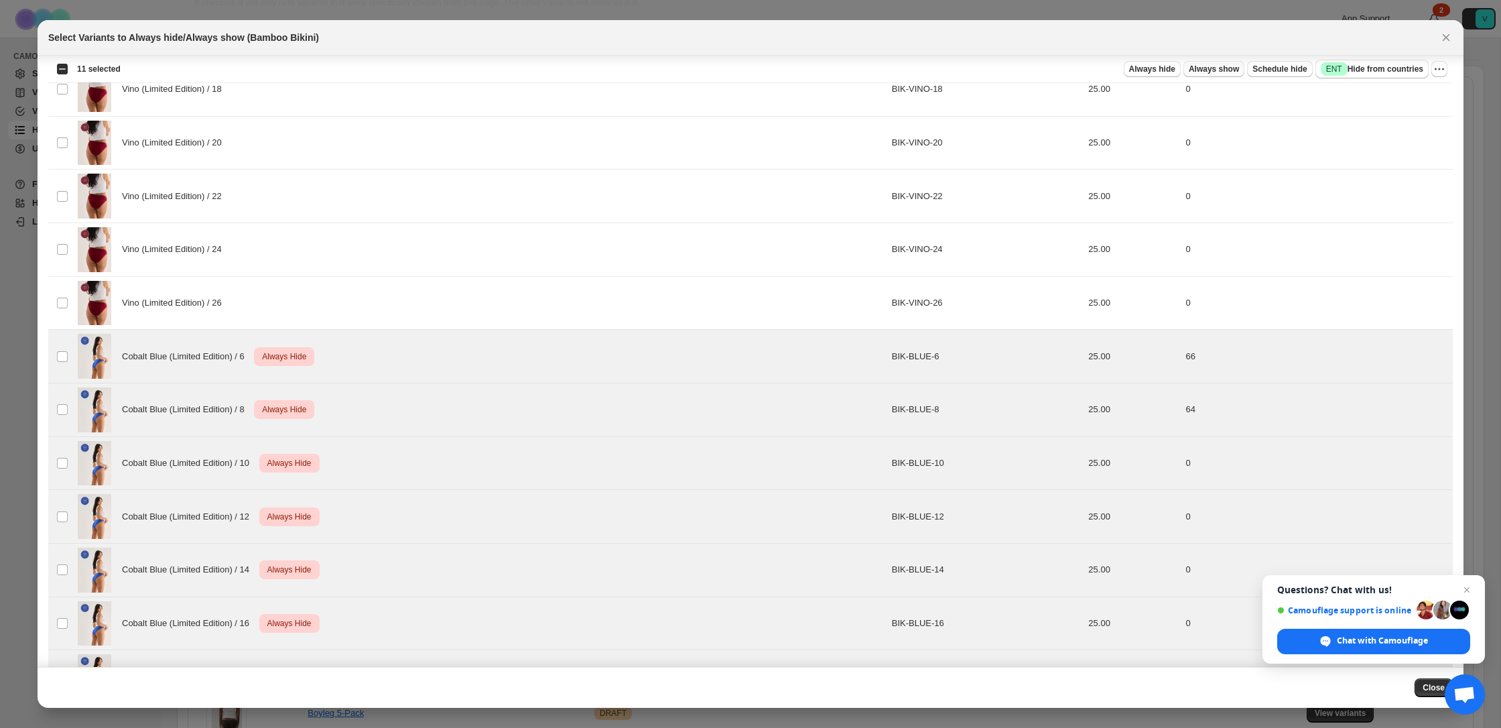
click at [1226, 69] on span "Always show" at bounding box center [1214, 69] width 50 height 11
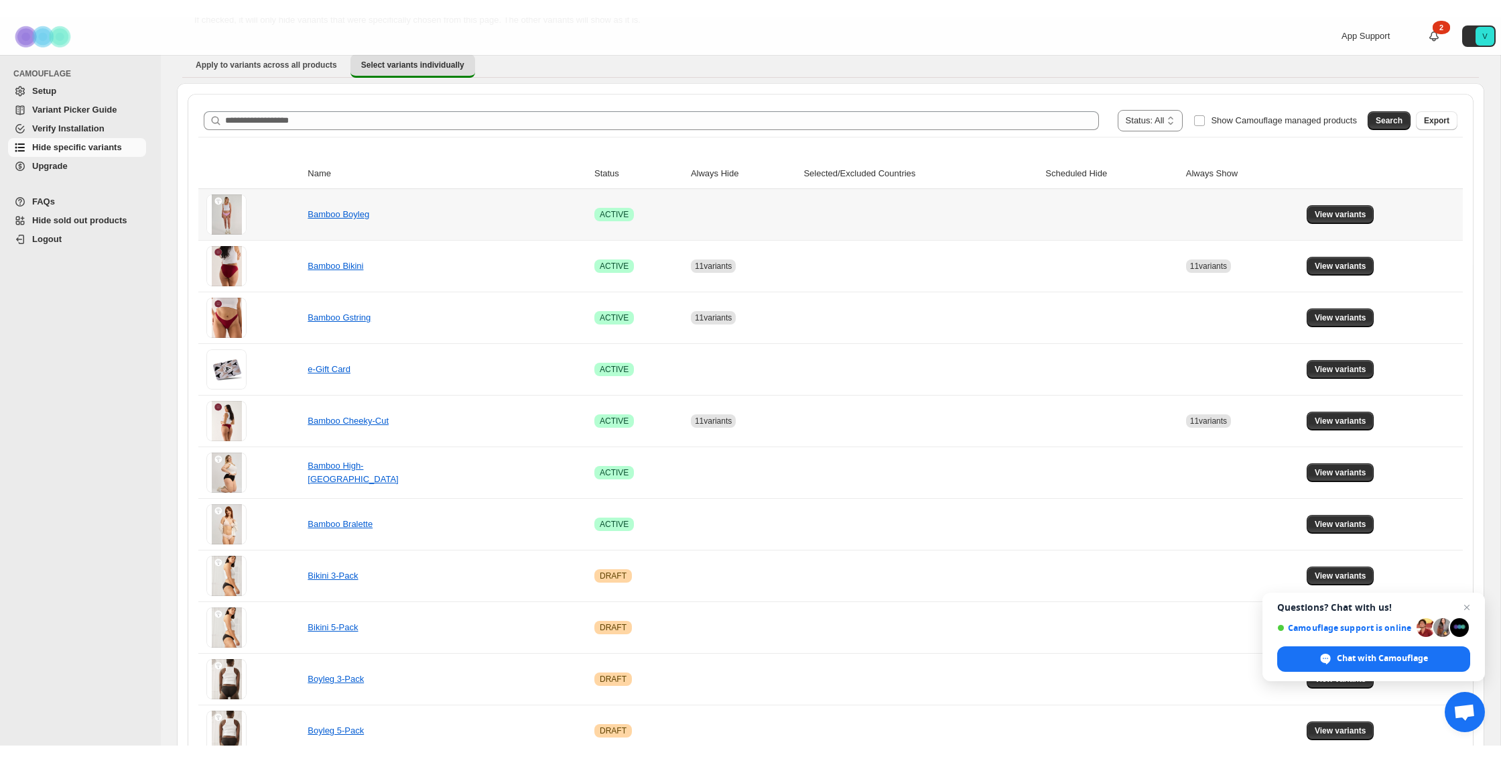
scroll to position [0, 0]
